Goal: Information Seeking & Learning: Learn about a topic

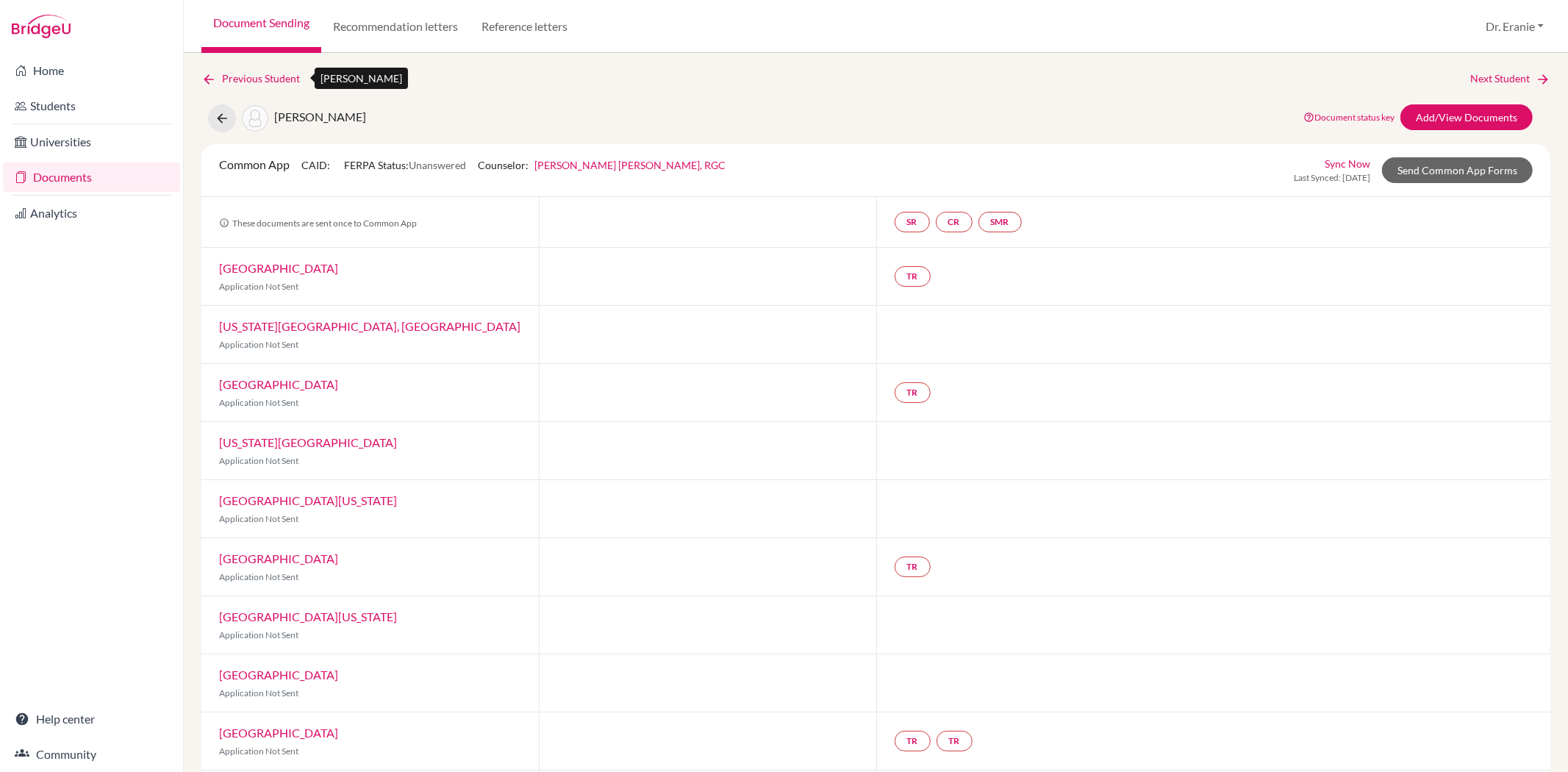
click at [203, 74] on icon at bounding box center [209, 79] width 15 height 15
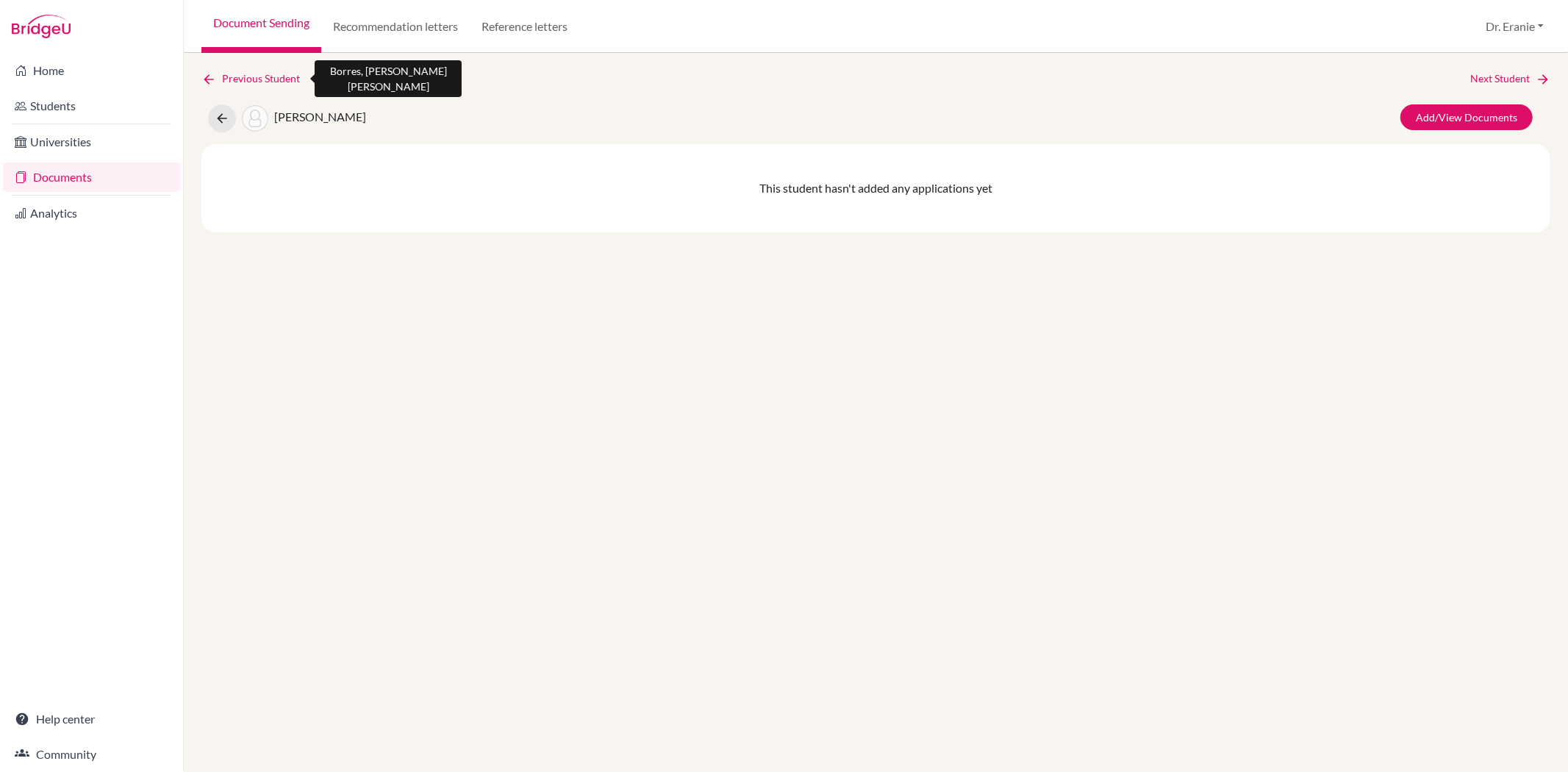
click at [223, 74] on link "Previous Student" at bounding box center [256, 79] width 110 height 17
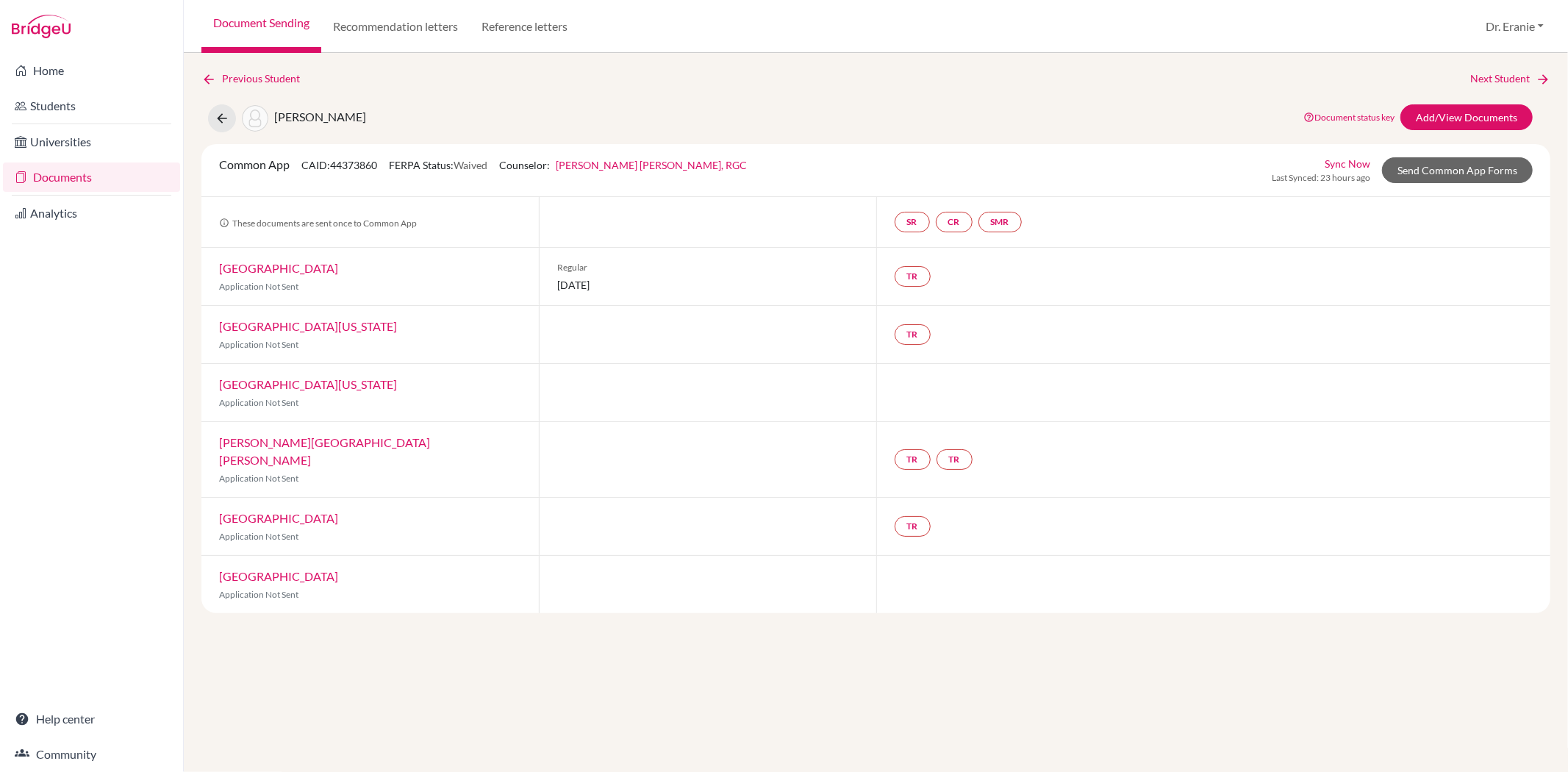
click at [199, 82] on div "Previous Student Next Student Lee, Joyce Musi Document status key TR Requiremen…" at bounding box center [875, 412] width 1384 height 719
click at [212, 72] on icon at bounding box center [209, 79] width 15 height 15
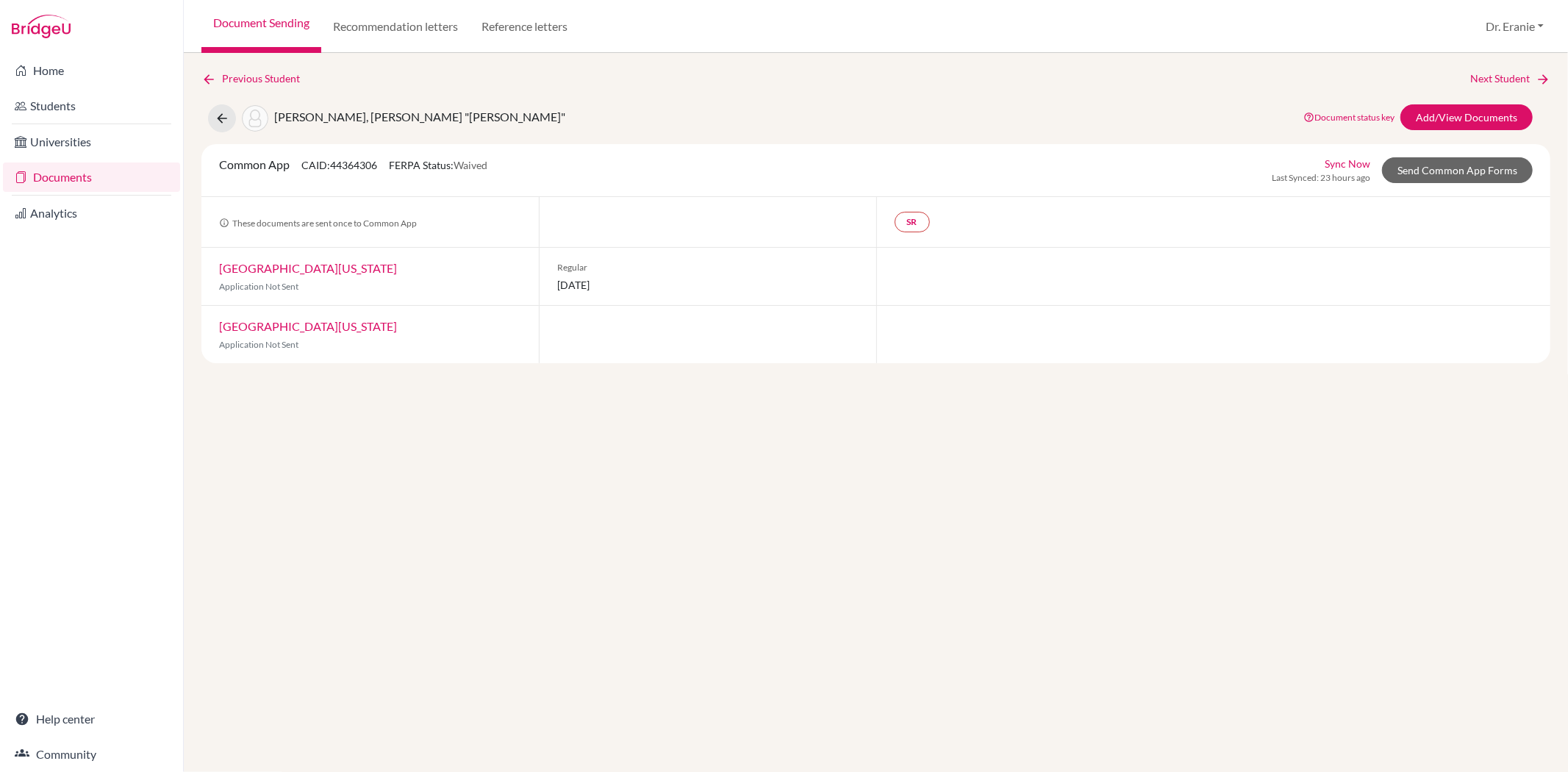
click at [86, 174] on link "Documents" at bounding box center [92, 177] width 177 height 30
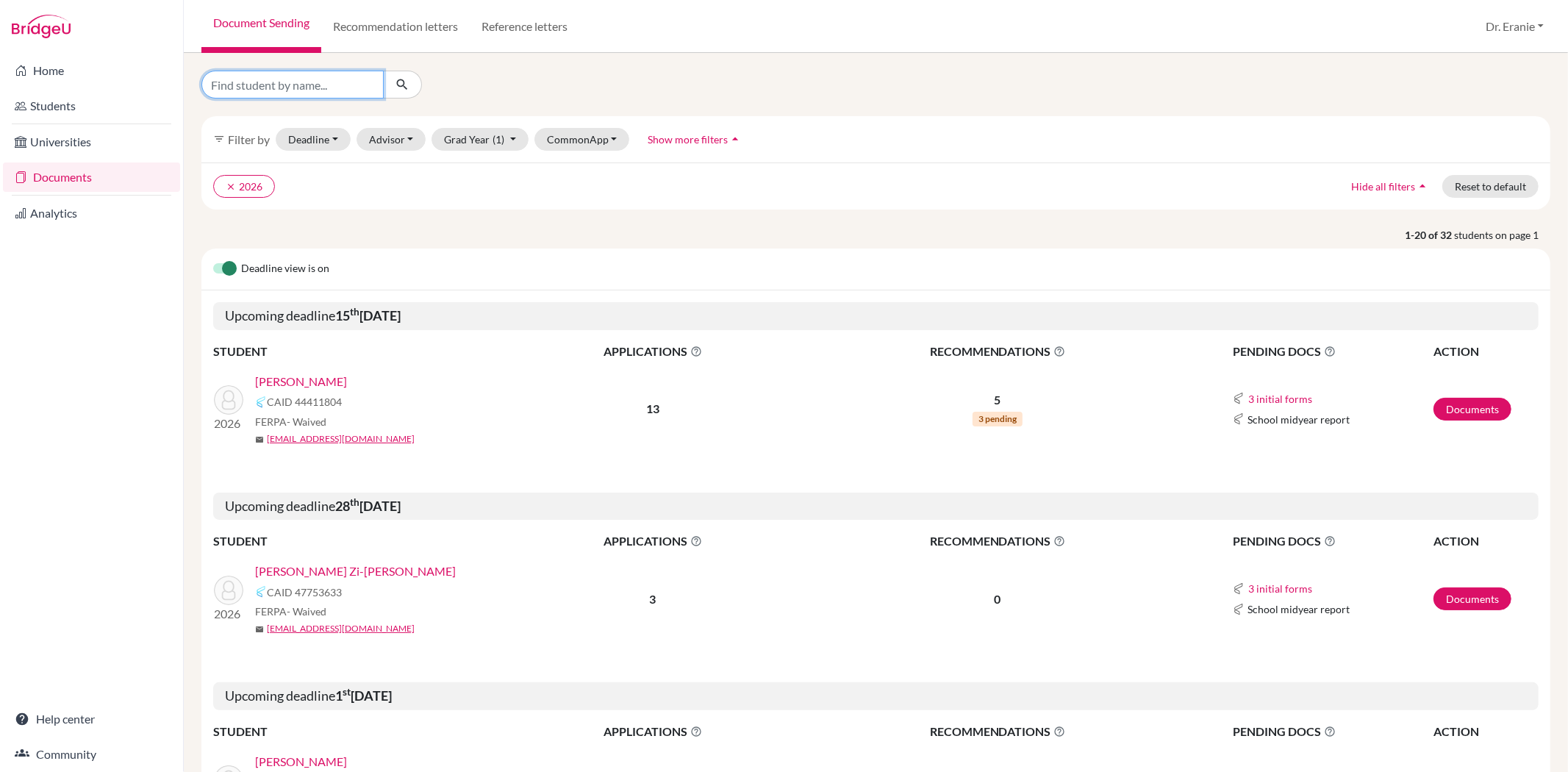
click at [372, 83] on input "Find student by name..." at bounding box center [293, 84] width 182 height 28
click at [505, 140] on button "Grad Year (1)" at bounding box center [480, 140] width 97 height 23
click at [260, 76] on input "Find student by name..." at bounding box center [293, 84] width 182 height 28
type input "Eagan"
click at [398, 83] on icon "submit" at bounding box center [402, 84] width 15 height 15
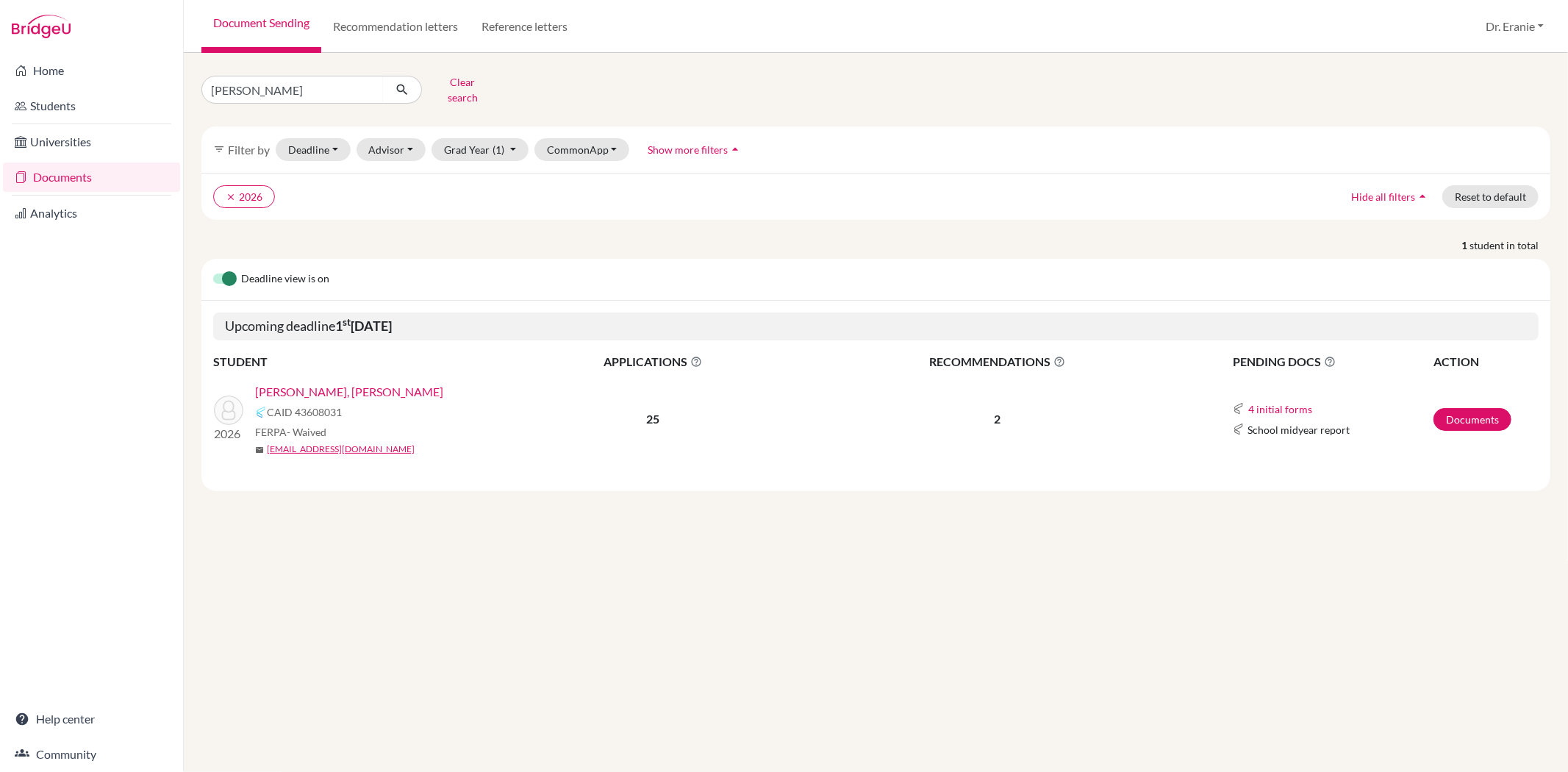
click at [280, 386] on link "[PERSON_NAME], [PERSON_NAME]" at bounding box center [349, 391] width 189 height 17
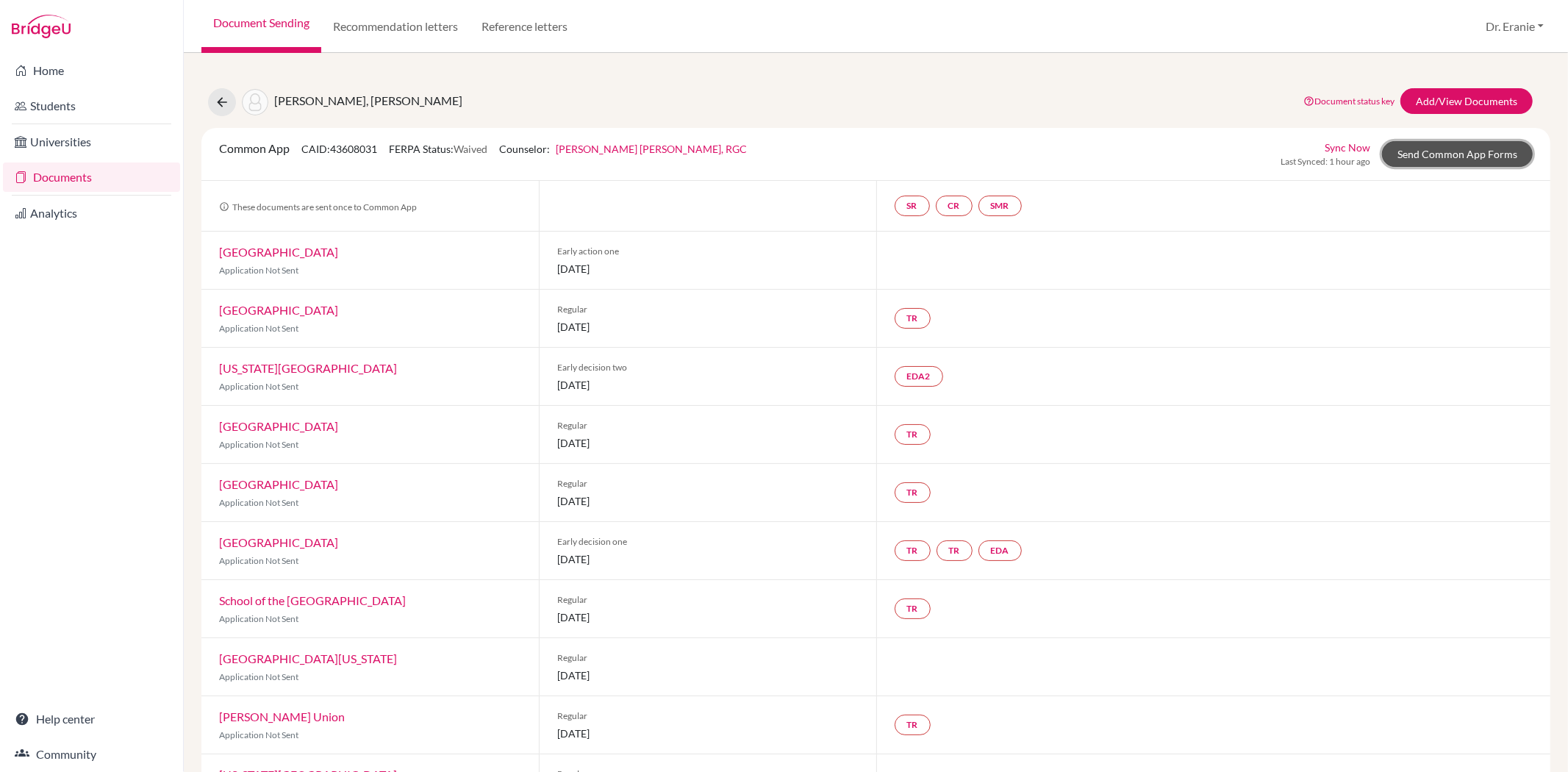
click at [1456, 156] on link "Send Common App Forms" at bounding box center [1457, 154] width 151 height 26
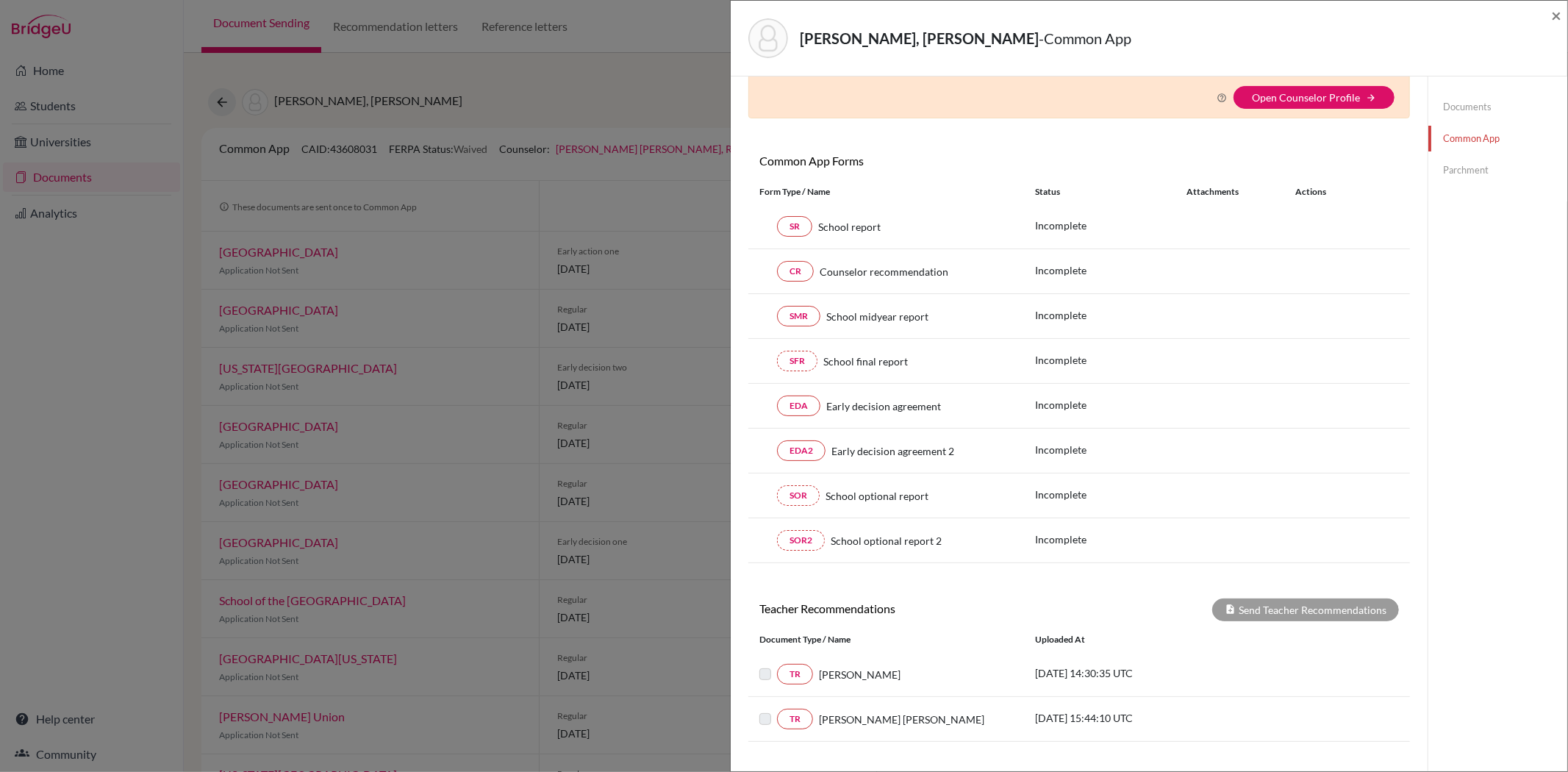
scroll to position [202, 0]
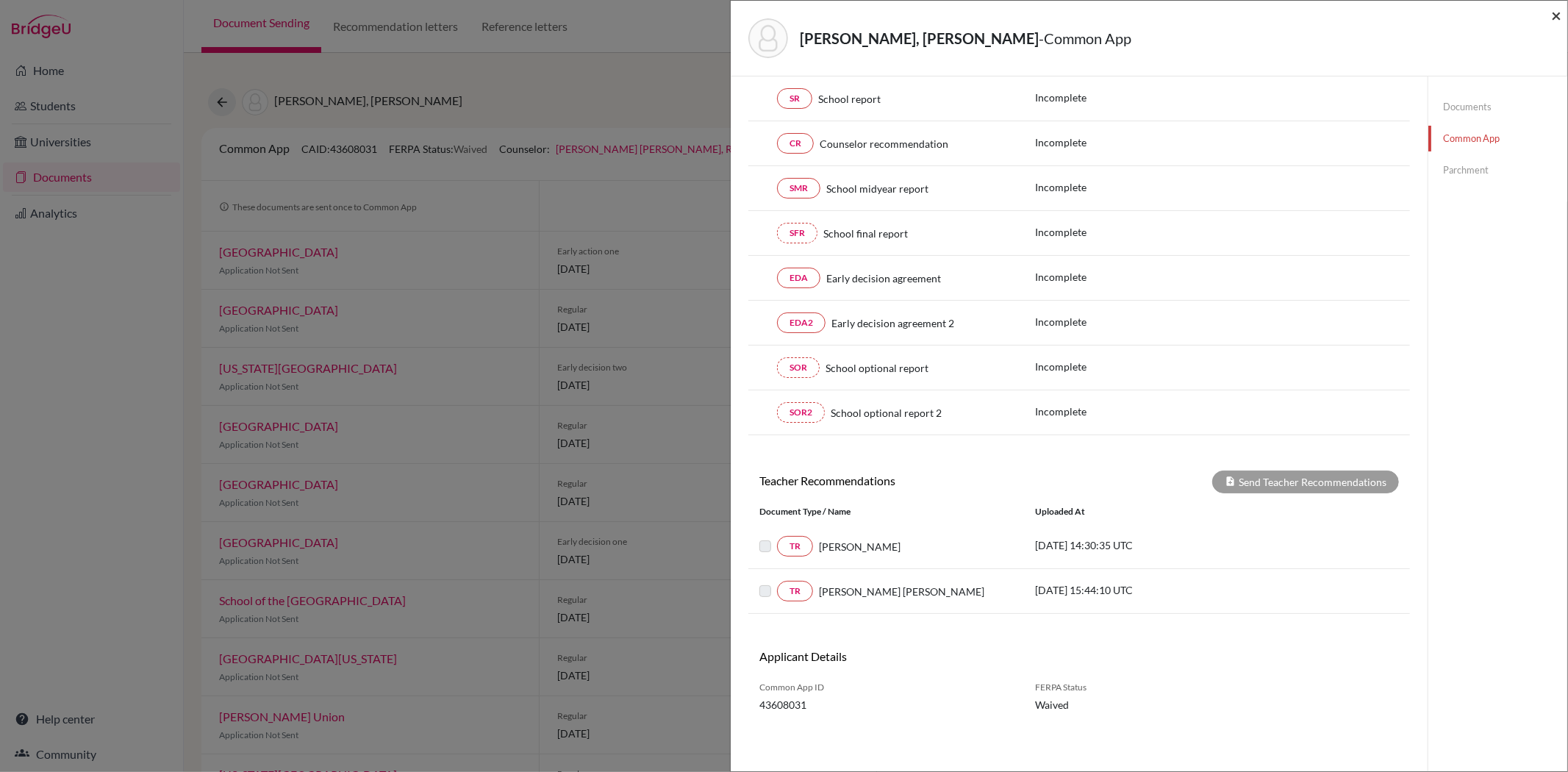
click at [1555, 16] on span "×" at bounding box center [1556, 15] width 10 height 22
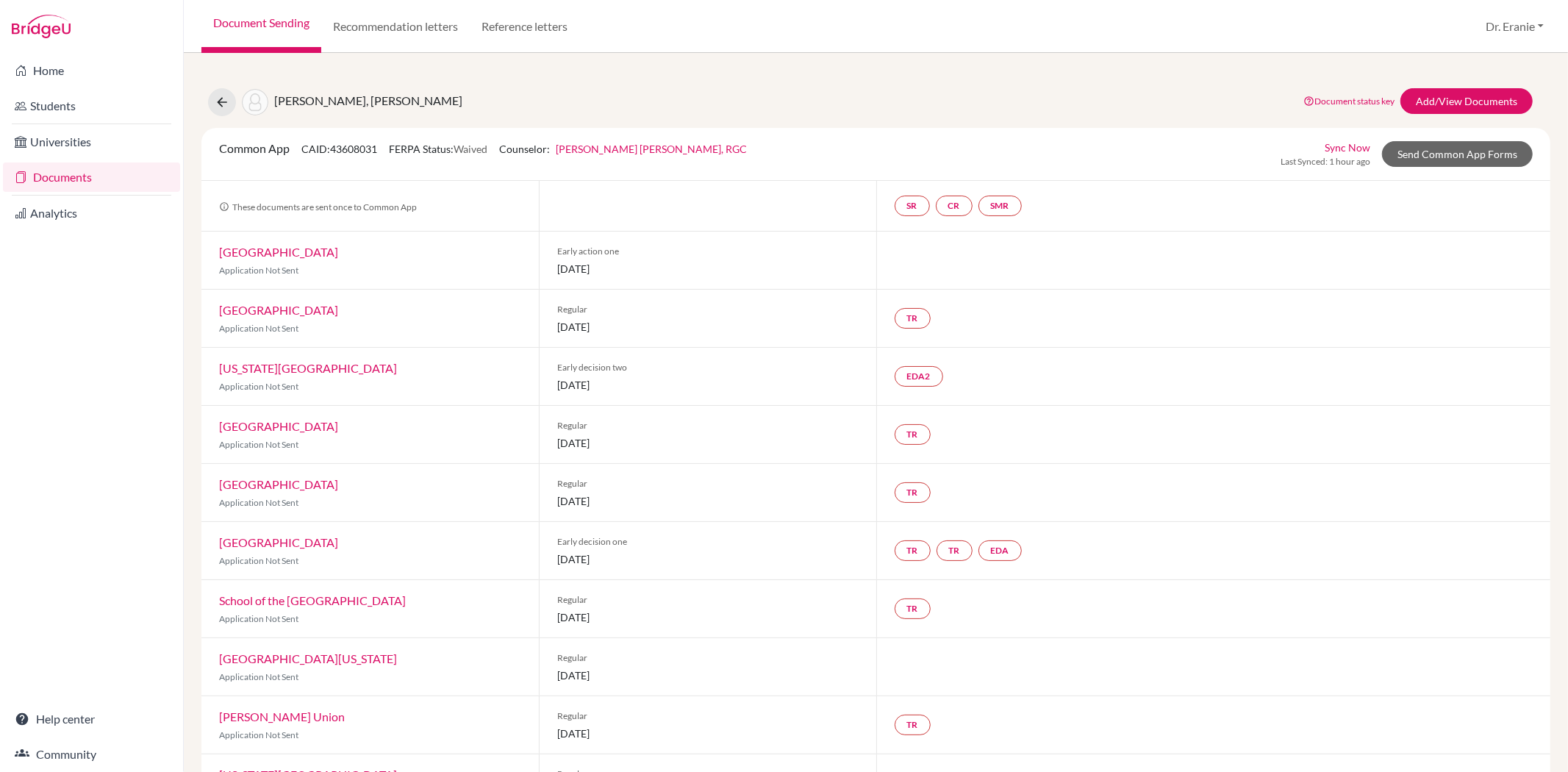
click at [309, 250] on link "[GEOGRAPHIC_DATA]" at bounding box center [279, 252] width 119 height 14
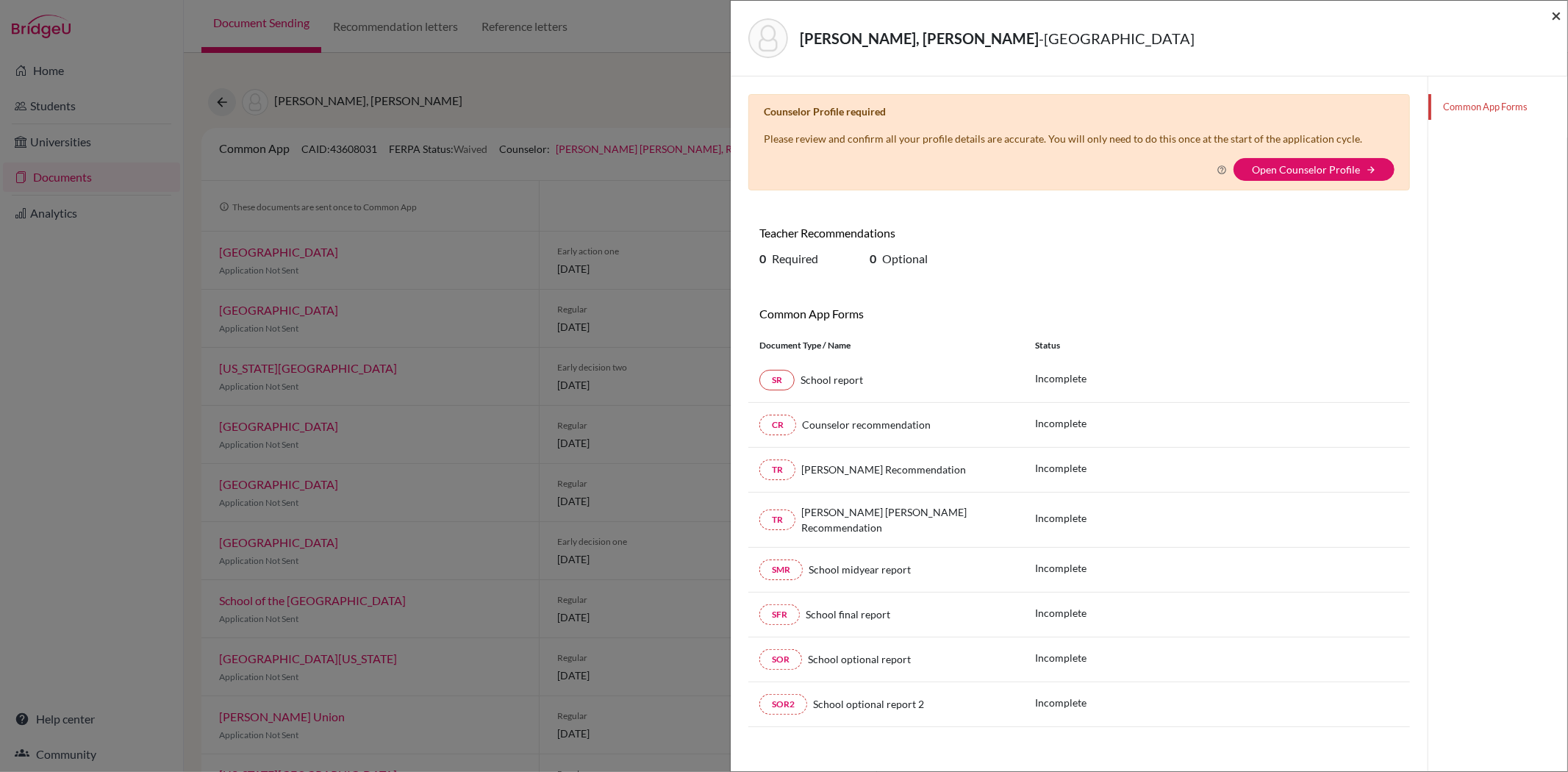
click at [1554, 13] on span "×" at bounding box center [1556, 15] width 10 height 22
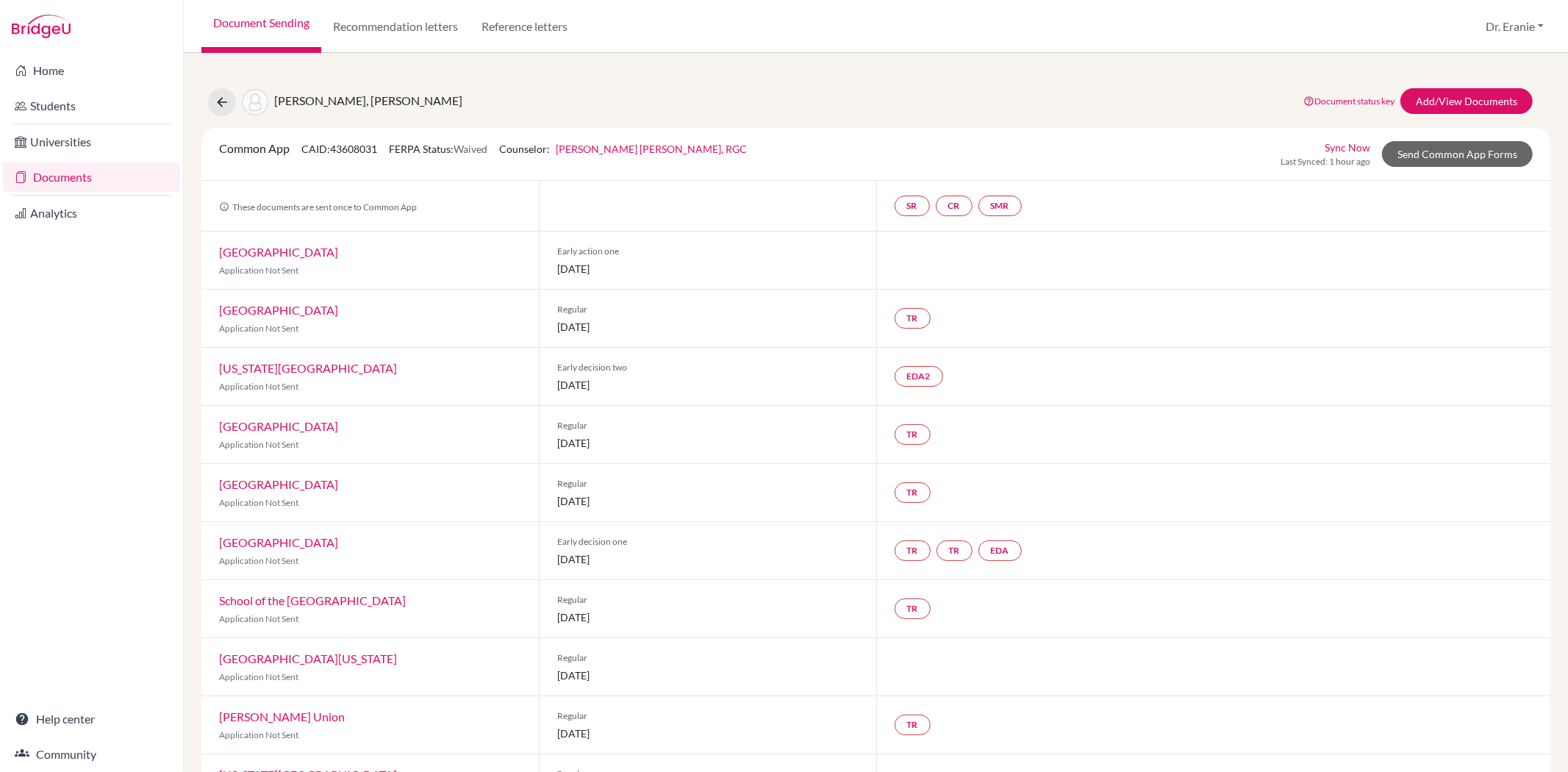
click at [276, 313] on link "[GEOGRAPHIC_DATA]" at bounding box center [279, 309] width 119 height 14
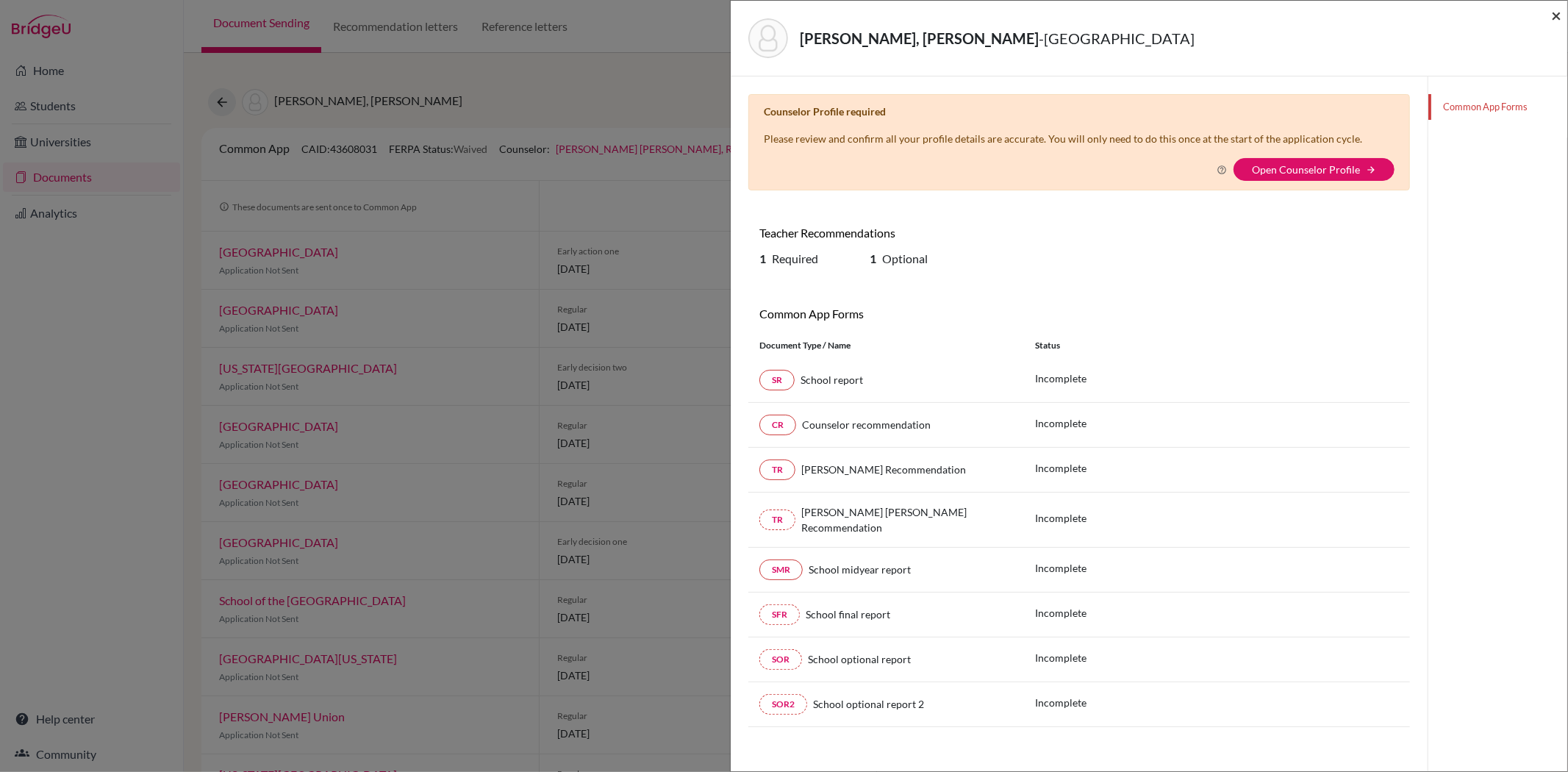
drag, startPoint x: 1556, startPoint y: 17, endPoint x: 1541, endPoint y: 18, distance: 15.0
click at [1556, 17] on span "×" at bounding box center [1556, 15] width 10 height 22
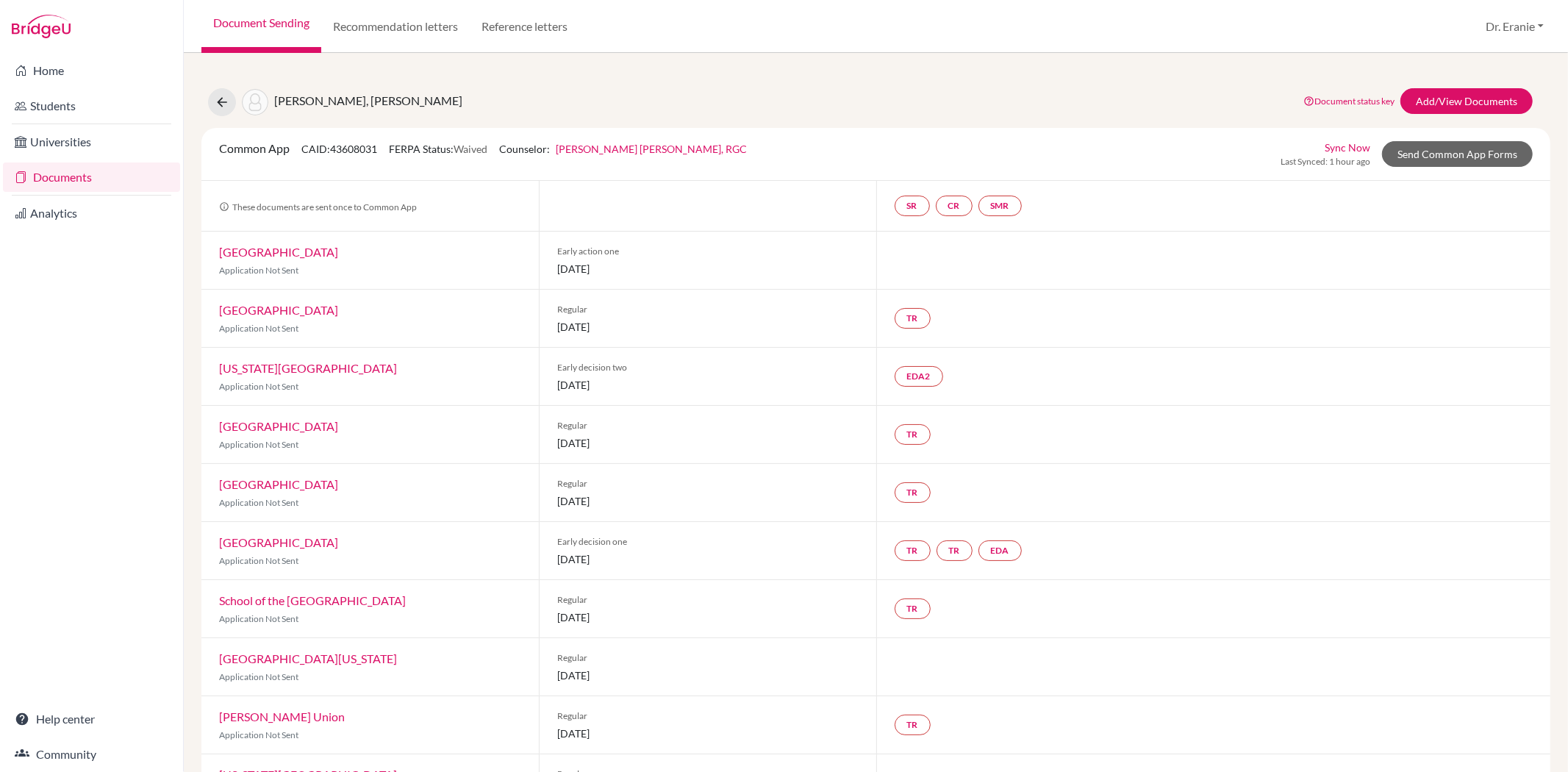
click at [290, 367] on link "[US_STATE][GEOGRAPHIC_DATA]" at bounding box center [308, 367] width 178 height 14
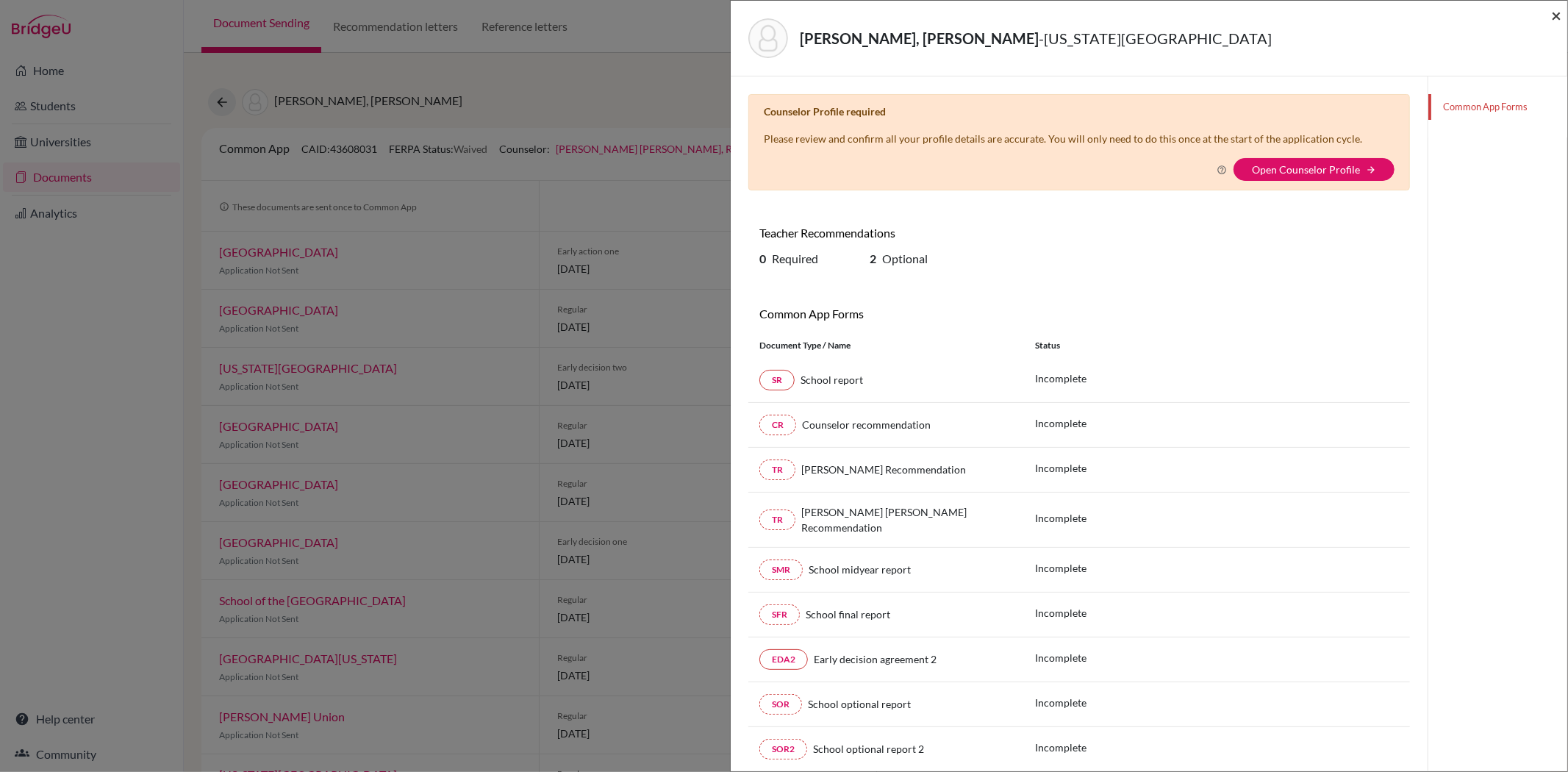
click at [1551, 23] on span "×" at bounding box center [1556, 15] width 10 height 22
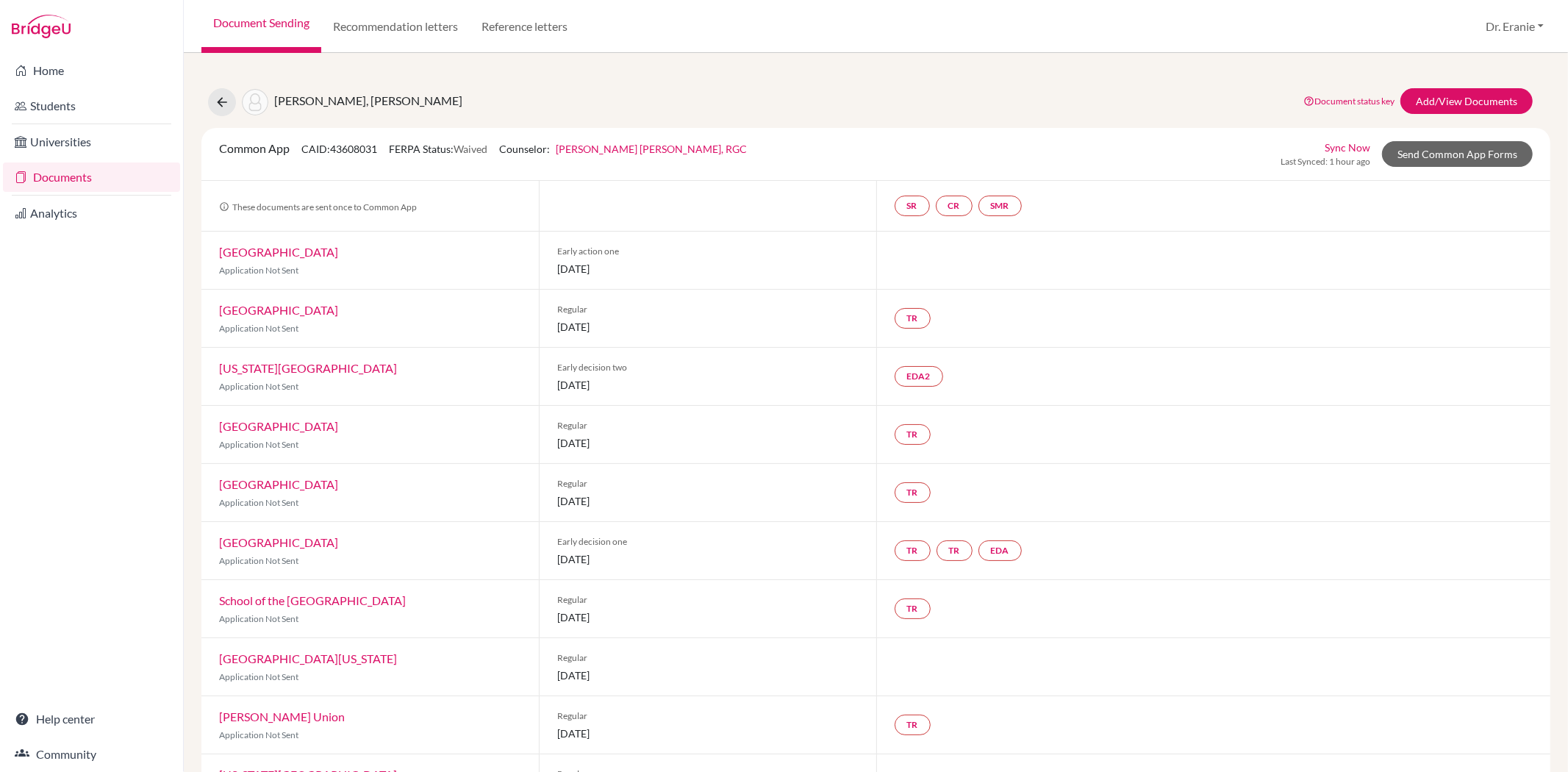
click at [263, 364] on link "[US_STATE][GEOGRAPHIC_DATA]" at bounding box center [308, 367] width 178 height 14
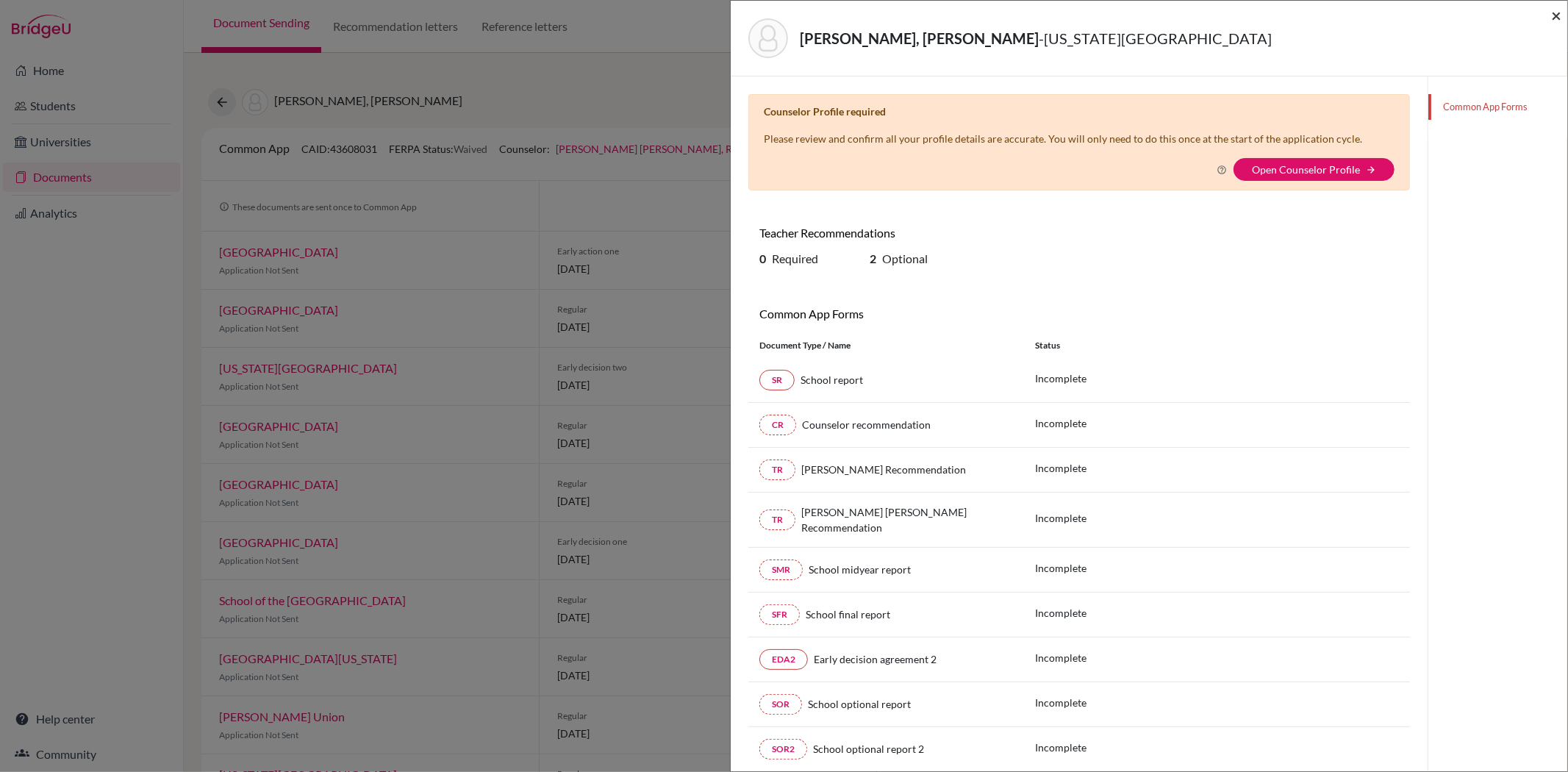
click at [1556, 12] on span "×" at bounding box center [1556, 15] width 10 height 22
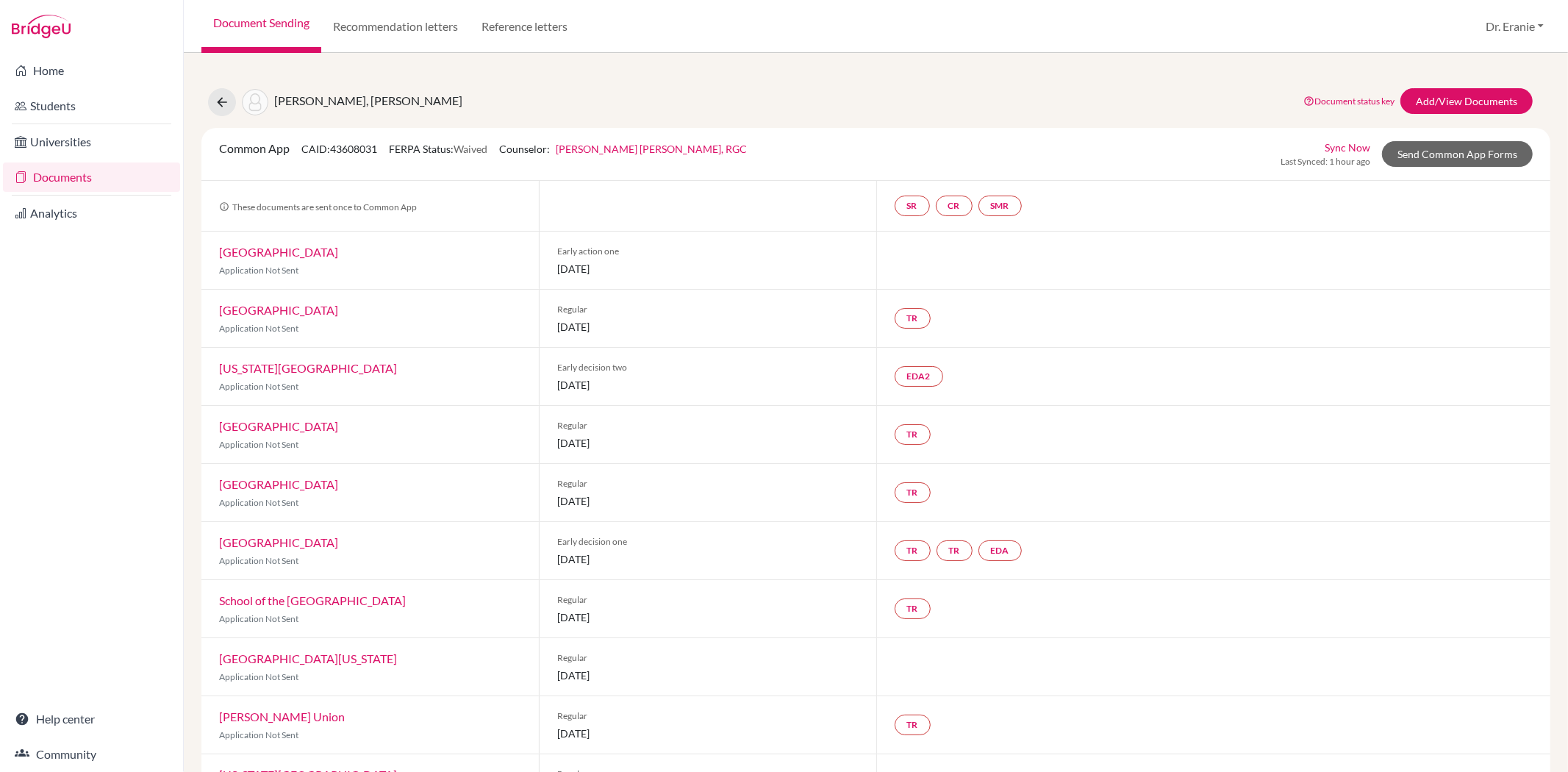
click at [237, 428] on link "[GEOGRAPHIC_DATA]" at bounding box center [279, 426] width 119 height 14
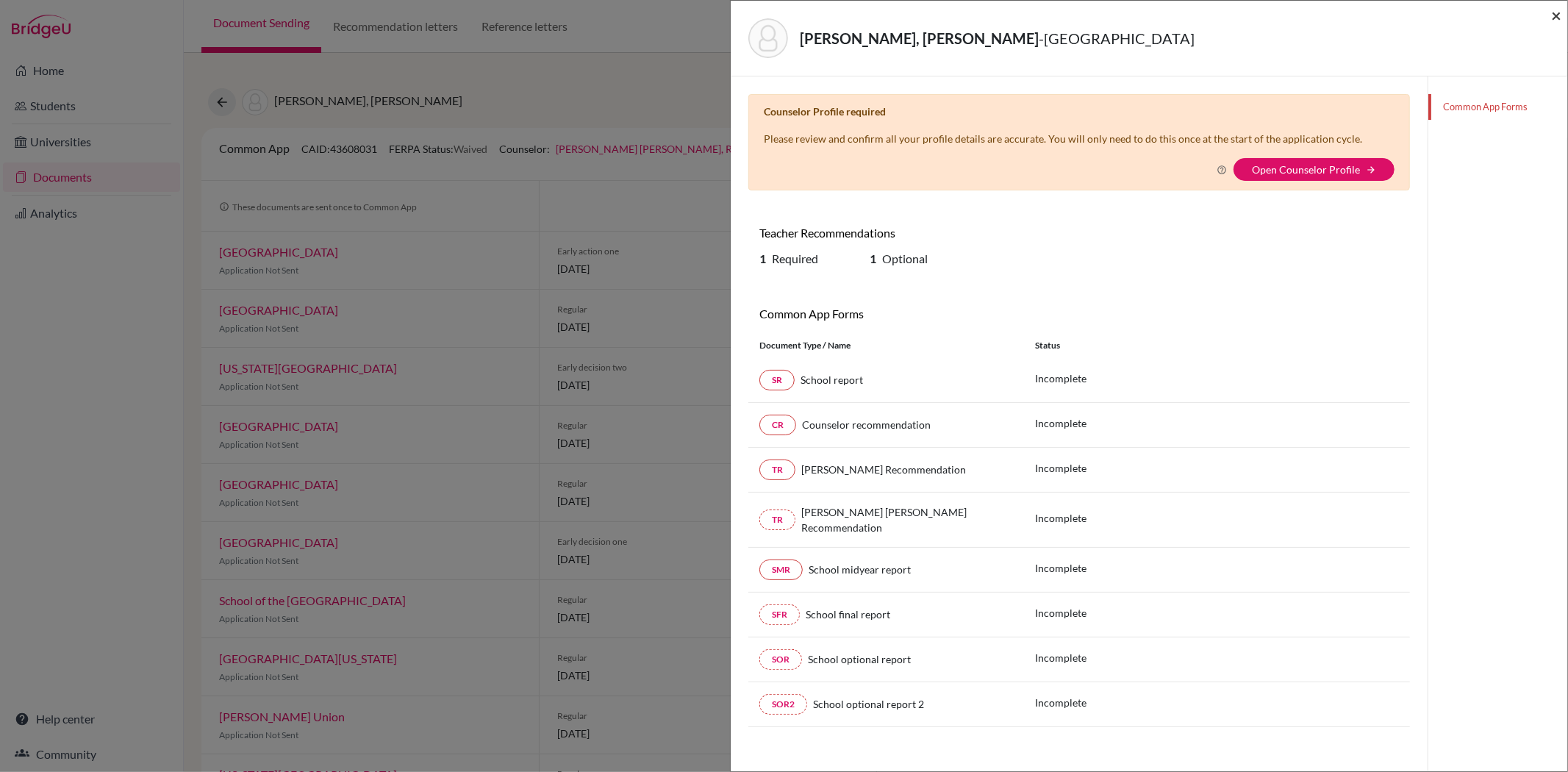
click at [1559, 15] on span "×" at bounding box center [1556, 15] width 10 height 22
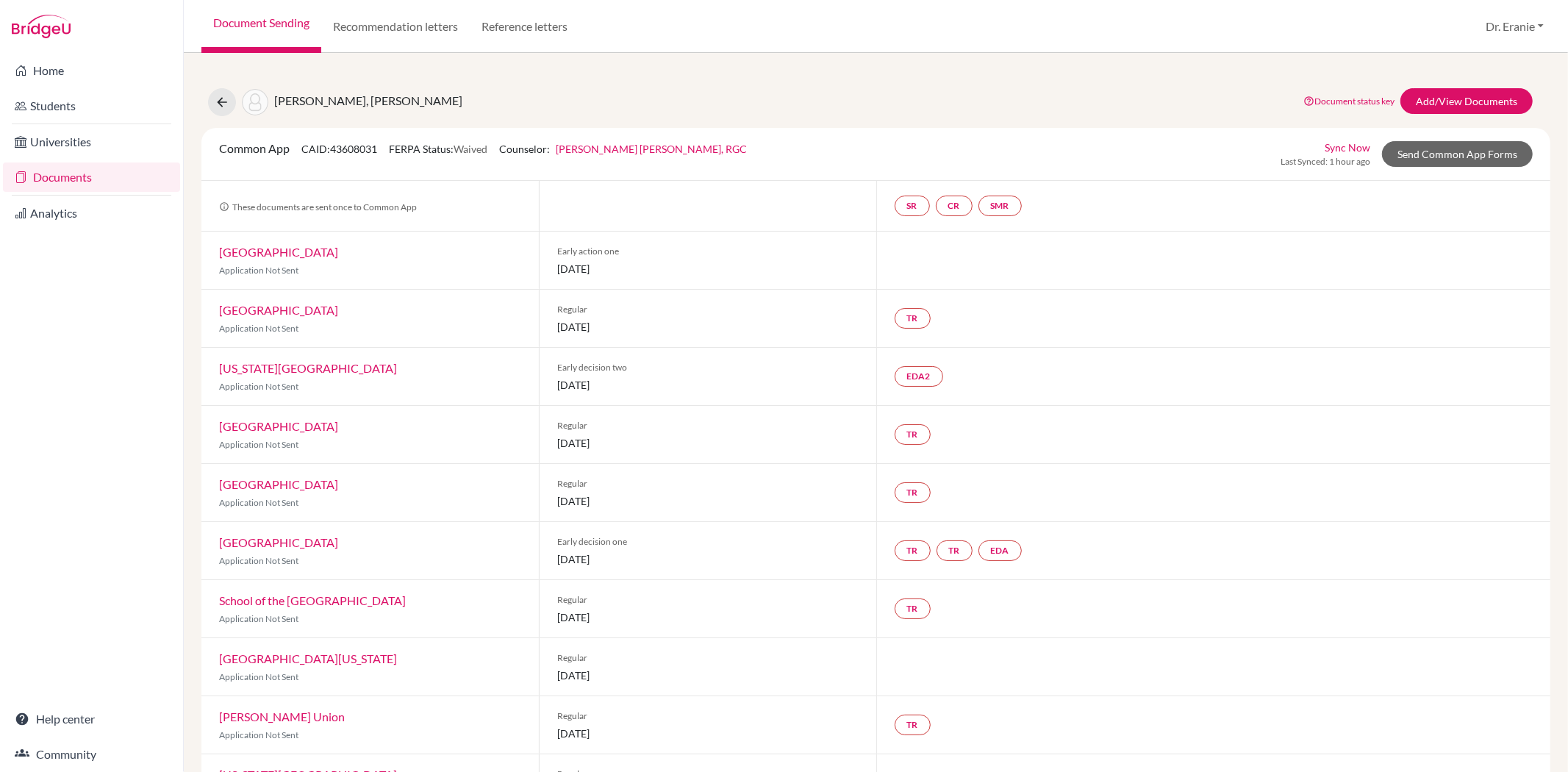
click at [241, 482] on link "[GEOGRAPHIC_DATA]" at bounding box center [279, 484] width 119 height 14
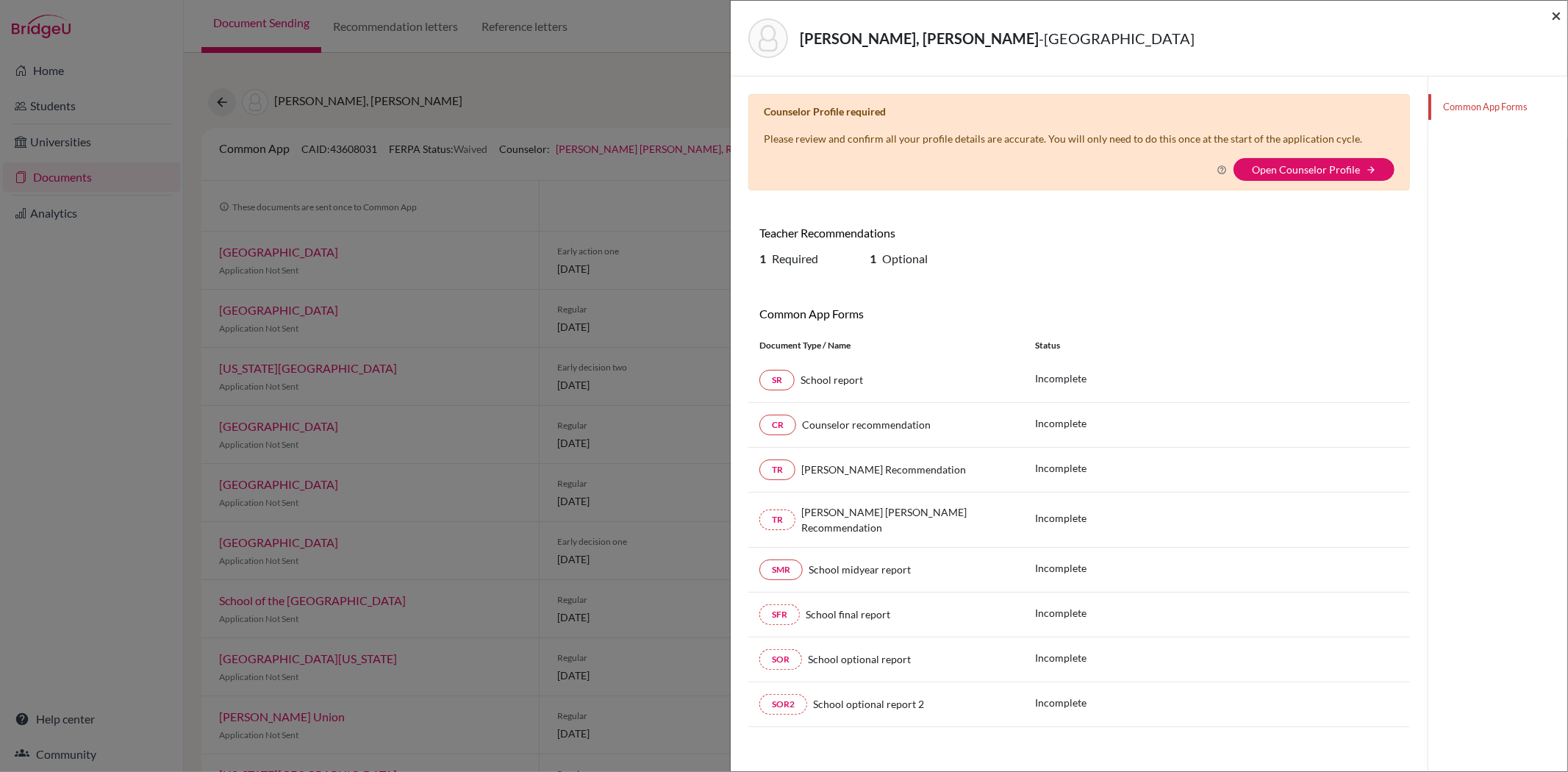
click at [1555, 17] on span "×" at bounding box center [1556, 15] width 10 height 22
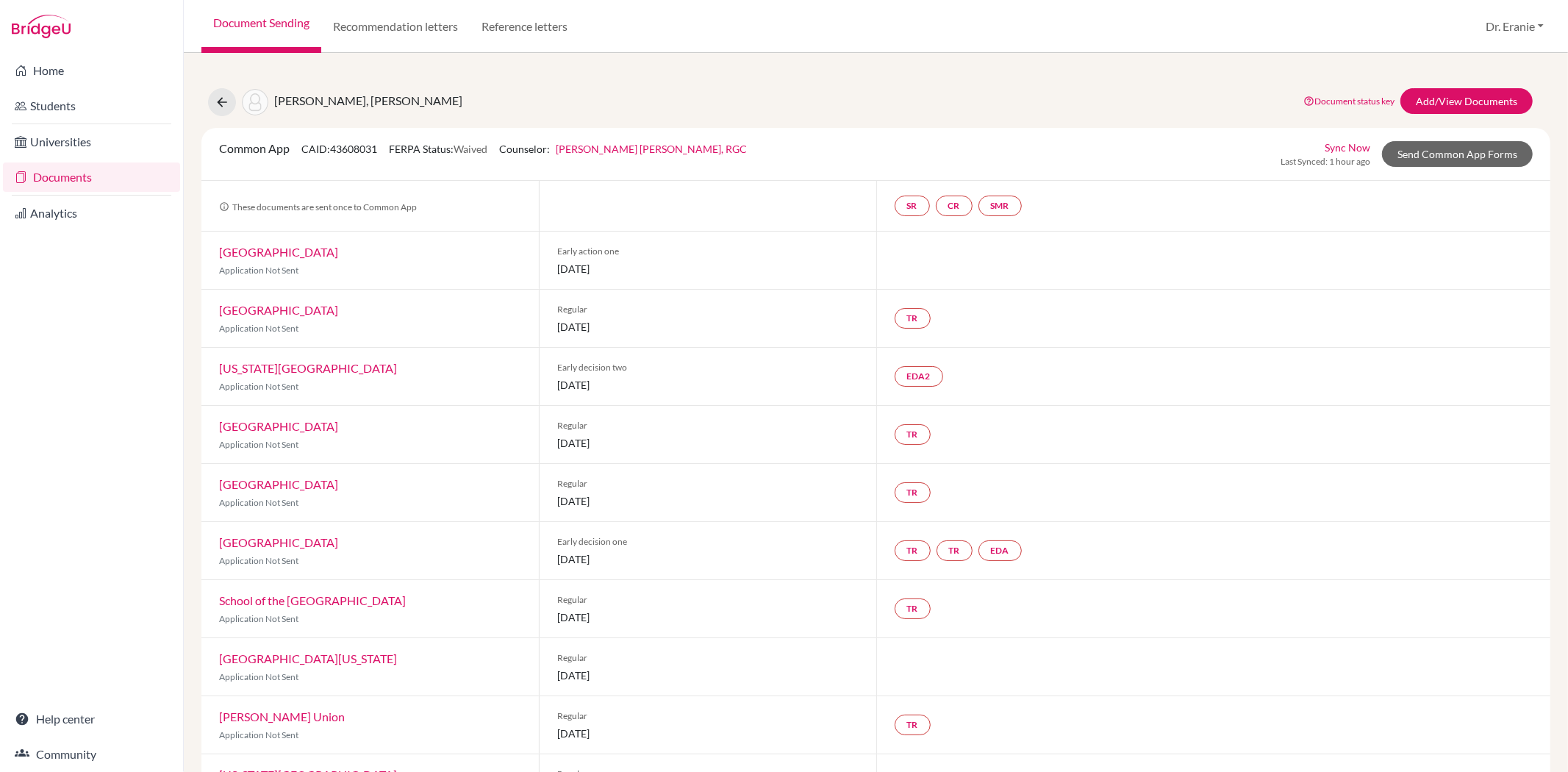
click at [273, 489] on link "[GEOGRAPHIC_DATA]" at bounding box center [279, 484] width 119 height 14
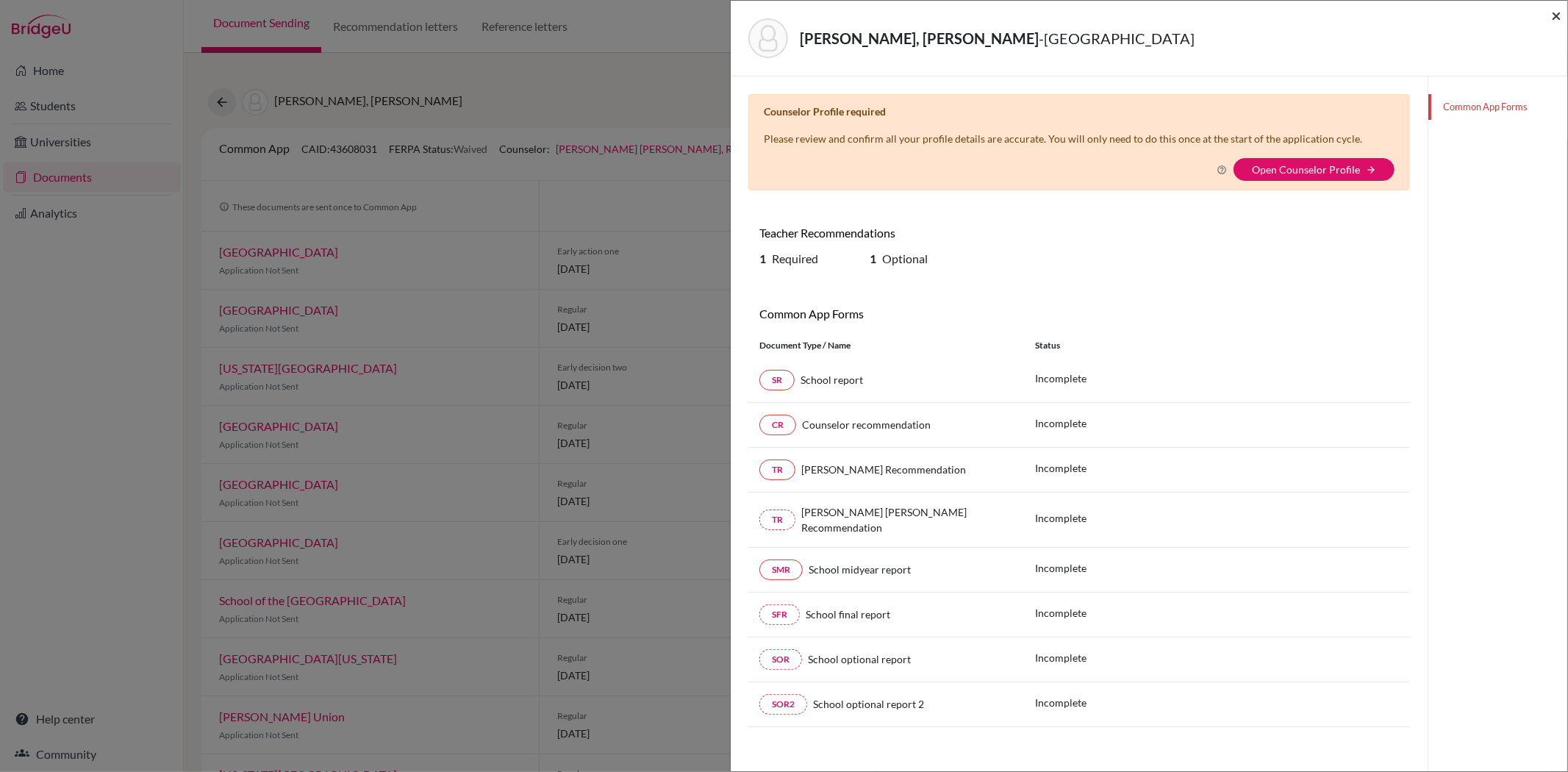
click at [1560, 17] on span "×" at bounding box center [1556, 15] width 10 height 22
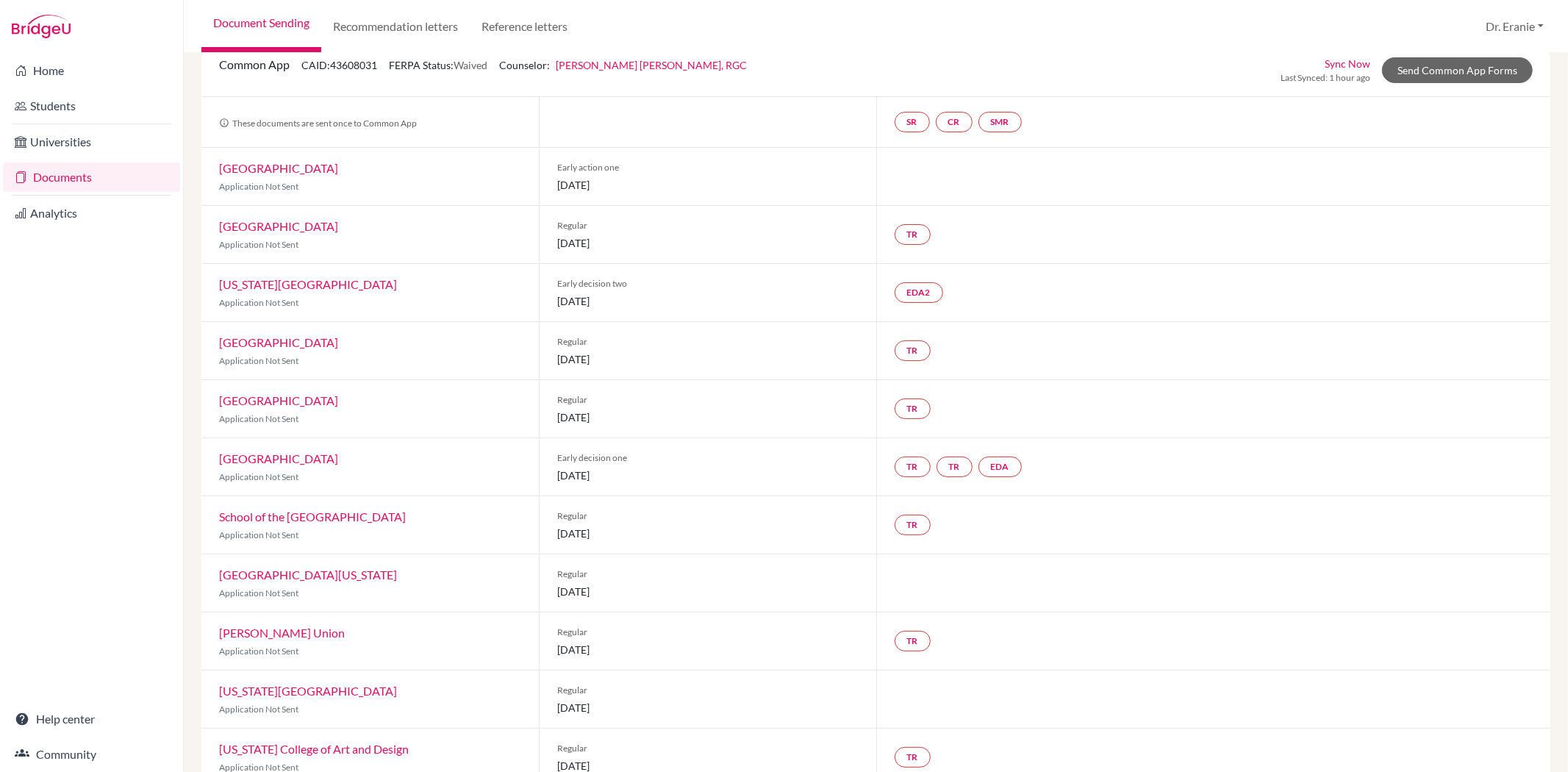
scroll to position [163, 0]
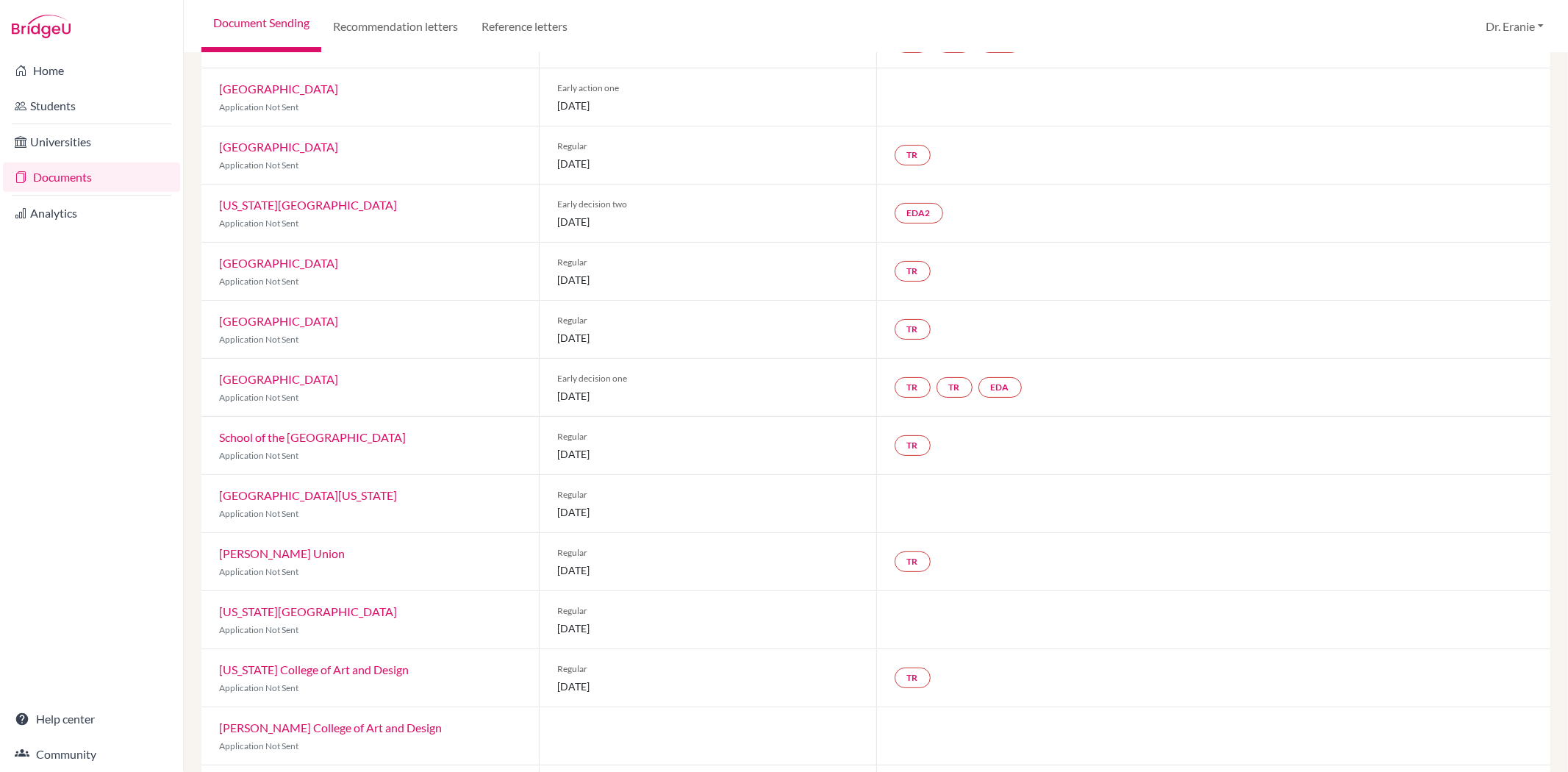
click at [294, 376] on link "[GEOGRAPHIC_DATA]" at bounding box center [279, 379] width 119 height 14
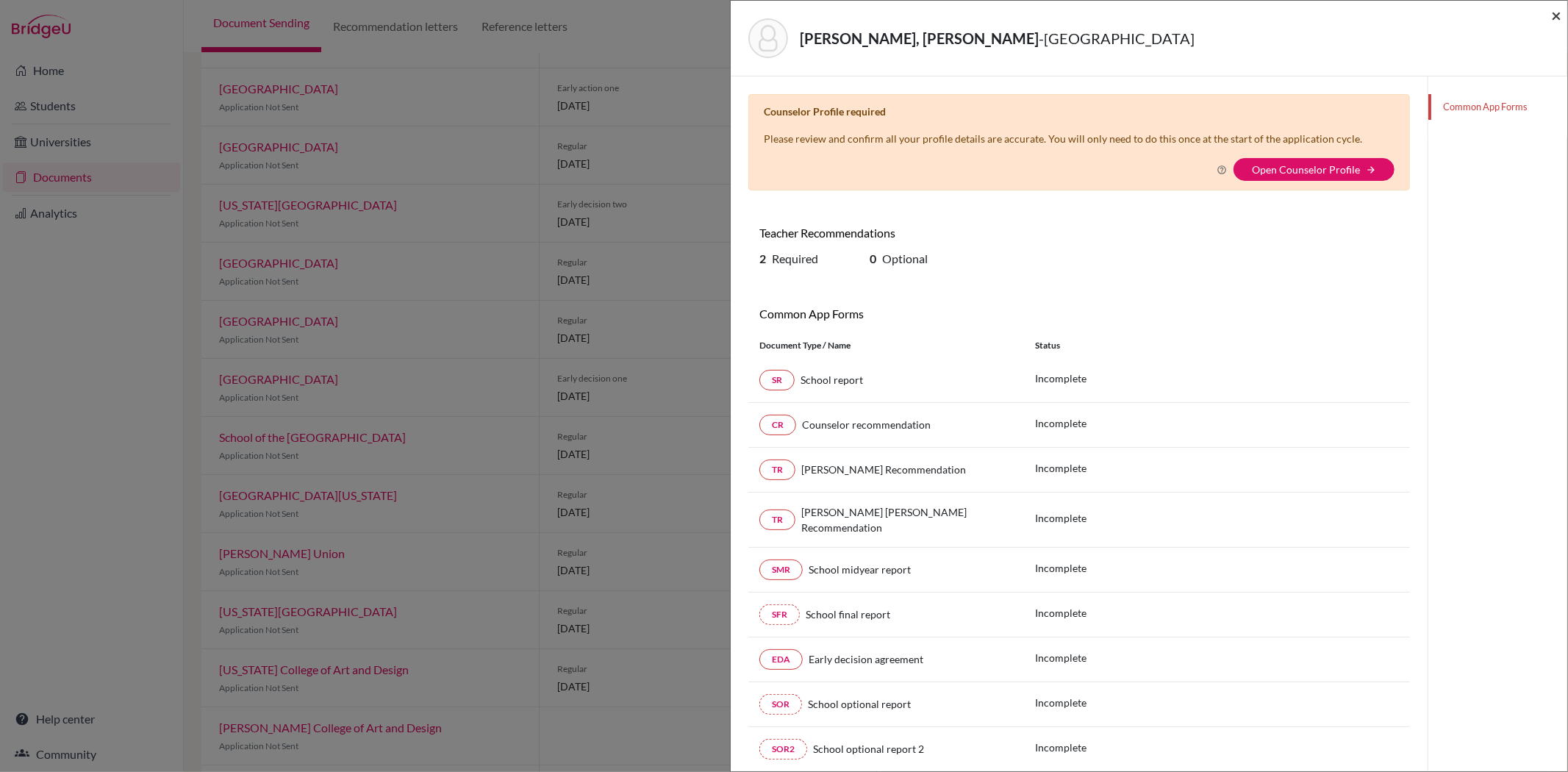
click at [1553, 15] on span "×" at bounding box center [1556, 15] width 10 height 22
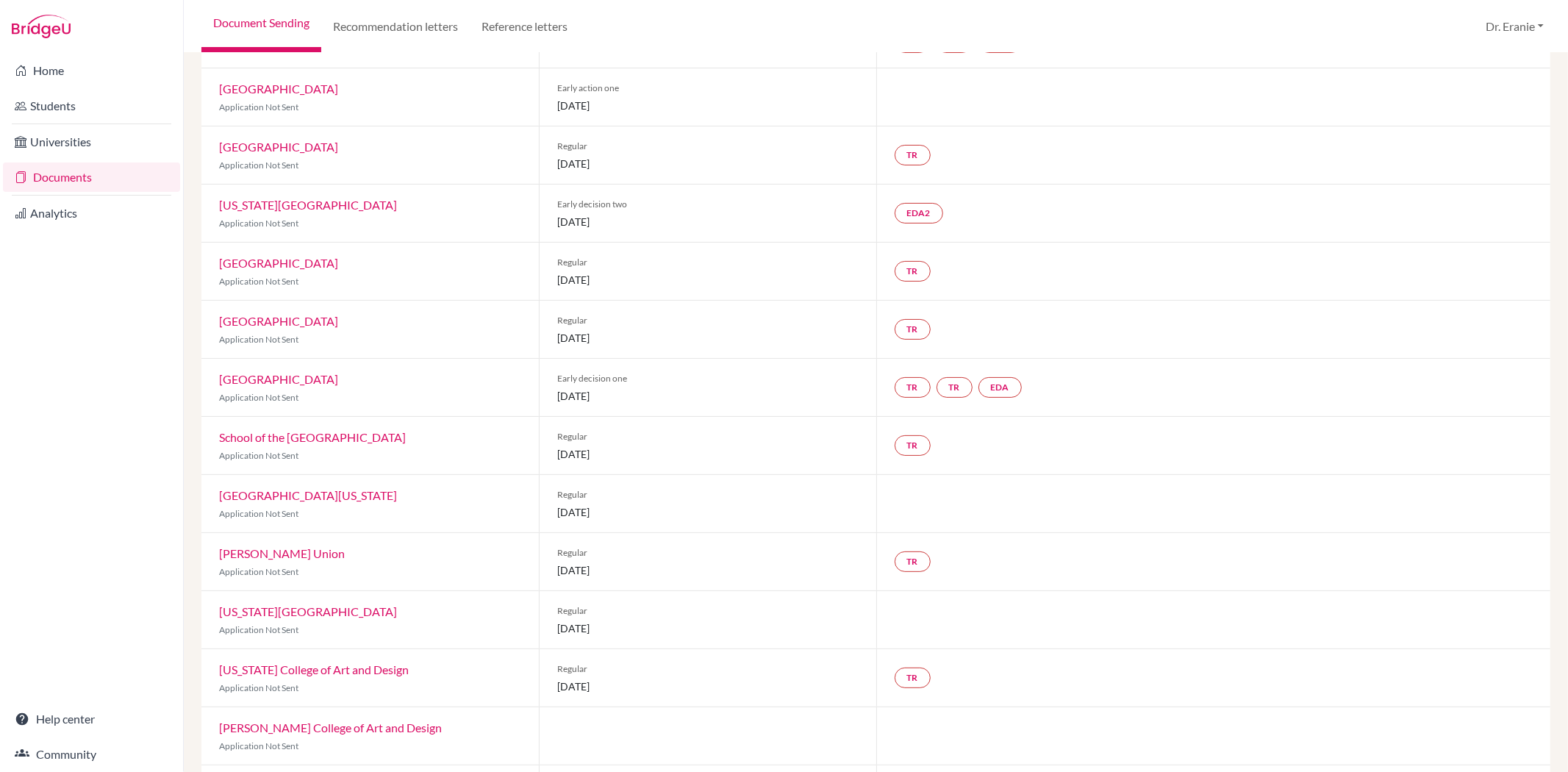
click at [287, 436] on link "School of the [GEOGRAPHIC_DATA]" at bounding box center [313, 437] width 187 height 14
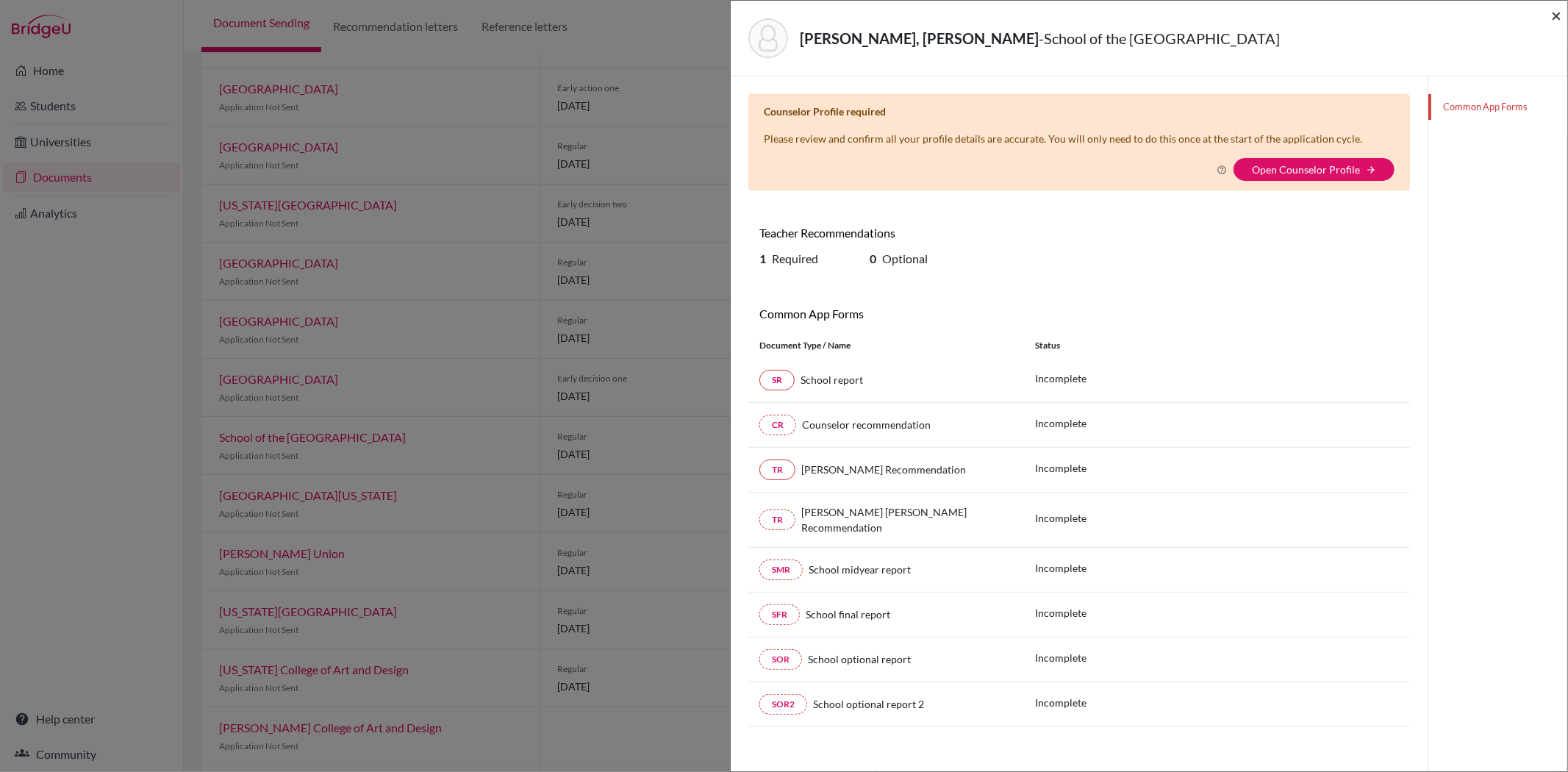
click at [1558, 17] on span "×" at bounding box center [1556, 15] width 10 height 22
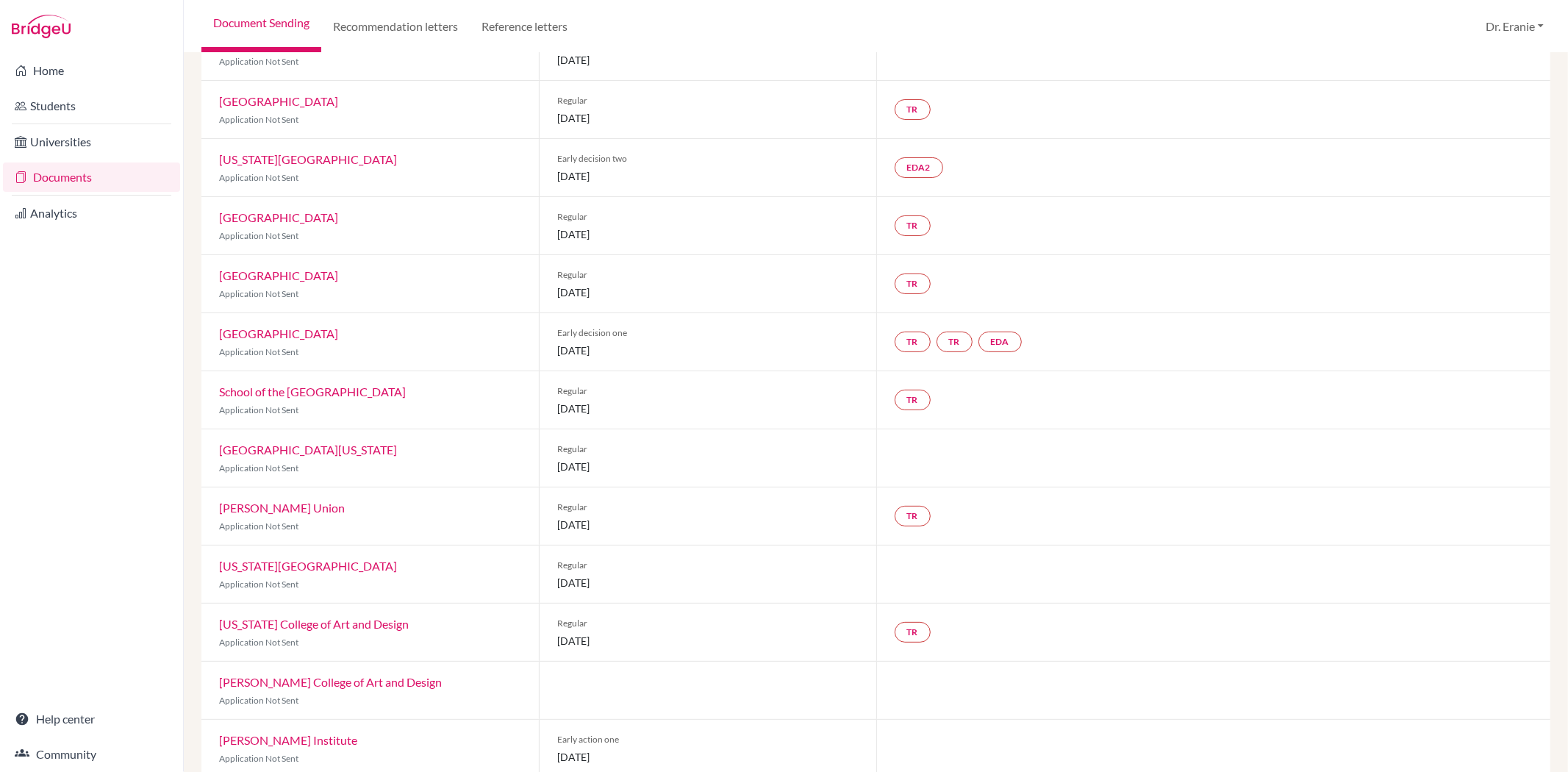
scroll to position [245, 0]
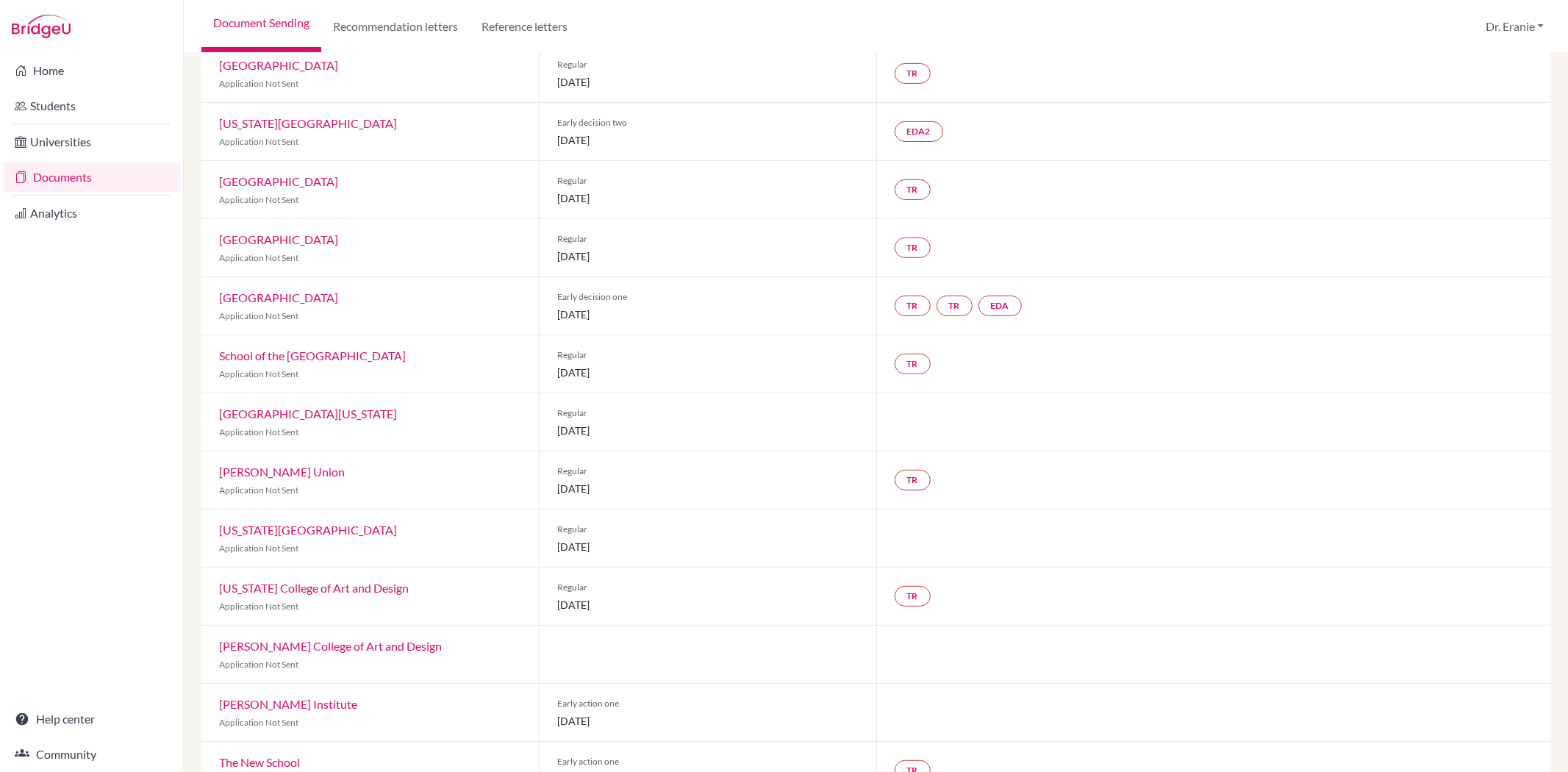
click at [347, 415] on link "[GEOGRAPHIC_DATA][US_STATE]" at bounding box center [308, 413] width 178 height 14
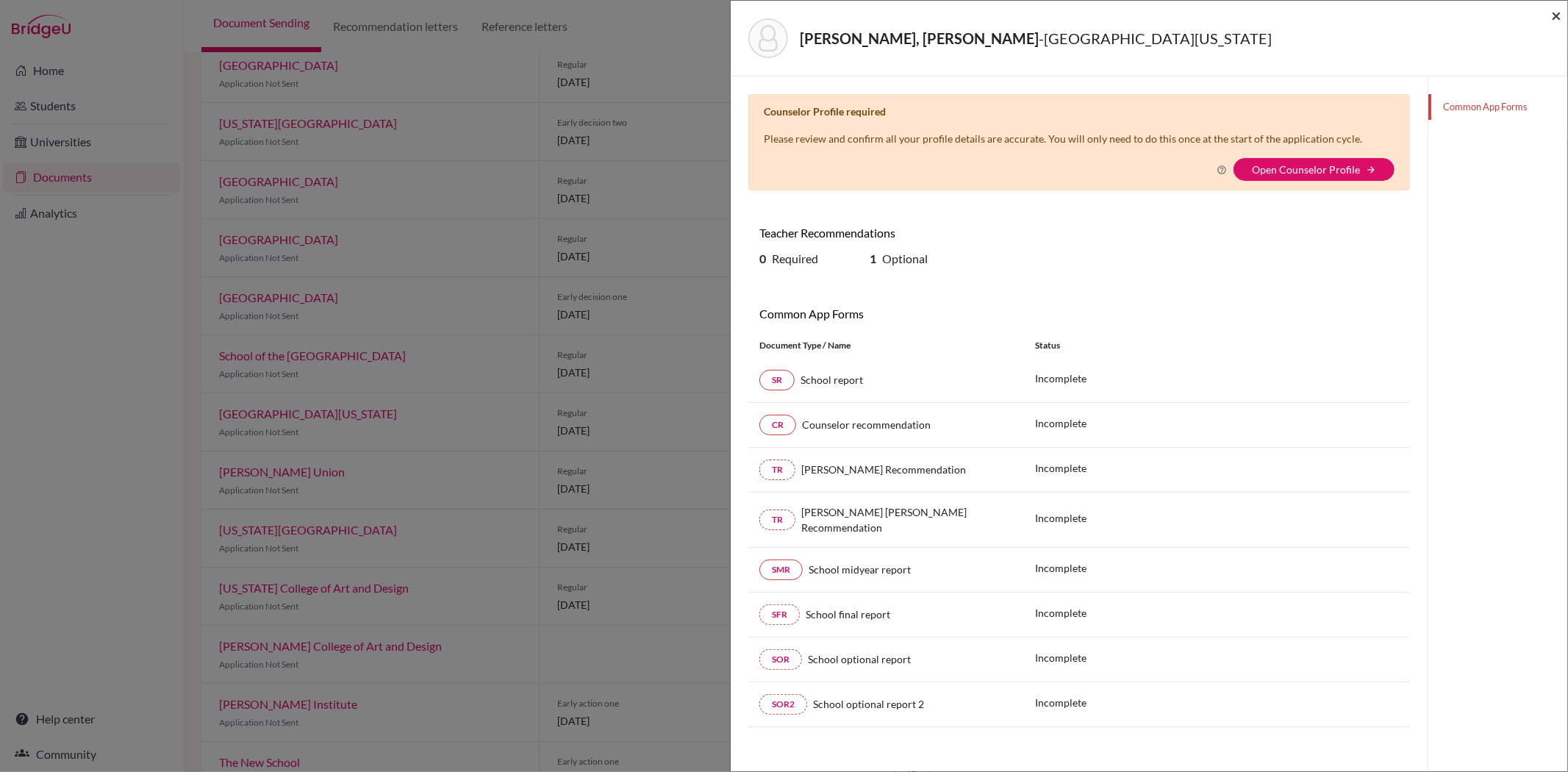
click at [1554, 17] on span "×" at bounding box center [1556, 15] width 10 height 22
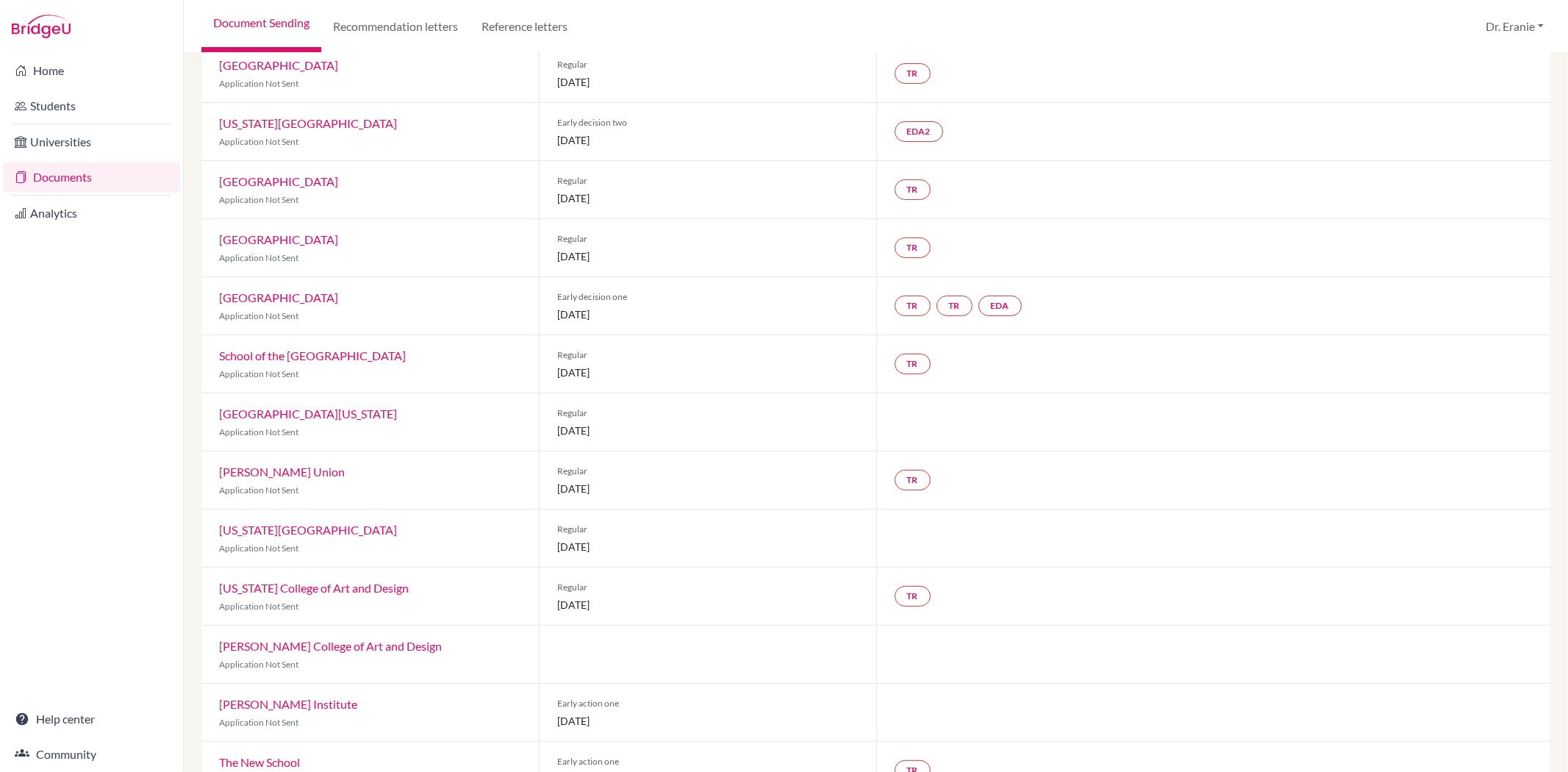
click at [245, 479] on link "[PERSON_NAME] Union" at bounding box center [282, 472] width 126 height 14
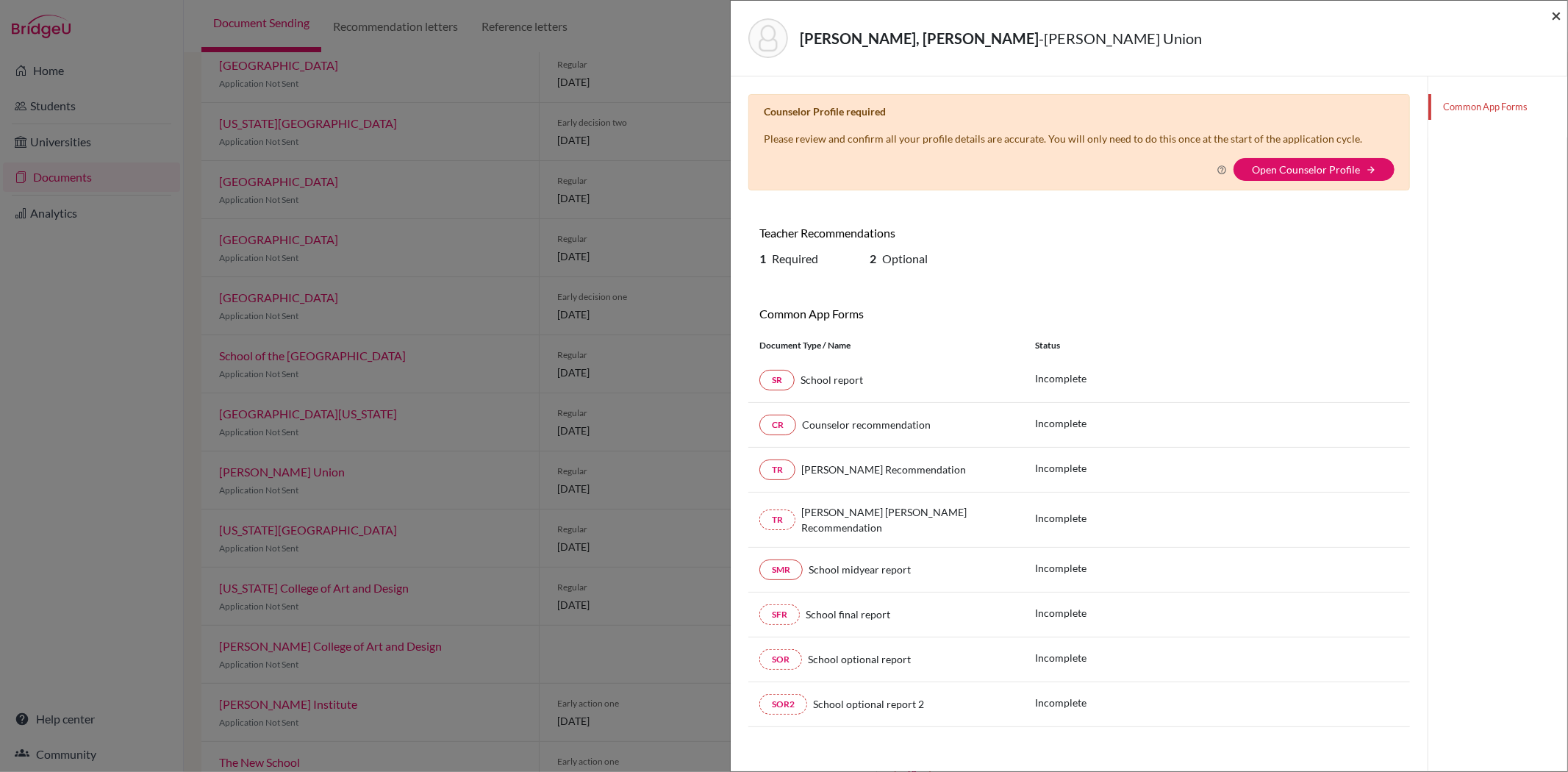
click at [1560, 17] on span "×" at bounding box center [1556, 15] width 10 height 22
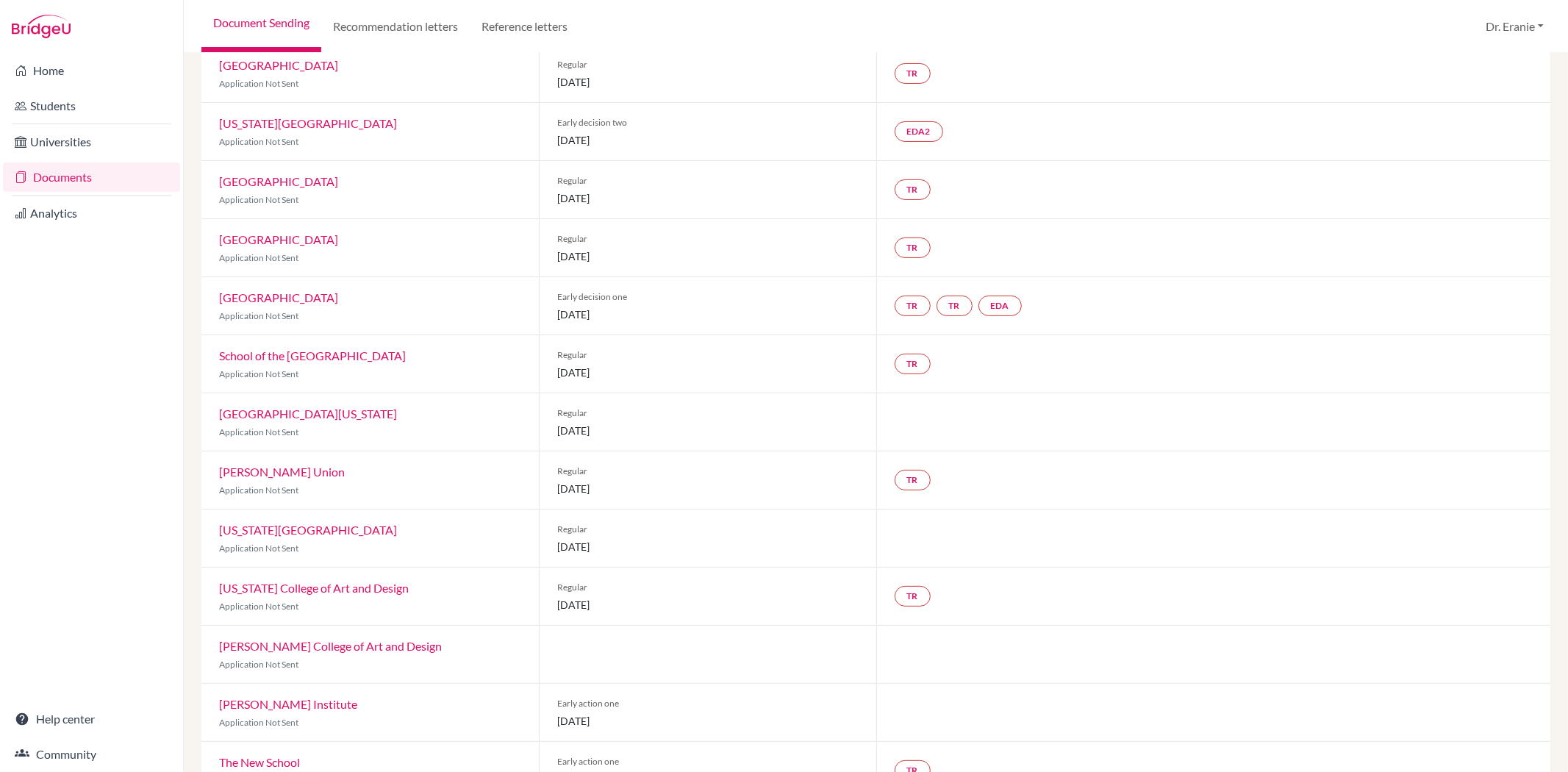
click at [340, 520] on div "[US_STATE] School of Design Application Not Sent" at bounding box center [370, 538] width 337 height 57
click at [343, 525] on link "[US_STATE][GEOGRAPHIC_DATA]" at bounding box center [308, 530] width 178 height 14
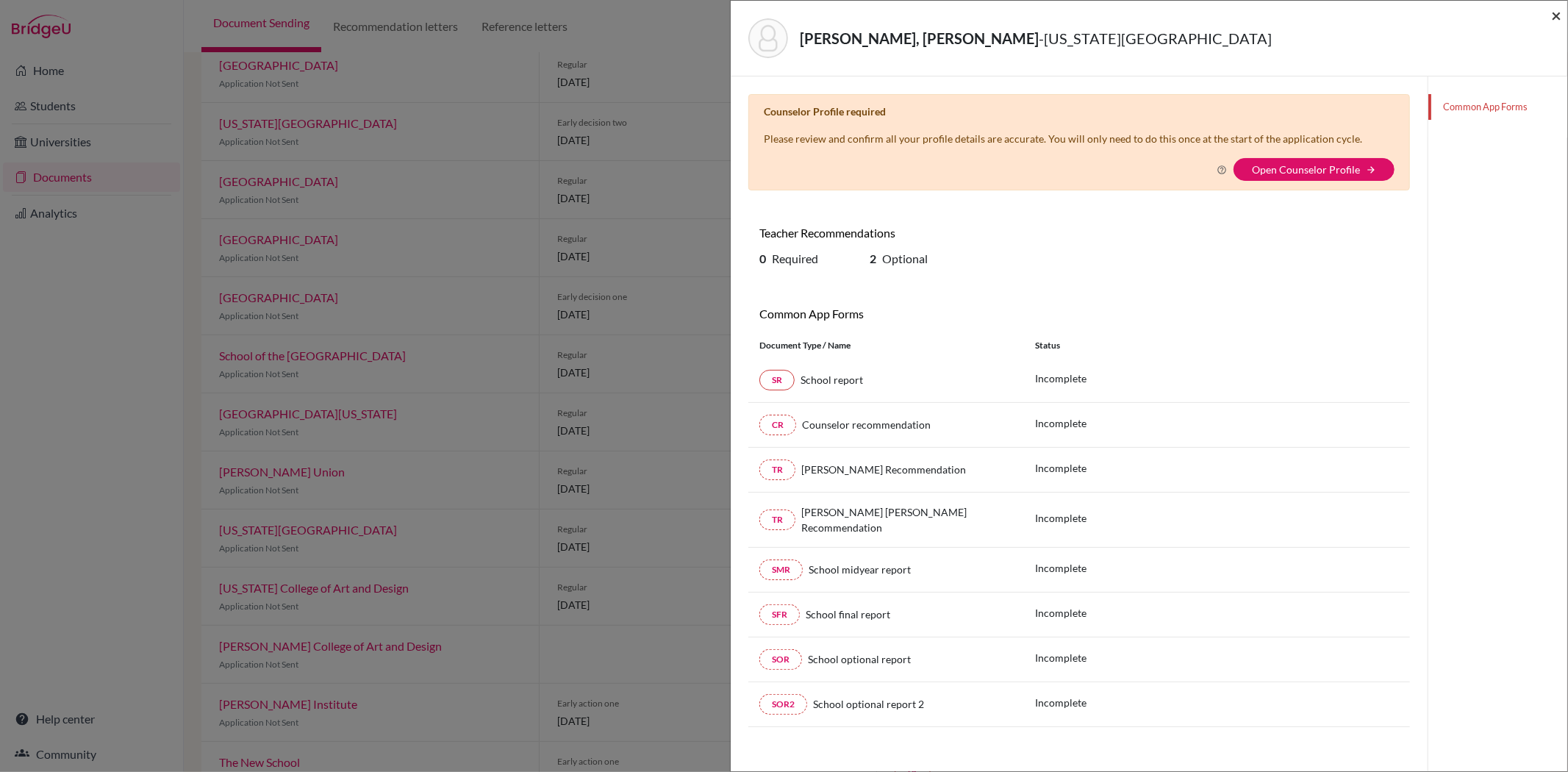
click at [1555, 12] on span "×" at bounding box center [1556, 15] width 10 height 22
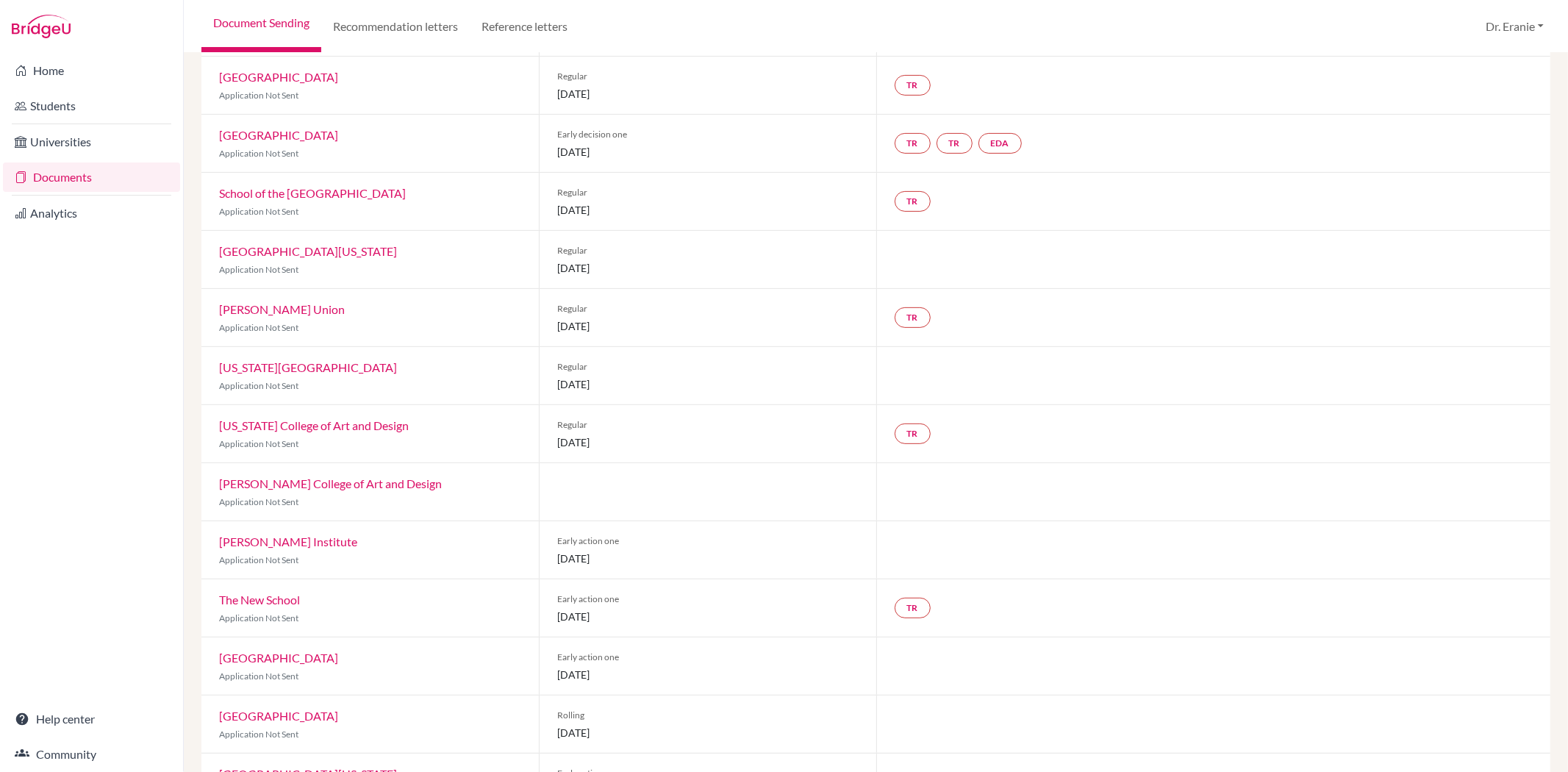
scroll to position [408, 0]
click at [406, 426] on link "[US_STATE] College of Art and Design" at bounding box center [313, 424] width 189 height 14
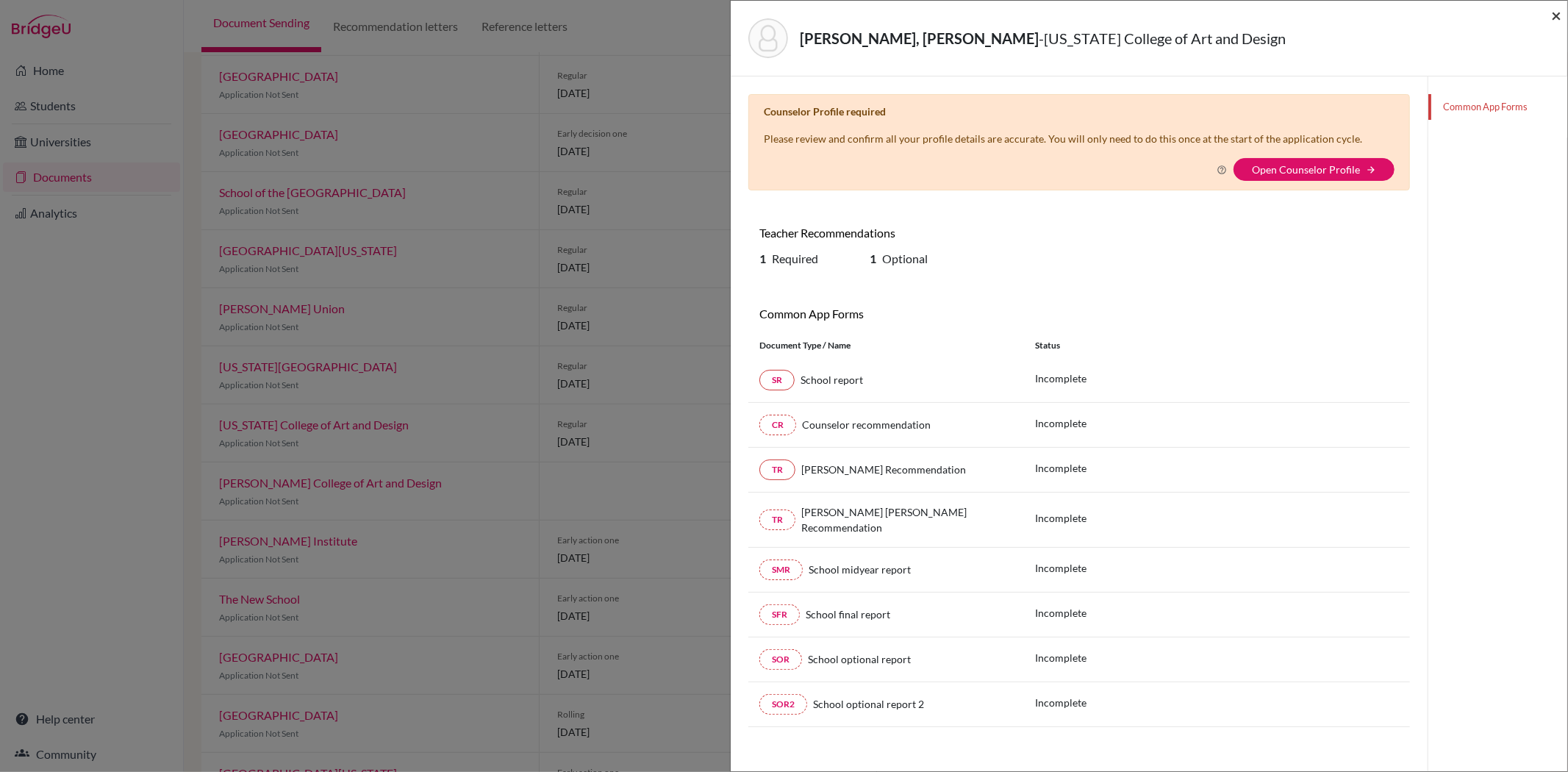
click at [1552, 12] on span "×" at bounding box center [1556, 15] width 10 height 22
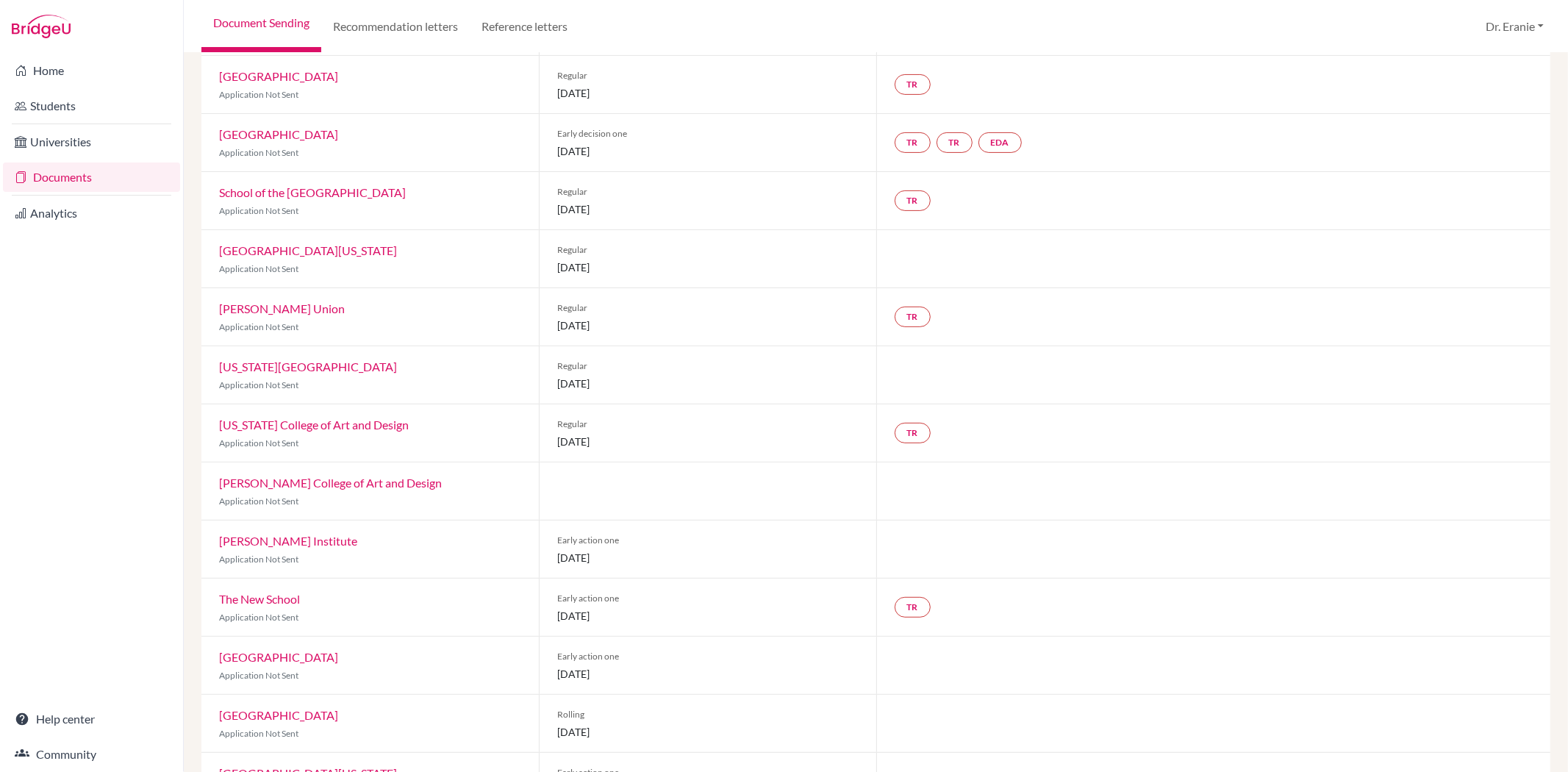
click at [242, 545] on link "[PERSON_NAME] Institute" at bounding box center [288, 540] width 138 height 14
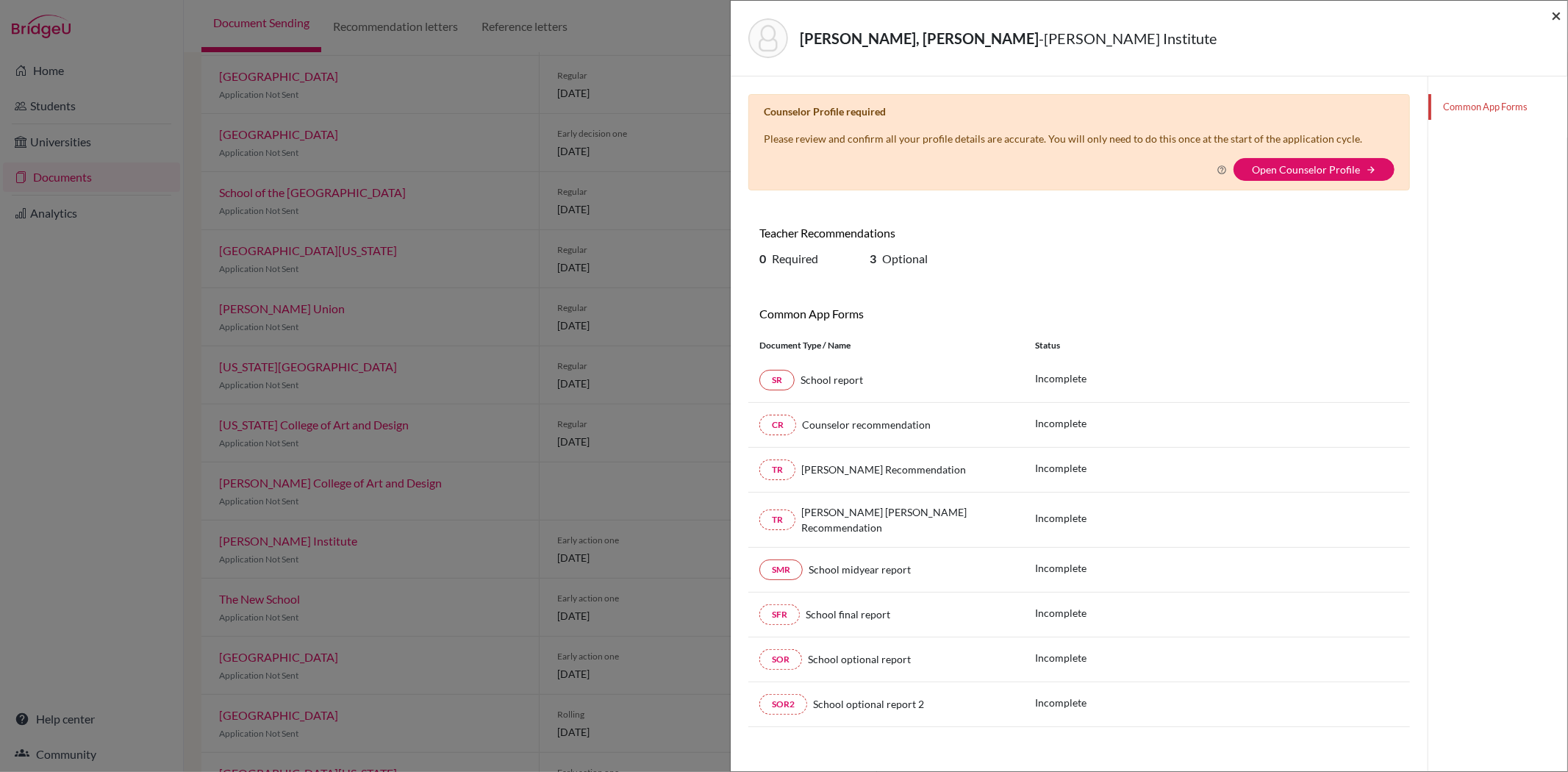
click at [1559, 15] on span "×" at bounding box center [1556, 15] width 10 height 22
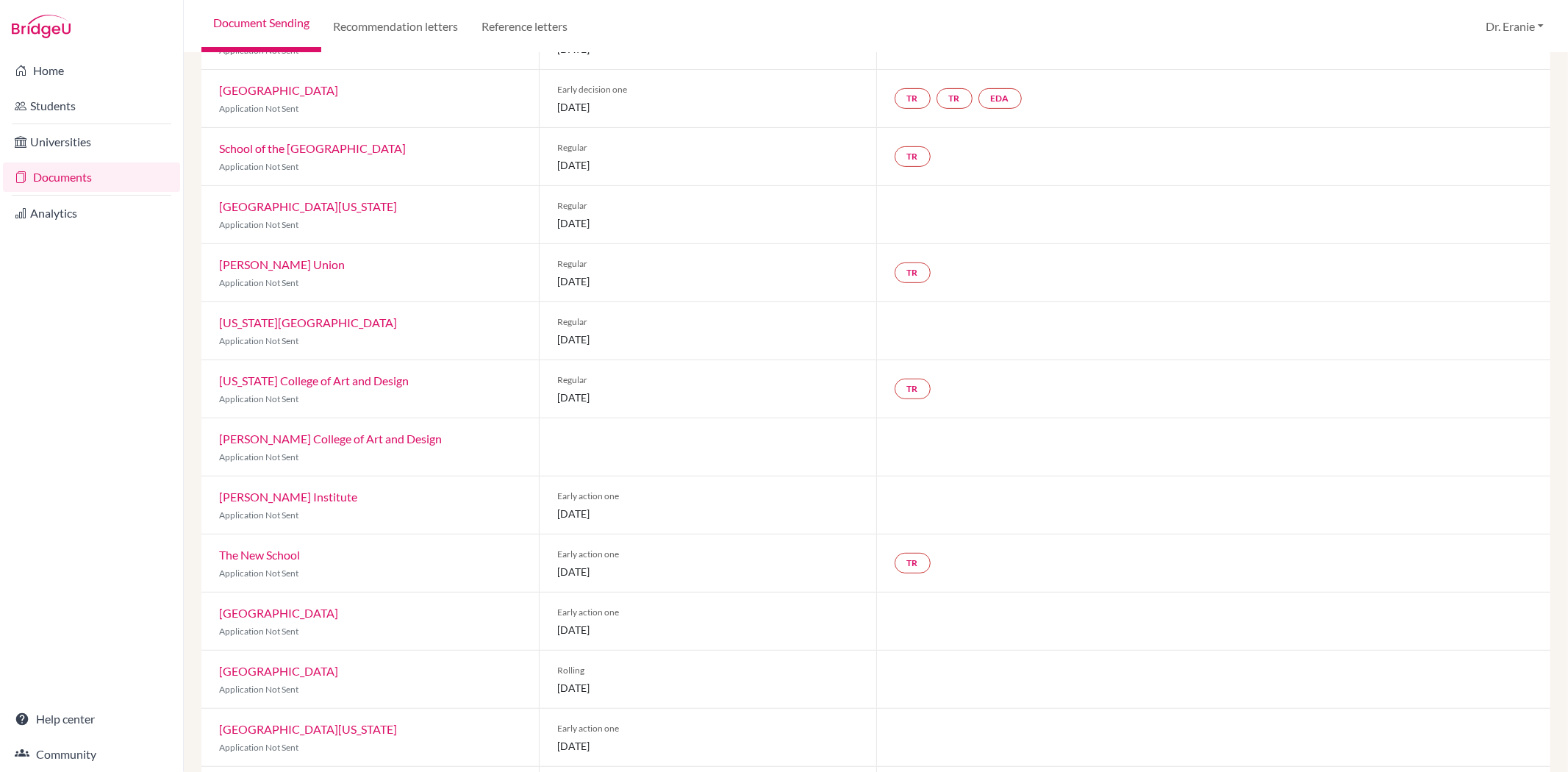
scroll to position [490, 0]
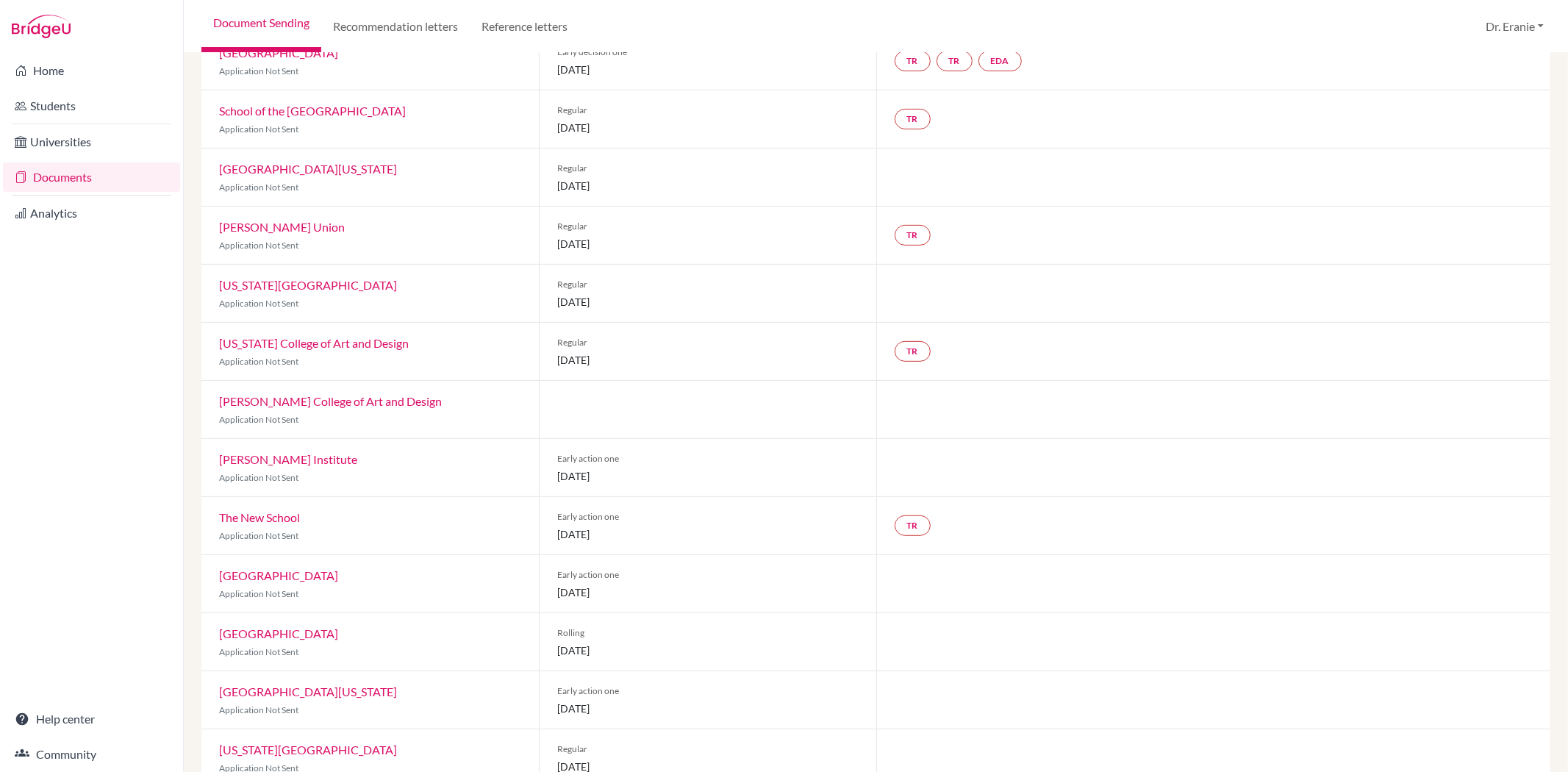
click at [259, 460] on link "[PERSON_NAME] Institute" at bounding box center [288, 459] width 138 height 14
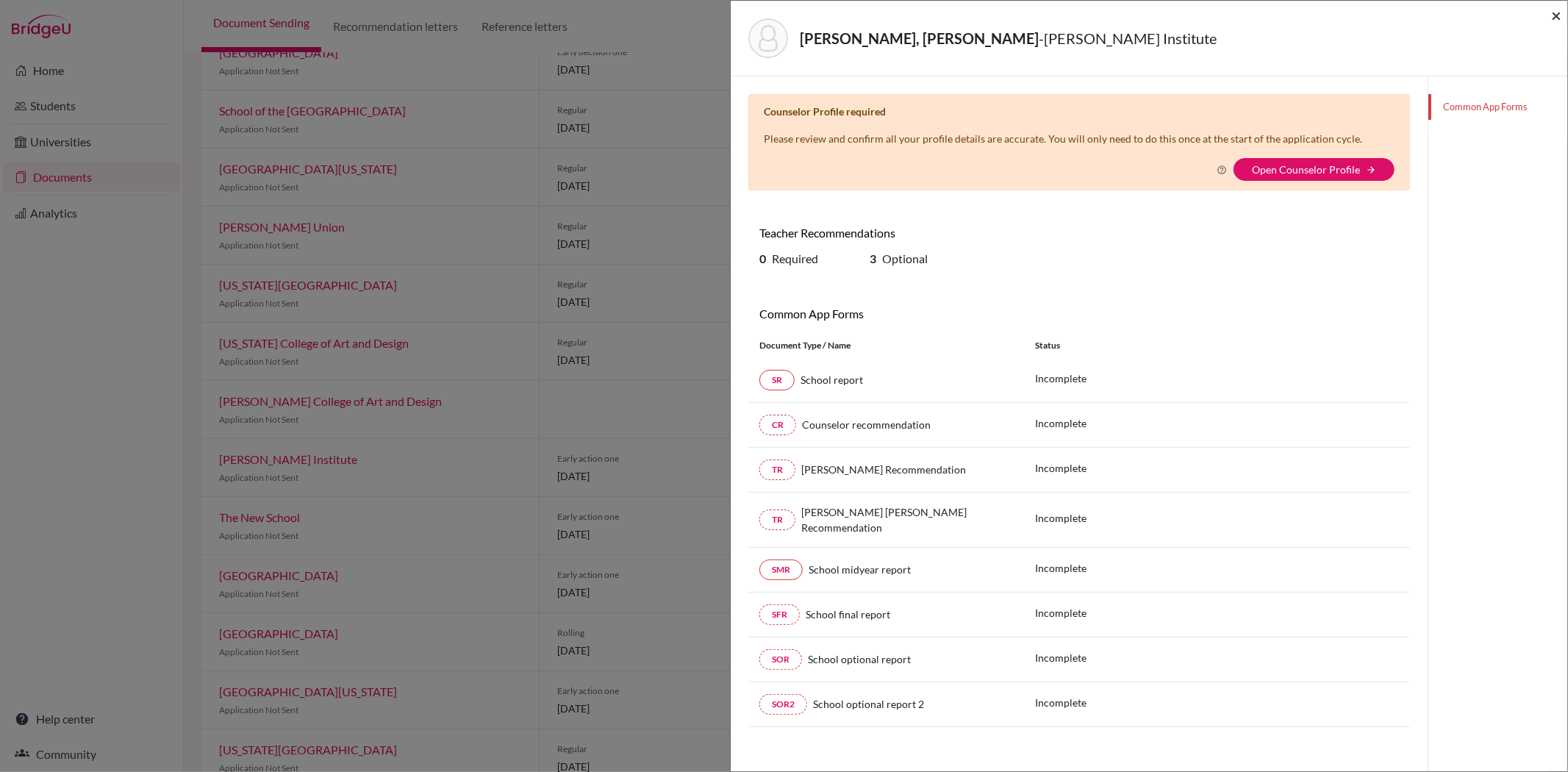
click at [1556, 19] on span "×" at bounding box center [1556, 15] width 10 height 22
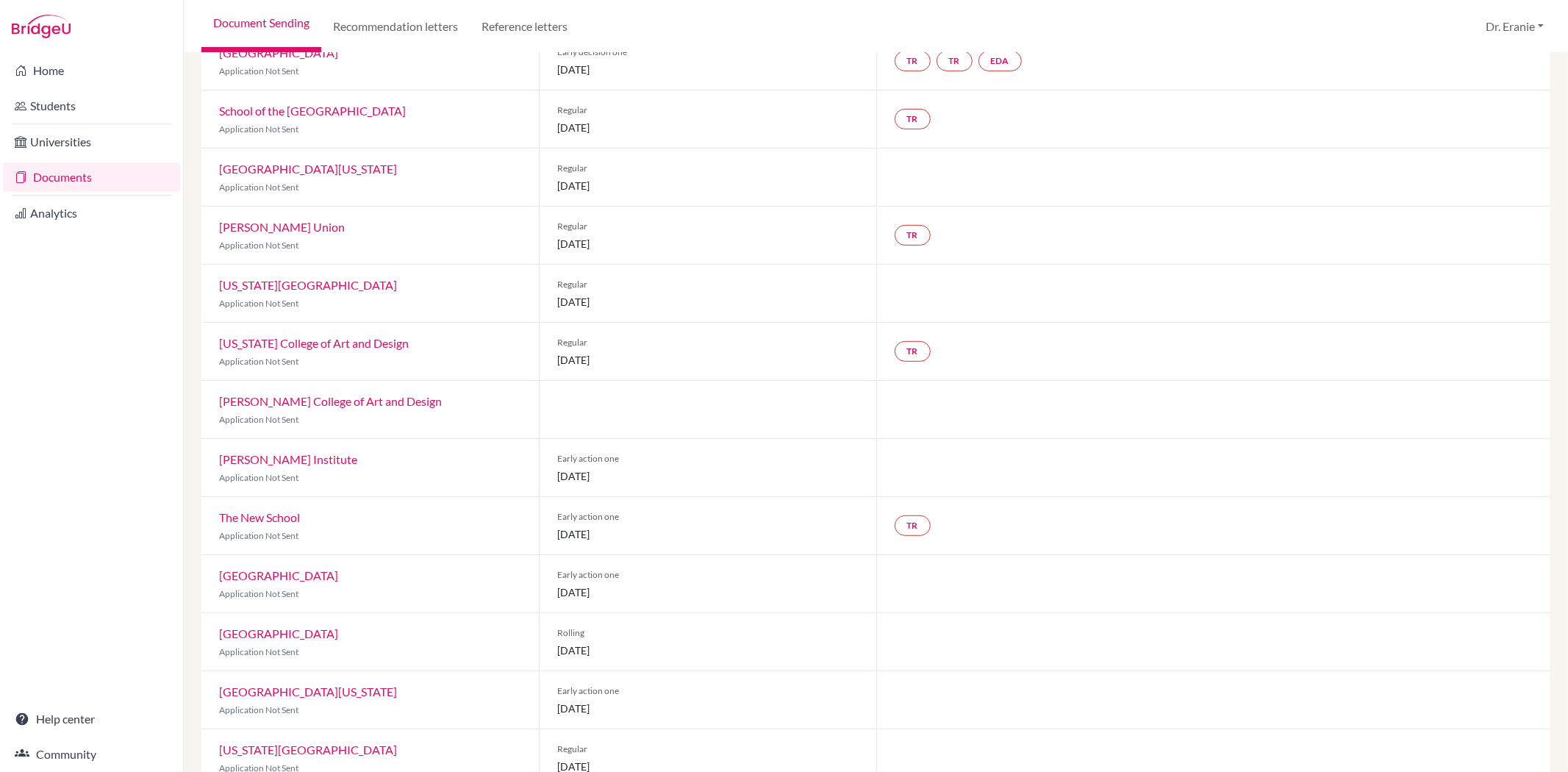
click at [327, 578] on link "[GEOGRAPHIC_DATA]" at bounding box center [279, 575] width 119 height 14
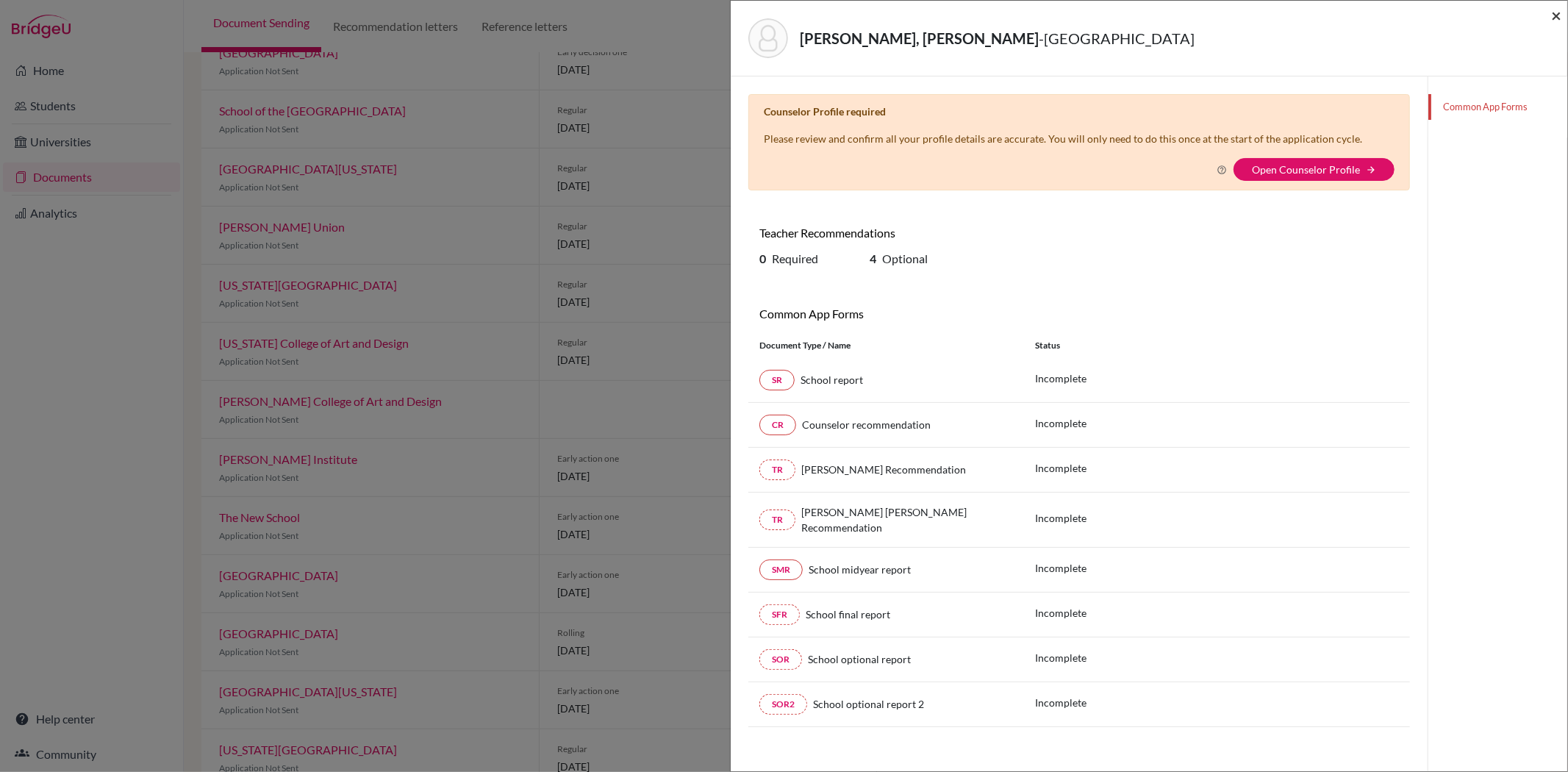
click at [1553, 13] on span "×" at bounding box center [1556, 15] width 10 height 22
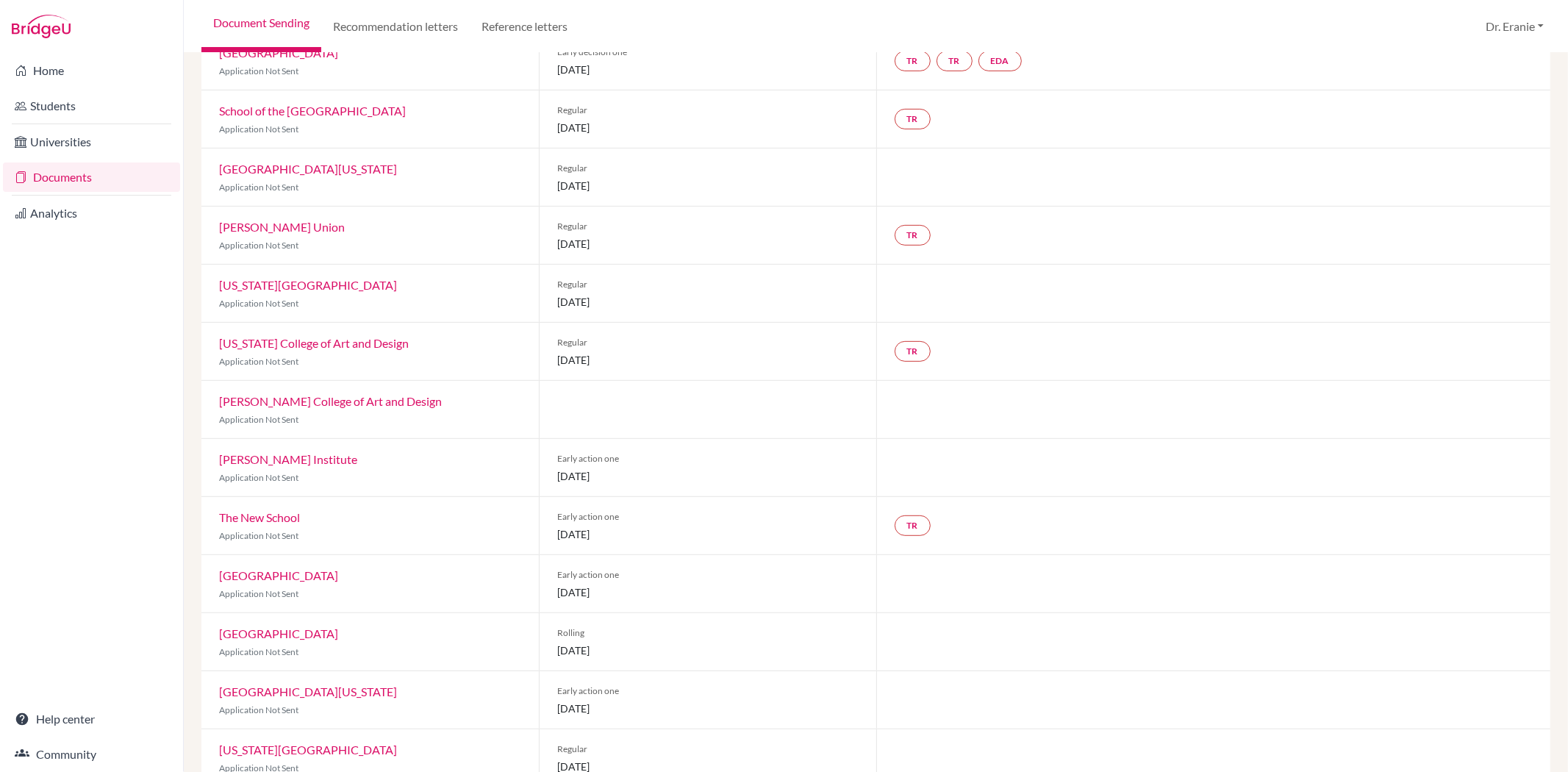
scroll to position [572, 0]
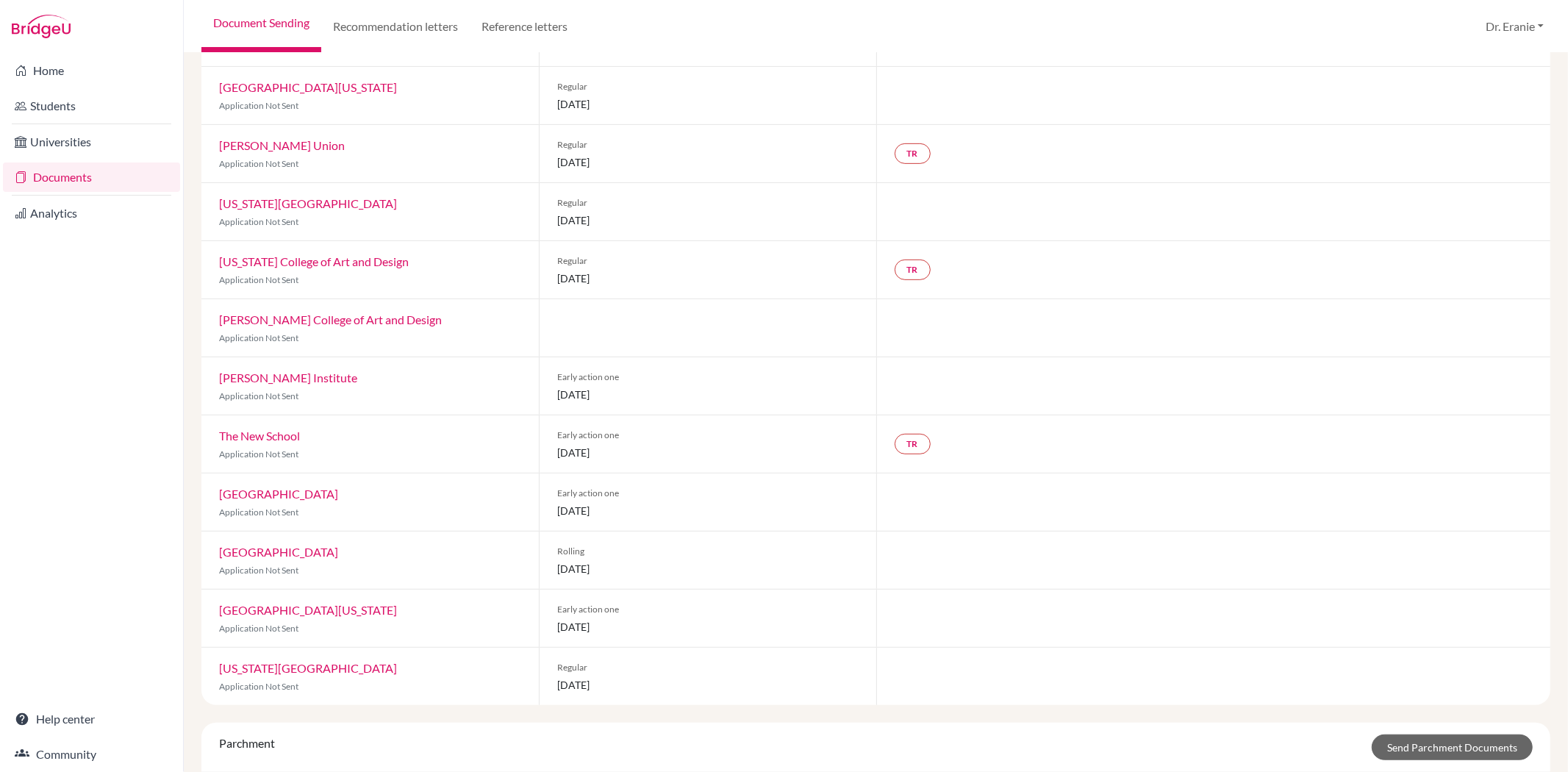
click at [327, 552] on link "[GEOGRAPHIC_DATA]" at bounding box center [279, 552] width 119 height 14
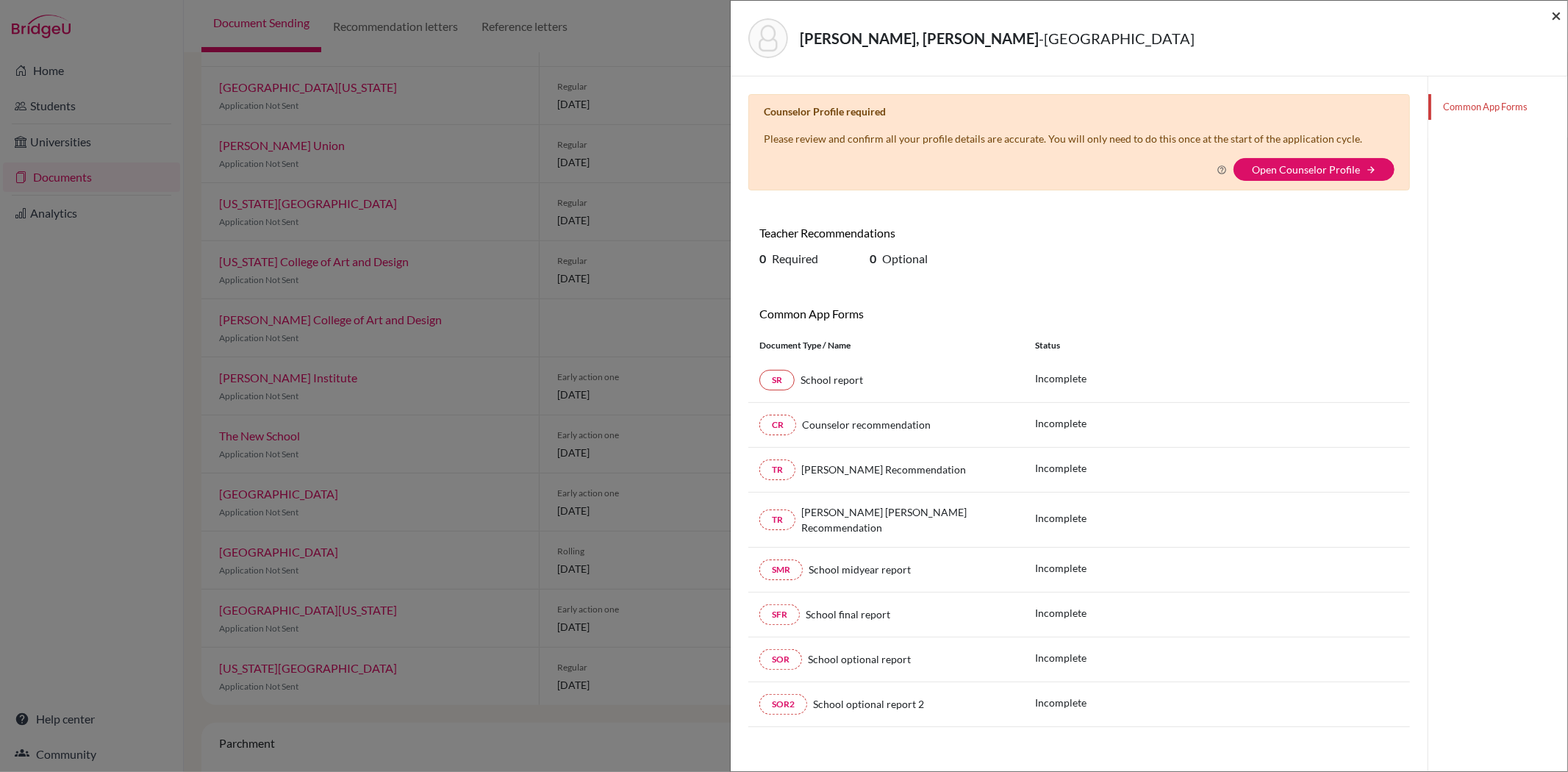
click at [1554, 17] on span "×" at bounding box center [1556, 15] width 10 height 22
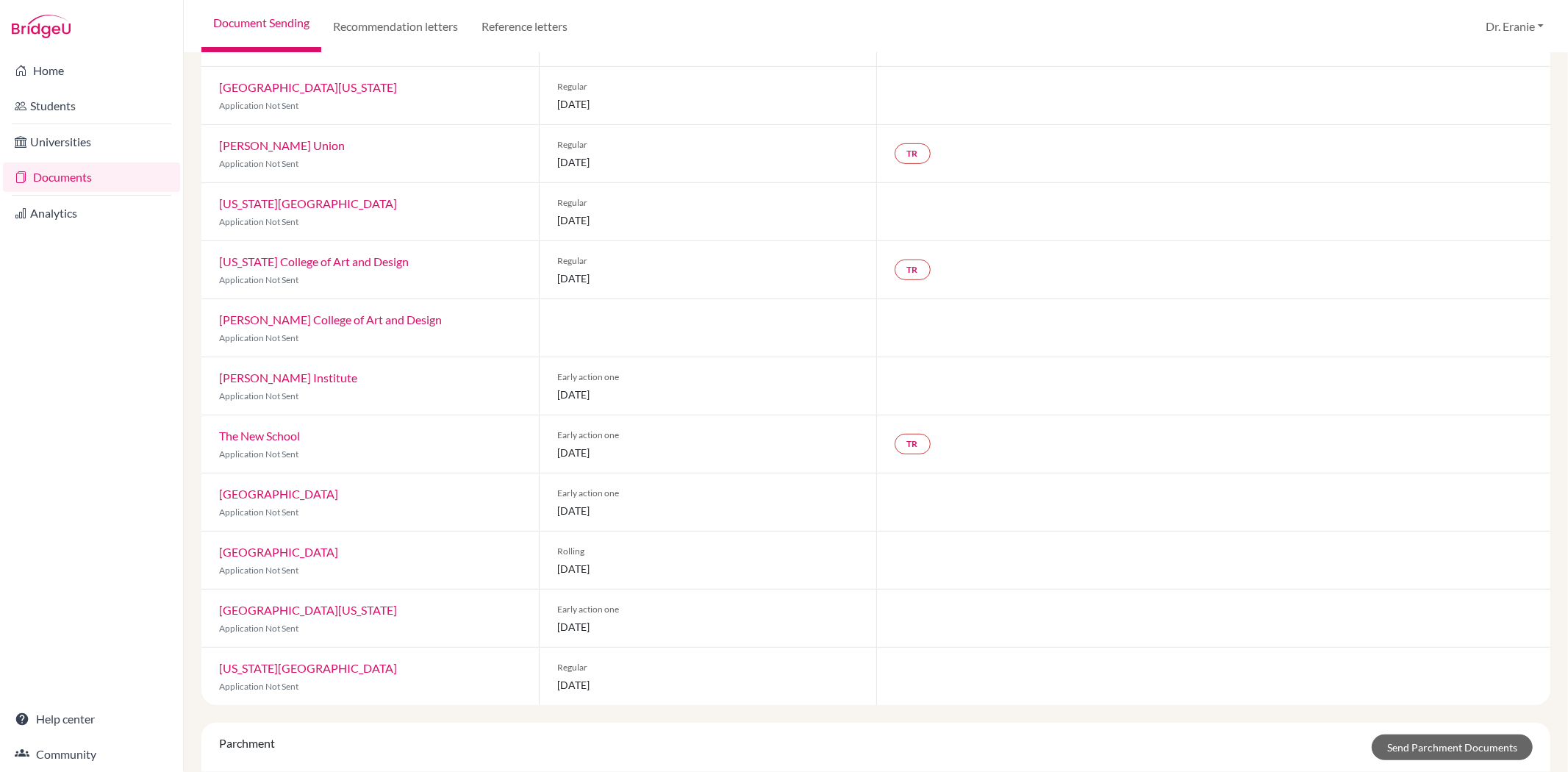
click at [338, 500] on link "[GEOGRAPHIC_DATA]" at bounding box center [279, 493] width 119 height 14
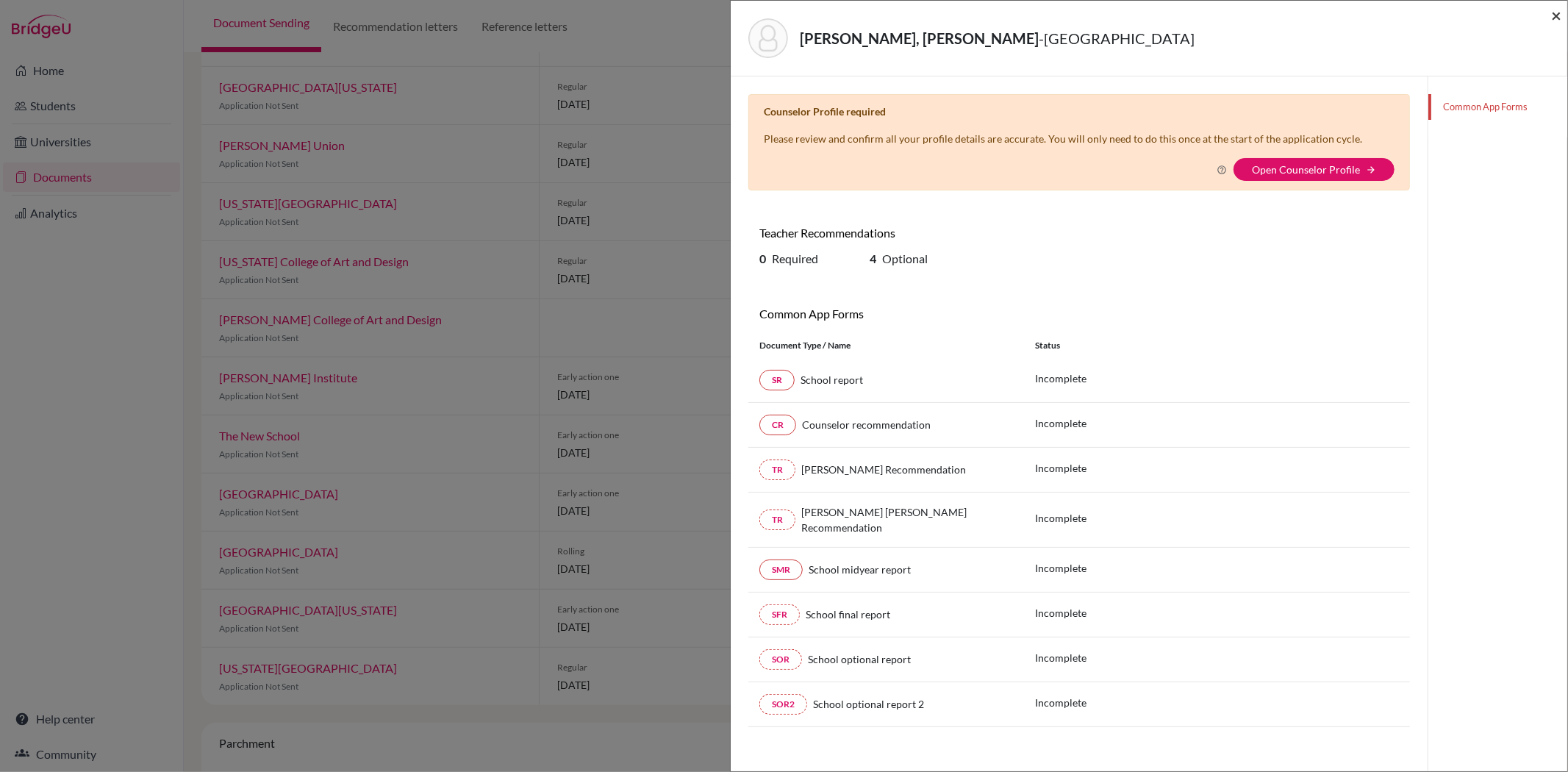
click at [1553, 10] on span "×" at bounding box center [1556, 15] width 10 height 22
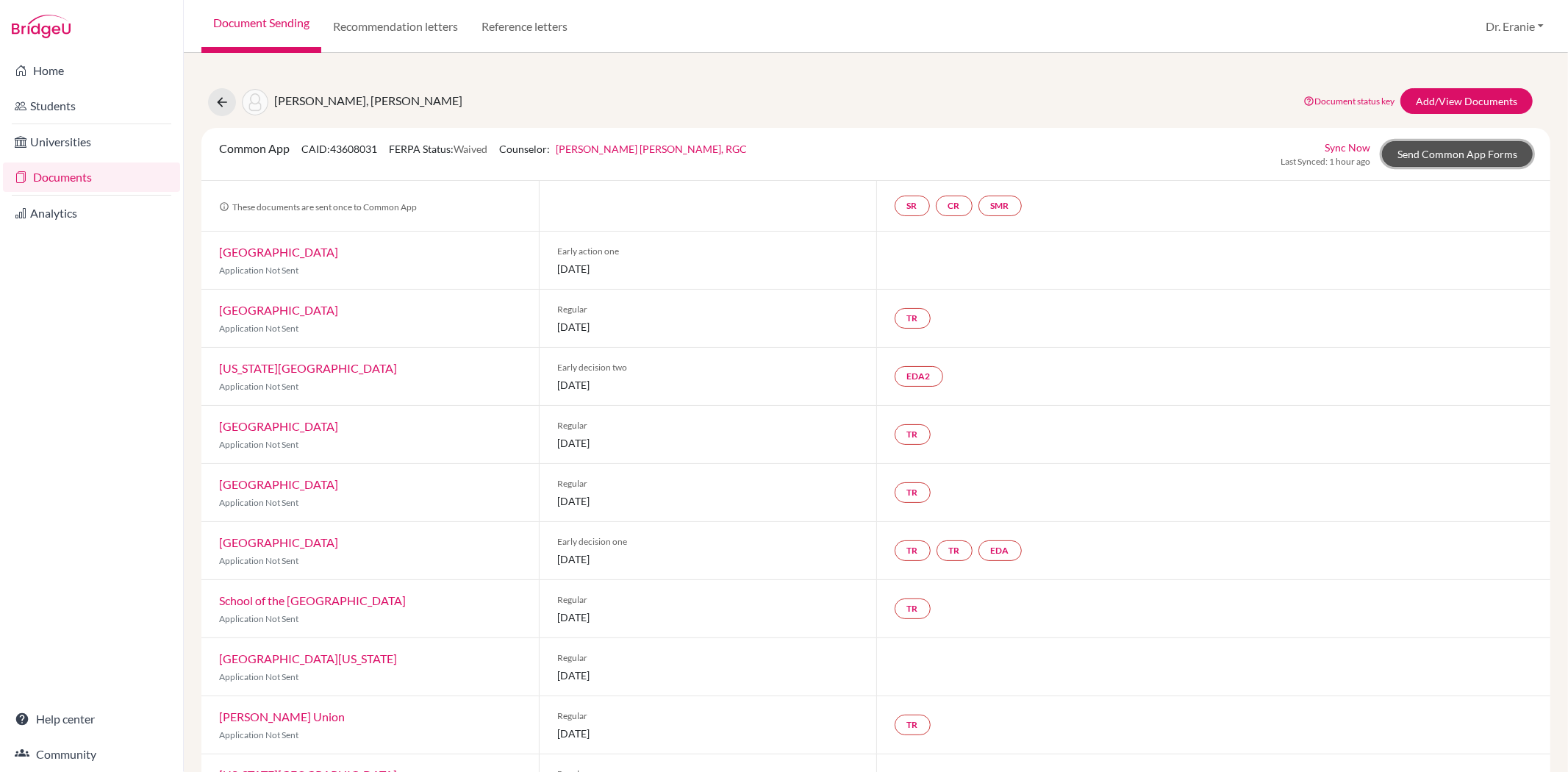
click at [1466, 151] on link "Send Common App Forms" at bounding box center [1457, 154] width 151 height 26
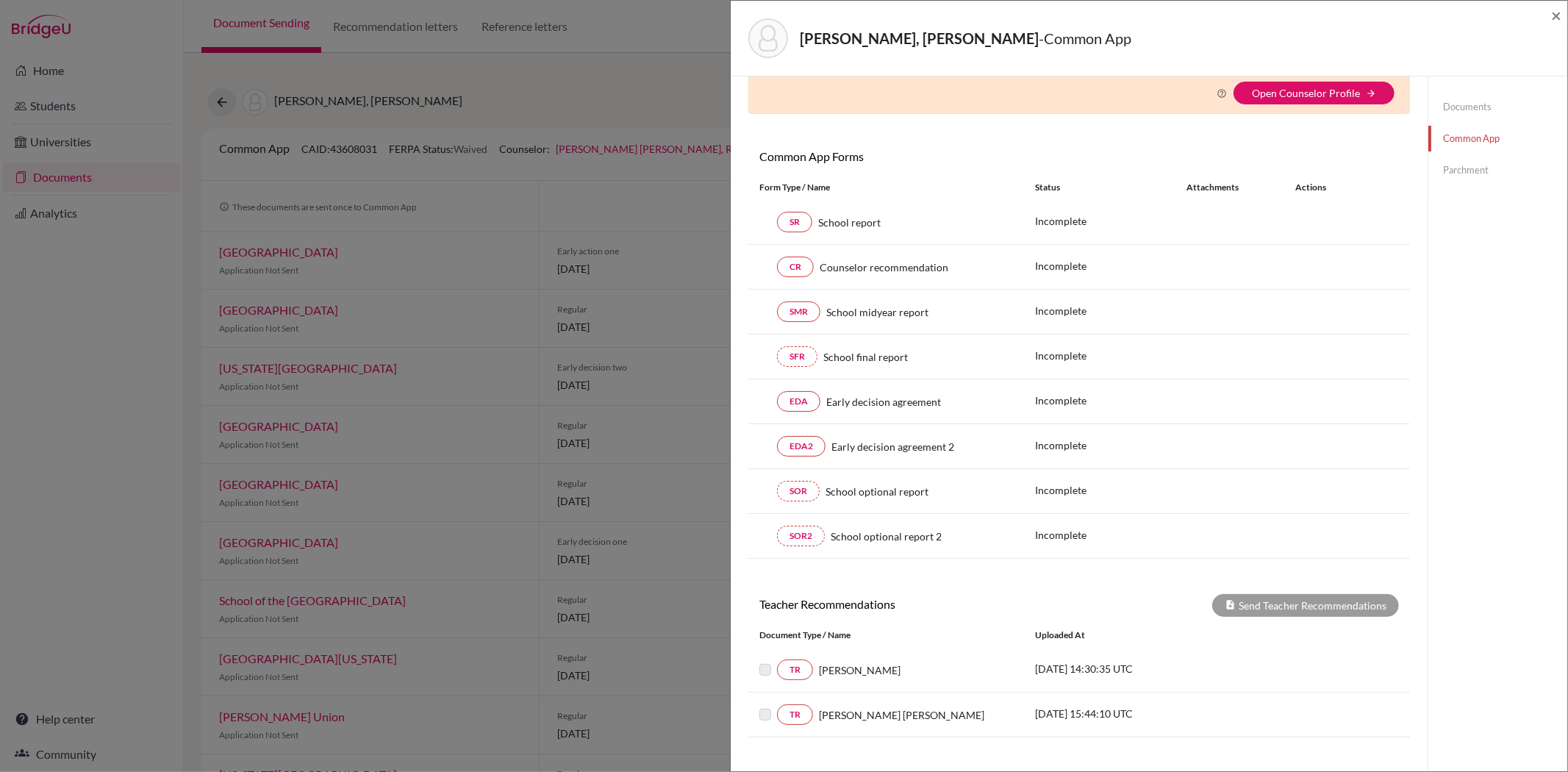
scroll to position [163, 0]
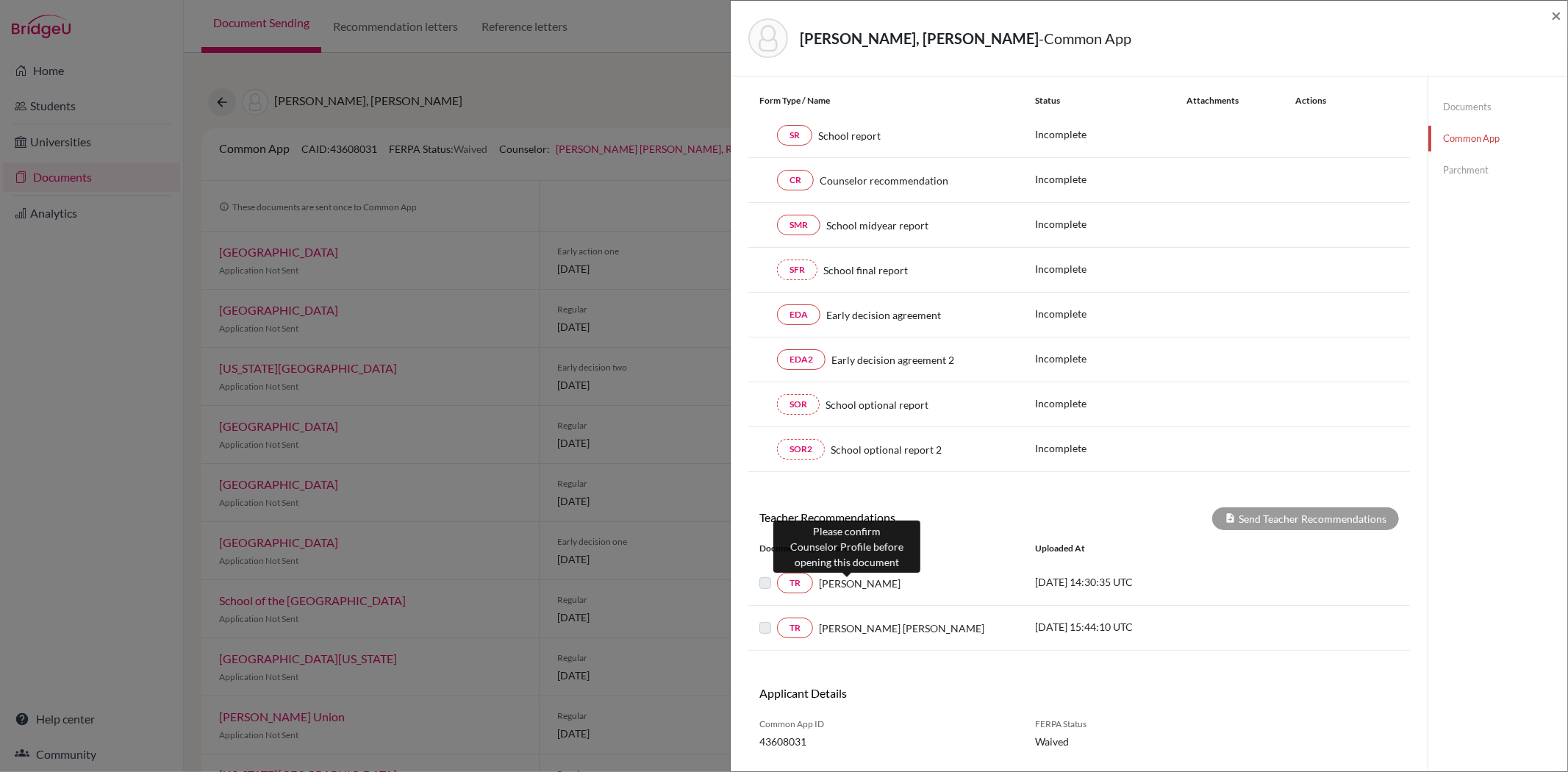
click at [835, 585] on span "[PERSON_NAME]" at bounding box center [859, 583] width 82 height 16
click at [791, 586] on link "TR" at bounding box center [795, 583] width 36 height 21
click at [796, 584] on link "TR" at bounding box center [795, 583] width 36 height 21
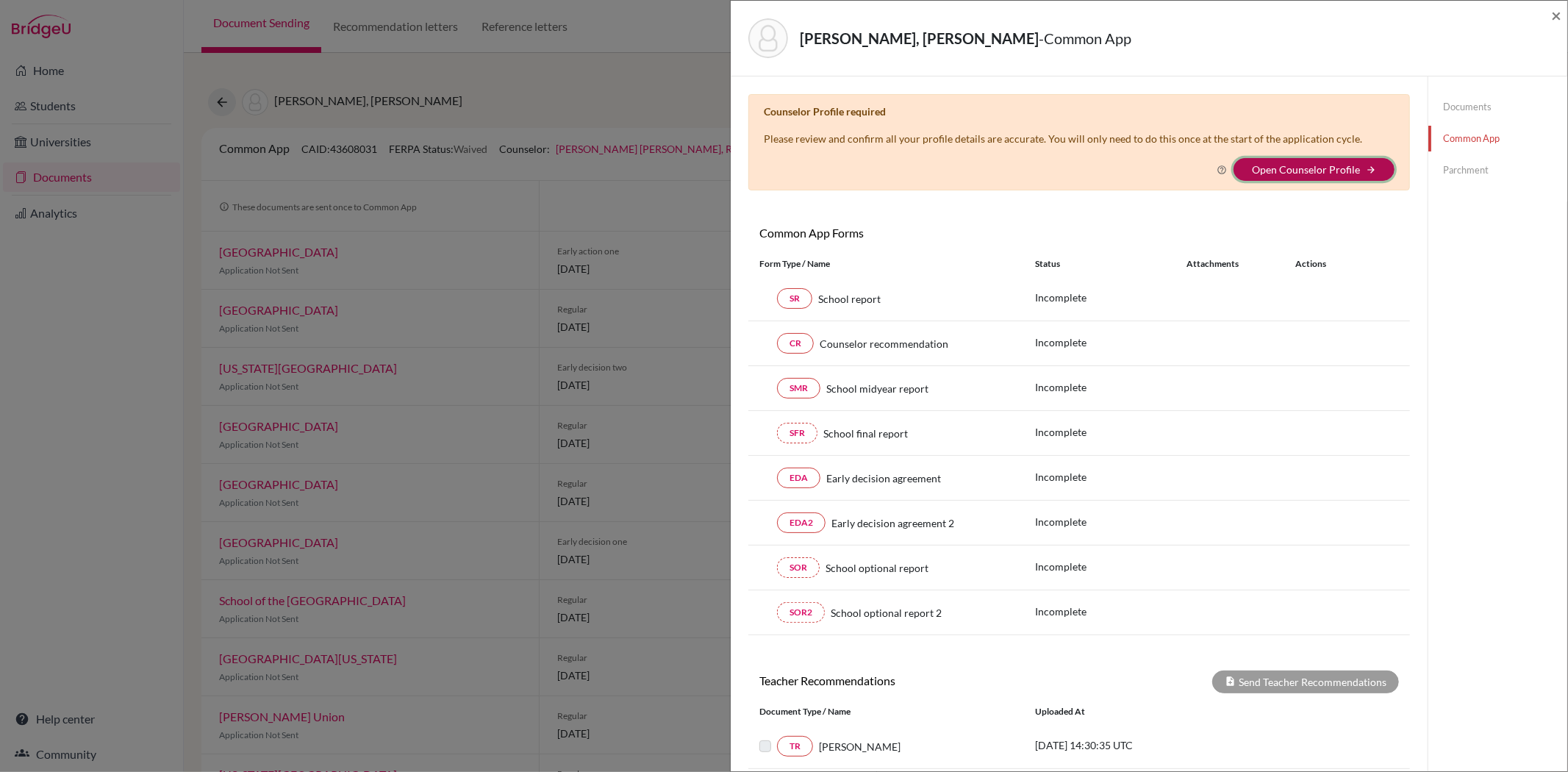
click at [1365, 168] on icon "arrow_forward" at bounding box center [1370, 170] width 10 height 10
click at [1265, 167] on link "Open Counselor Profile" at bounding box center [1306, 169] width 108 height 12
click at [1217, 166] on icon at bounding box center [1221, 170] width 10 height 10
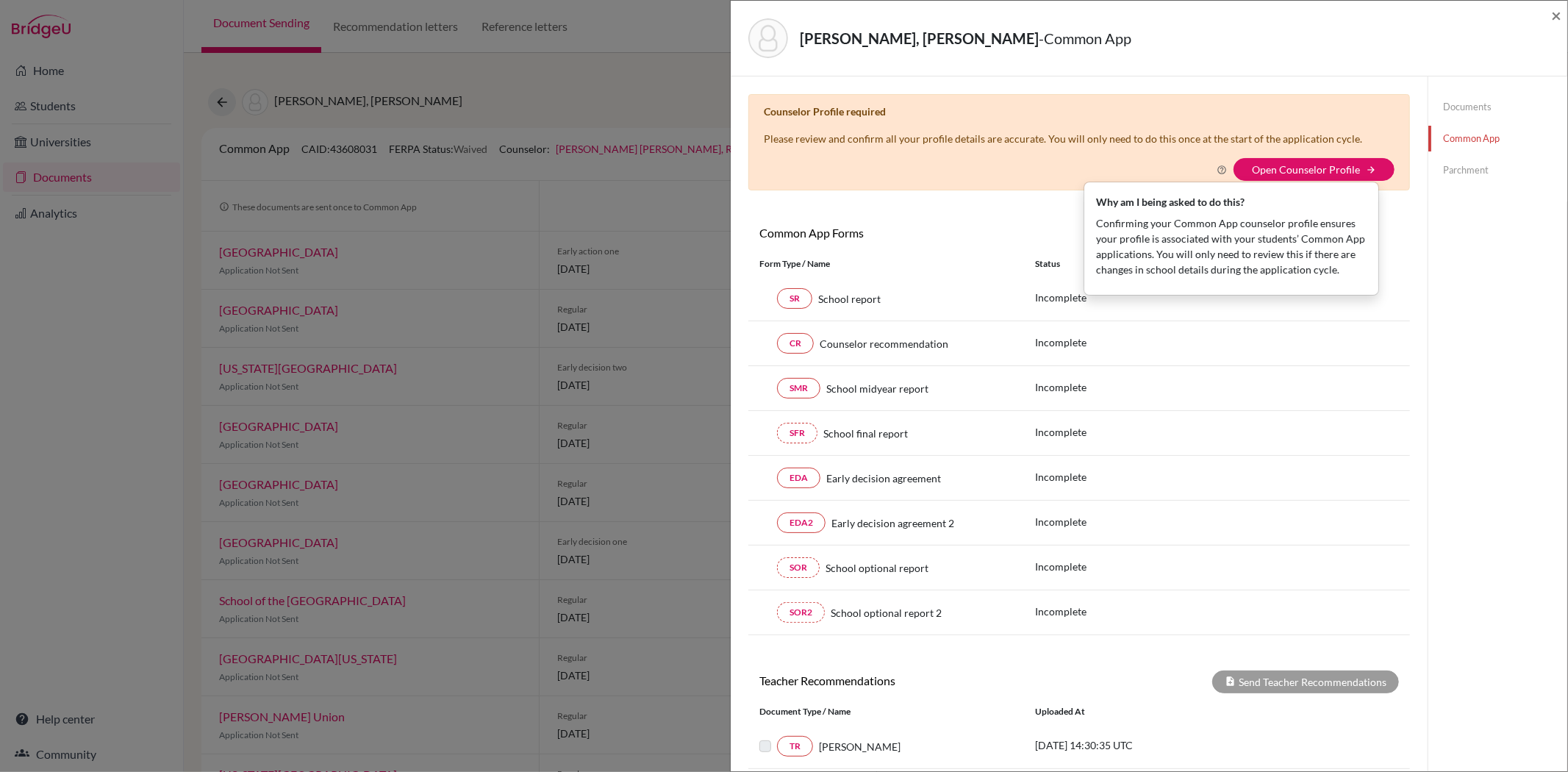
click at [1196, 246] on p "Confirming your Common App counselor profile ensures your profile is associated…" at bounding box center [1231, 246] width 270 height 62
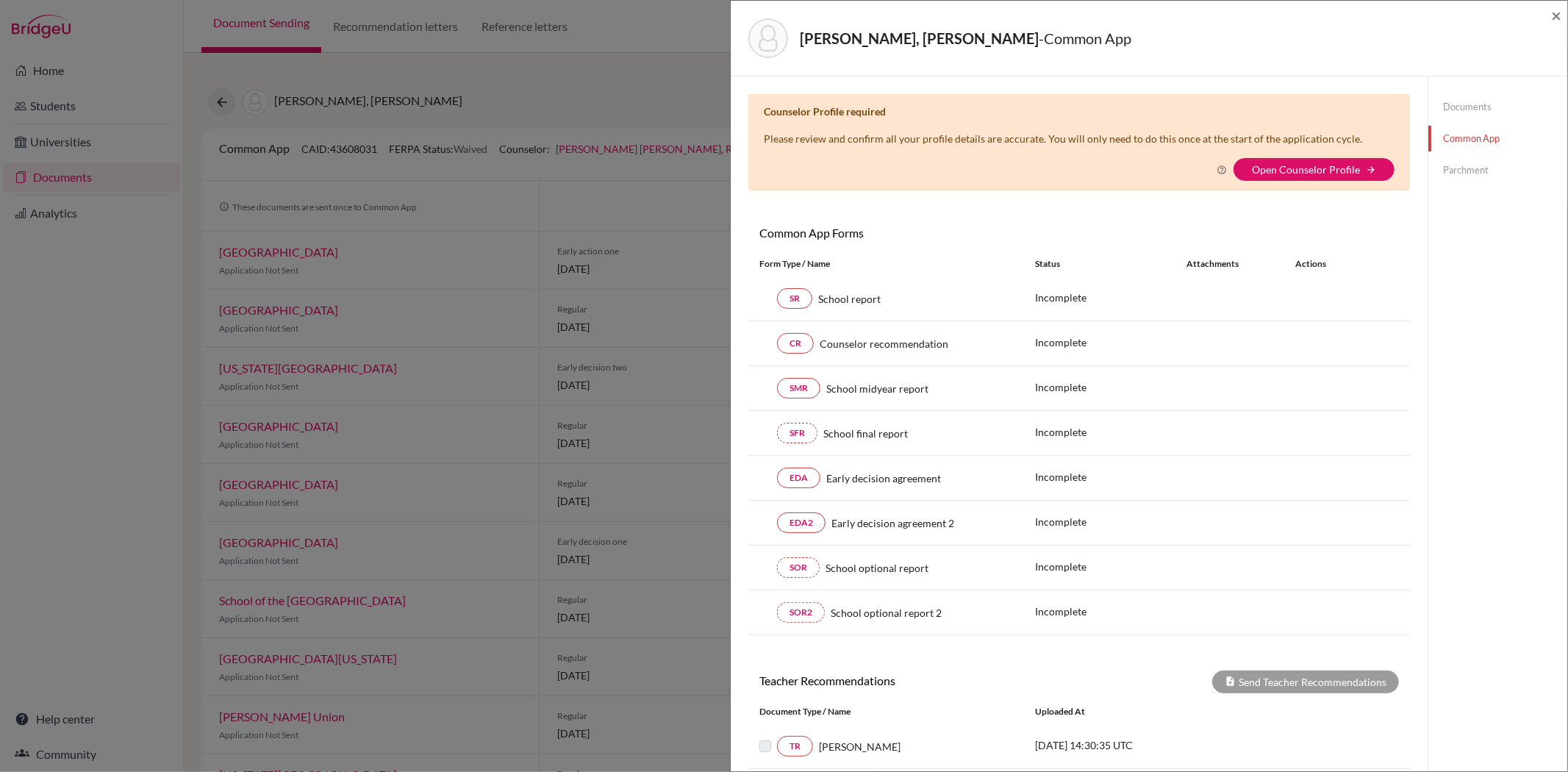
click at [1217, 169] on icon at bounding box center [1221, 170] width 10 height 10
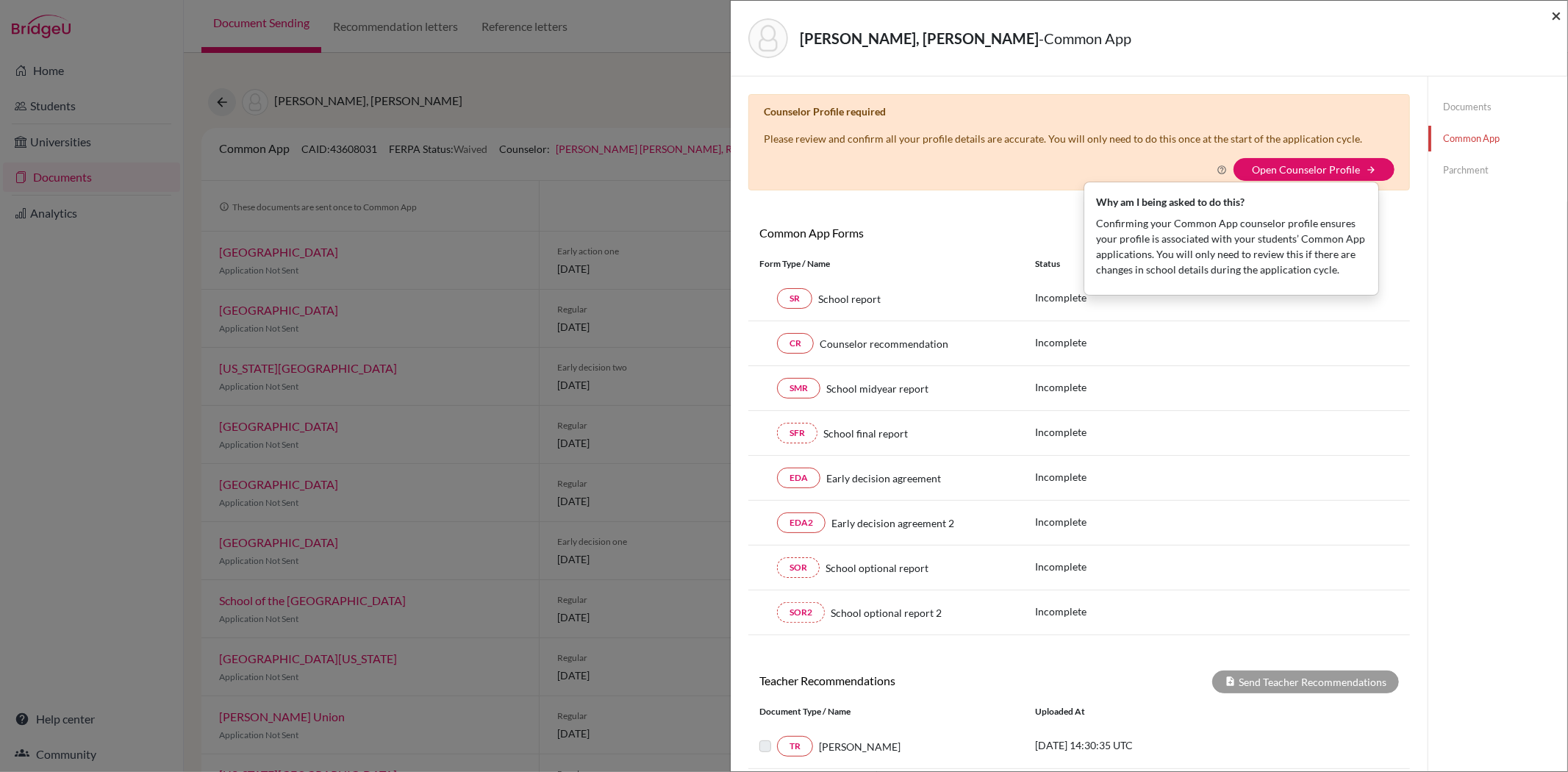
click at [1559, 10] on span "×" at bounding box center [1556, 15] width 10 height 22
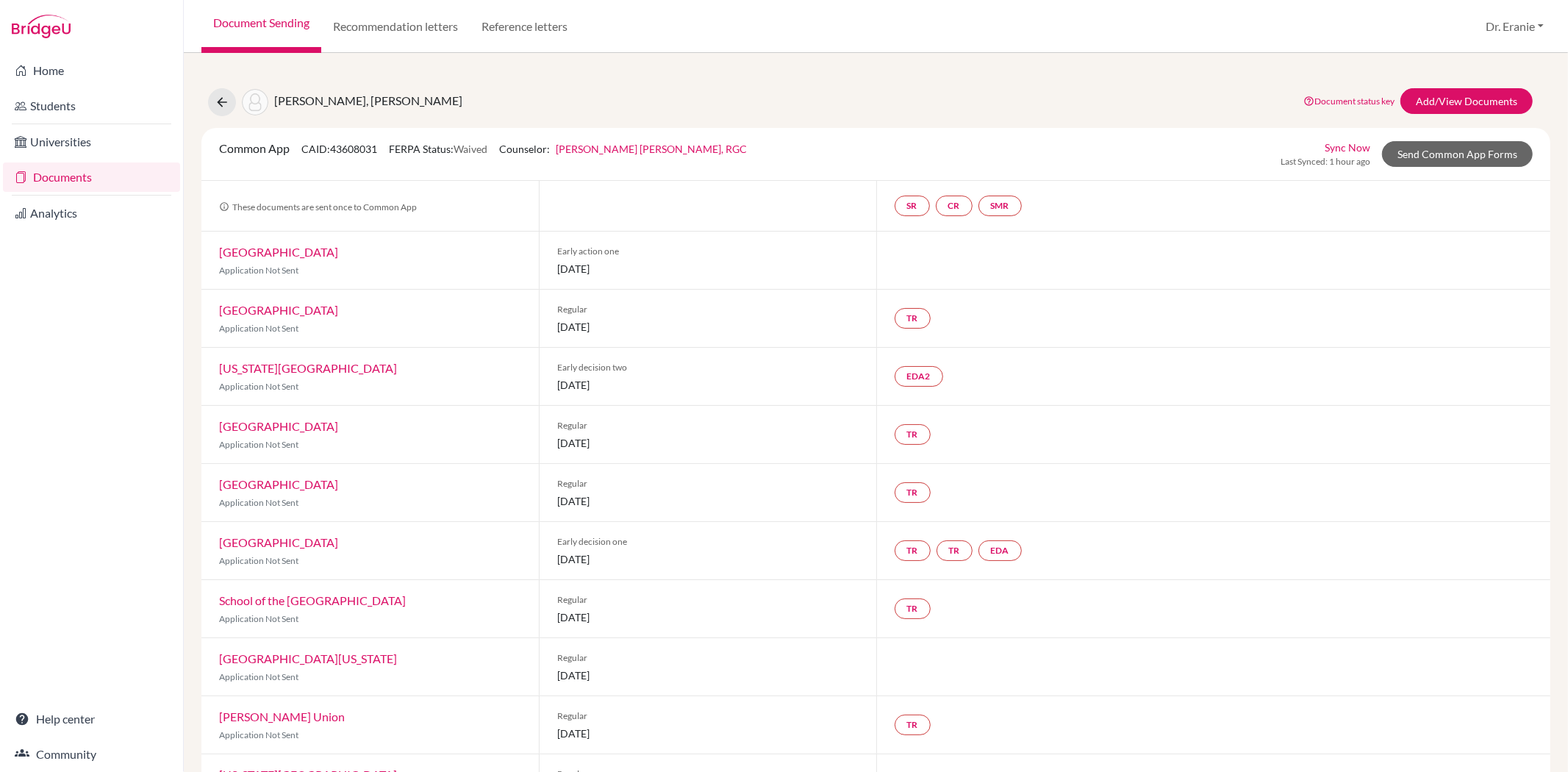
drag, startPoint x: 403, startPoint y: 433, endPoint x: 364, endPoint y: 413, distance: 43.8
click at [400, 433] on div "Syracuse University Application Not Sent" at bounding box center [370, 434] width 337 height 57
click at [146, 471] on div "Home Students Universities Documents Analytics Help center Community" at bounding box center [91, 412] width 183 height 719
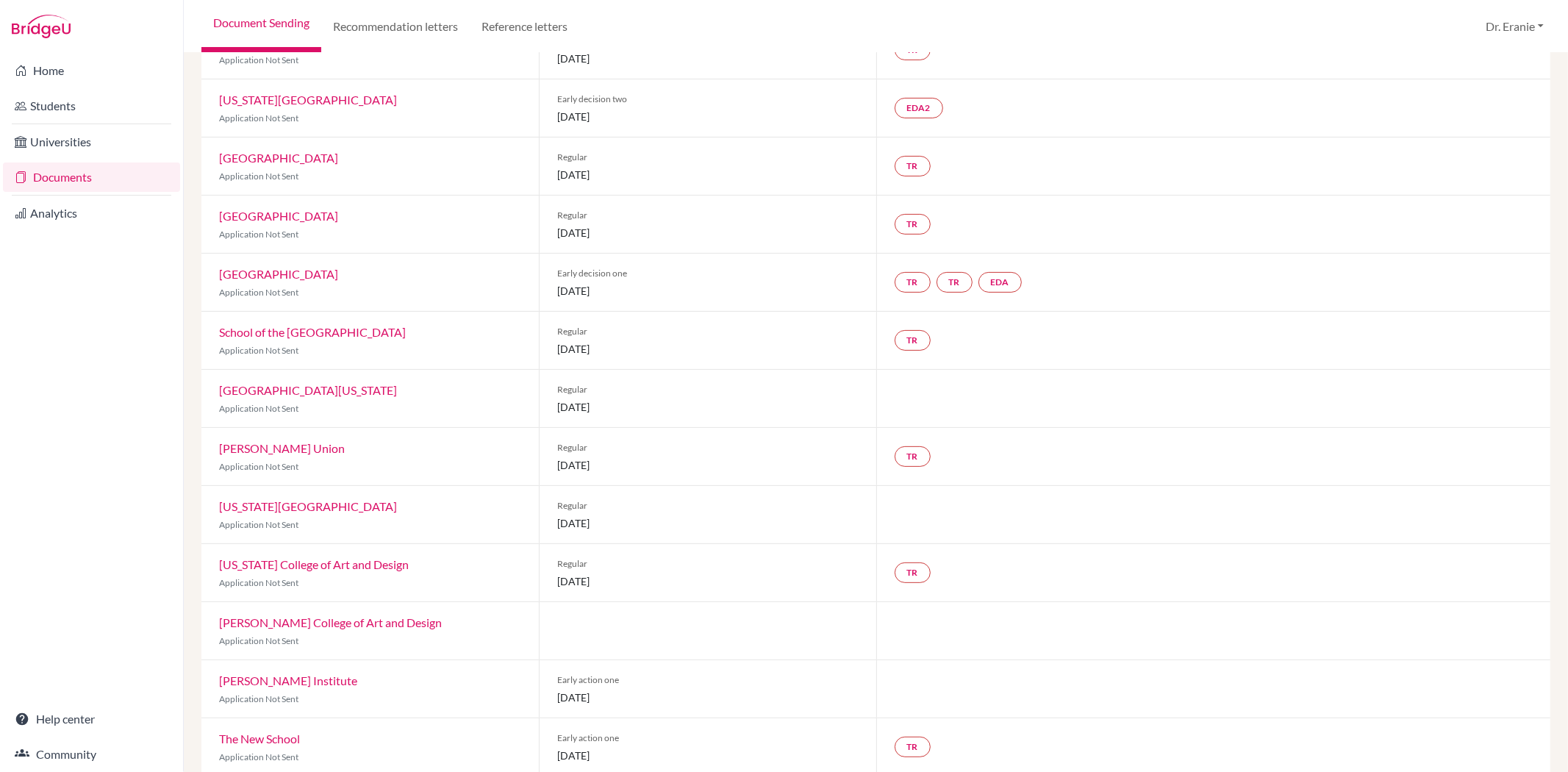
scroll to position [245, 0]
